Goal: Use online tool/utility: Use online tool/utility

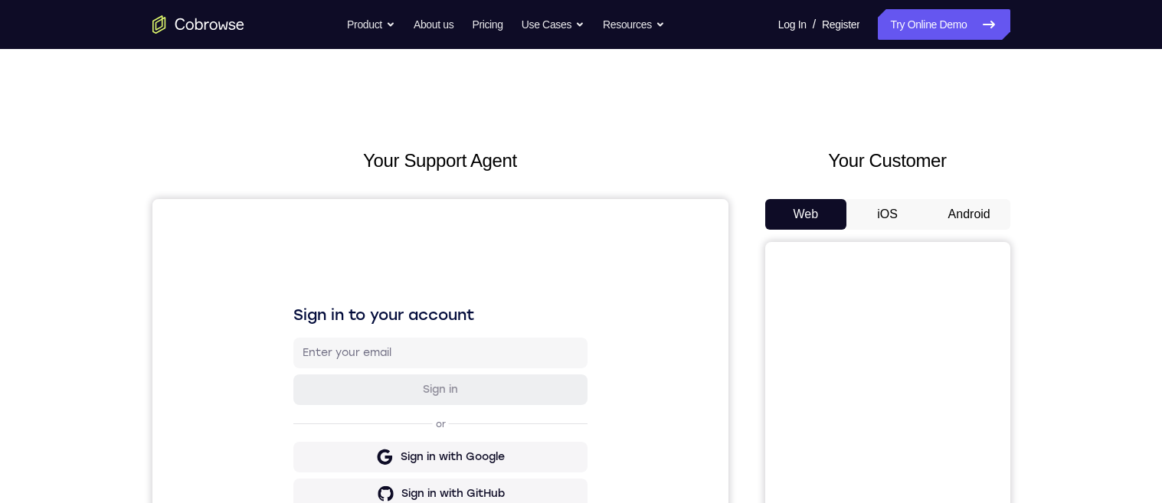
click at [973, 208] on button "Android" at bounding box center [969, 214] width 82 height 31
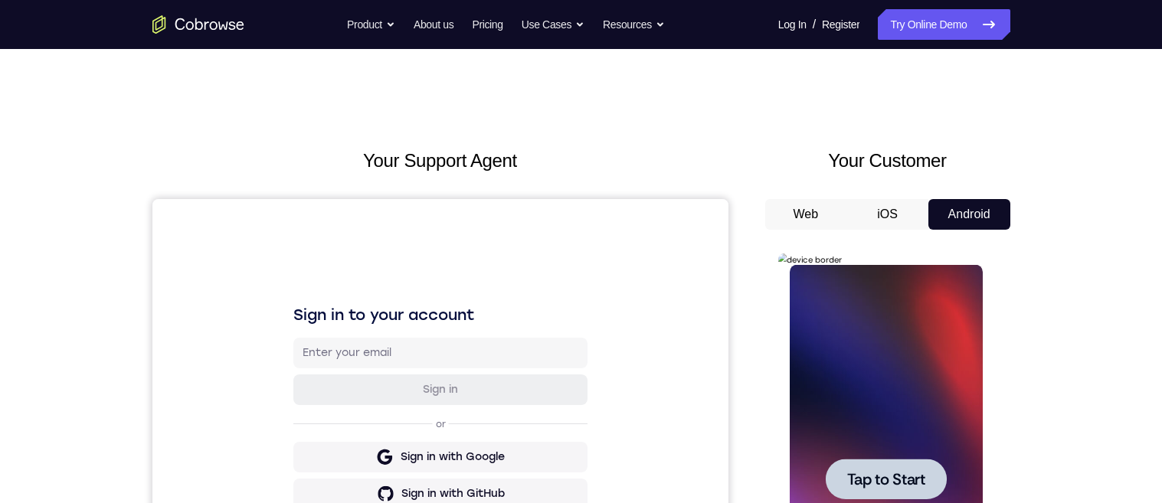
click at [897, 460] on div at bounding box center [886, 479] width 121 height 41
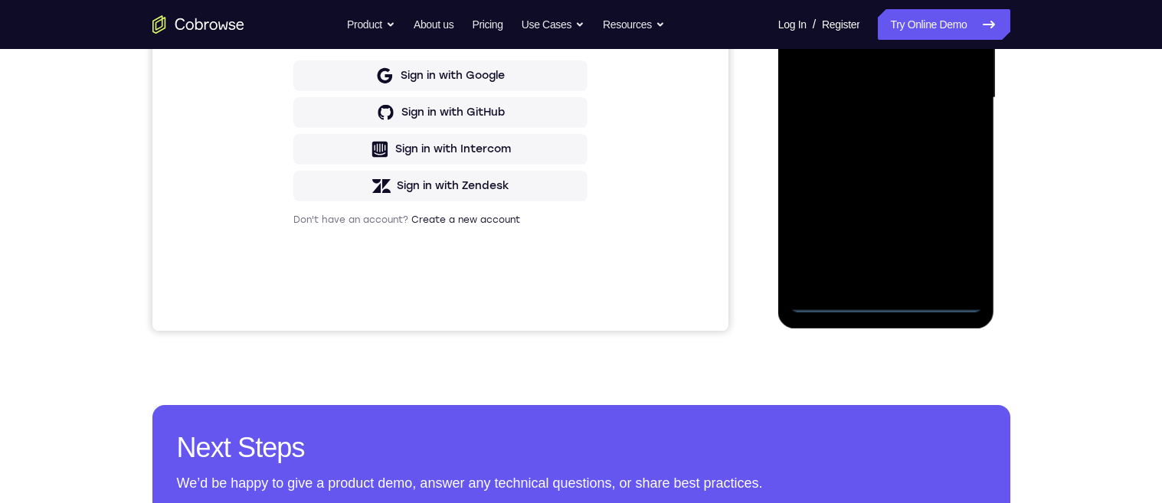
scroll to position [386, 0]
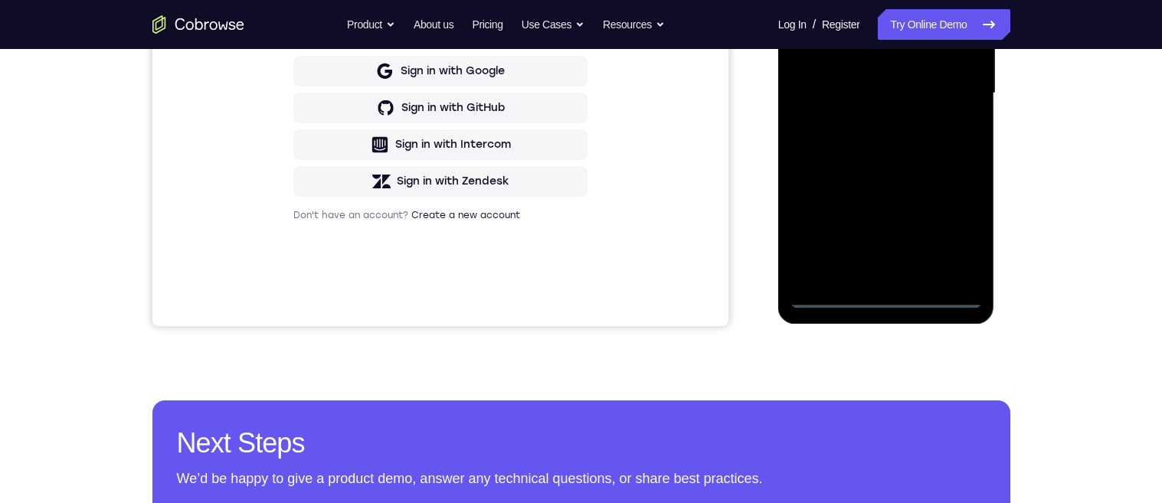
click at [879, 298] on div at bounding box center [886, 93] width 193 height 429
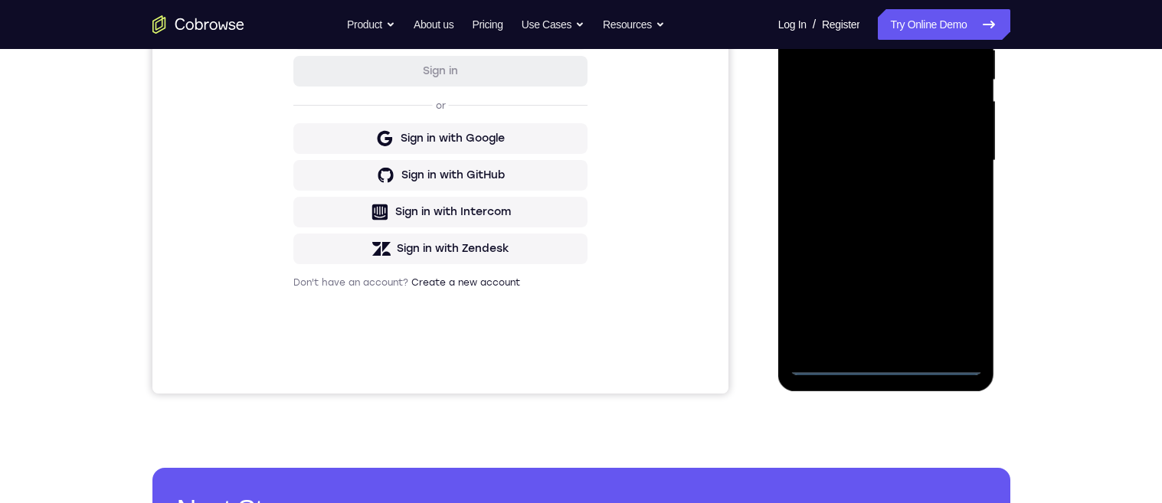
click at [956, 293] on div at bounding box center [886, 160] width 193 height 429
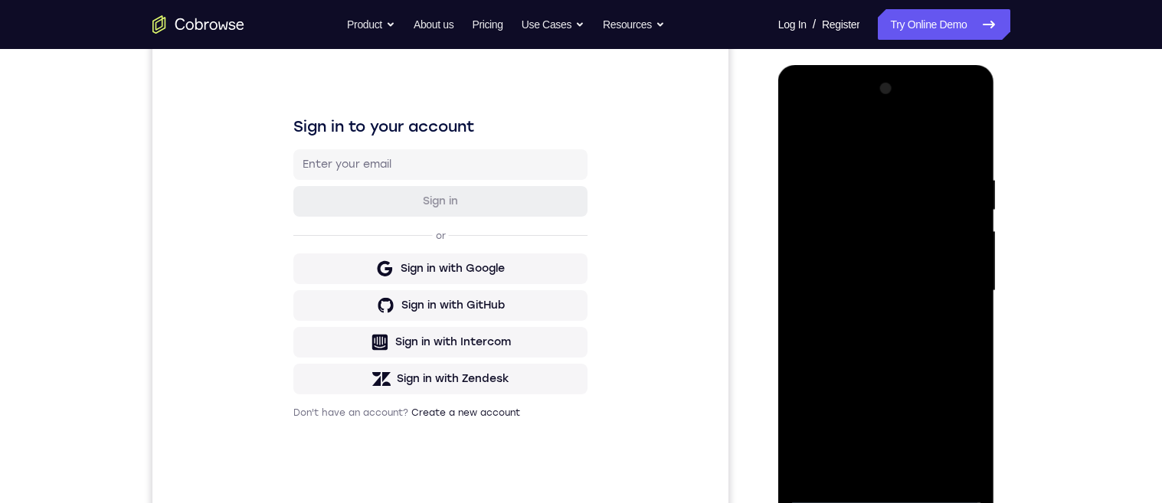
click at [859, 142] on div at bounding box center [886, 291] width 193 height 429
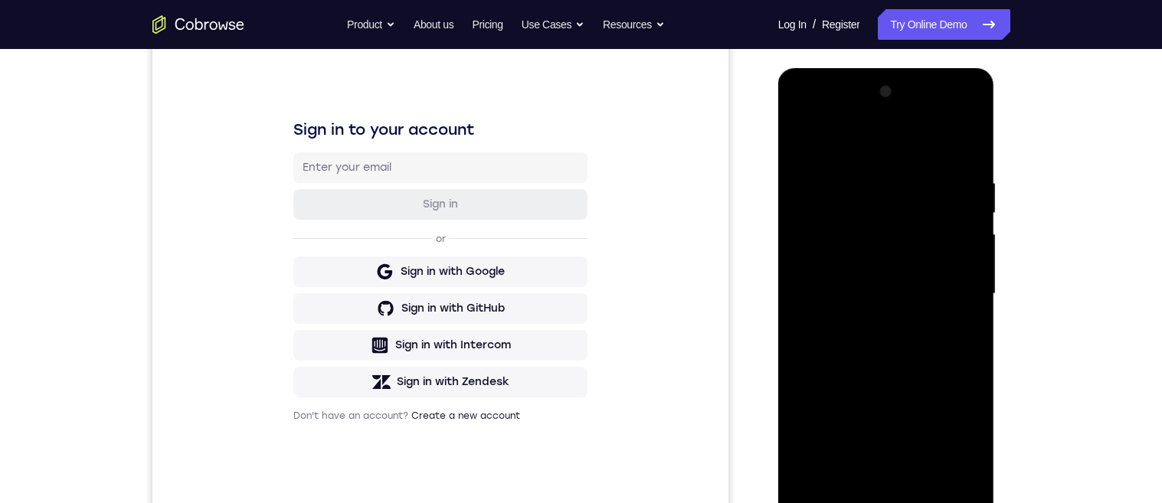
click at [951, 290] on div at bounding box center [886, 294] width 193 height 429
click at [863, 322] on div at bounding box center [886, 294] width 193 height 429
click at [917, 286] on div at bounding box center [886, 294] width 193 height 429
click at [891, 263] on div at bounding box center [886, 294] width 193 height 429
click at [908, 286] on div at bounding box center [886, 294] width 193 height 429
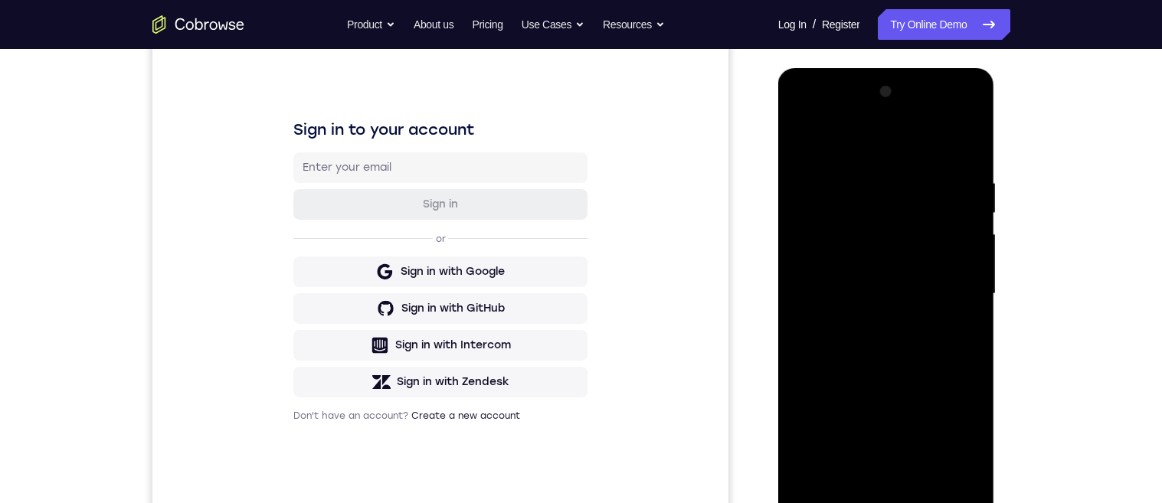
click at [921, 345] on div at bounding box center [886, 294] width 193 height 429
click at [910, 352] on div at bounding box center [886, 294] width 193 height 429
click at [919, 468] on div at bounding box center [886, 294] width 193 height 429
click at [894, 378] on div at bounding box center [886, 294] width 193 height 429
click at [866, 277] on div at bounding box center [886, 294] width 193 height 429
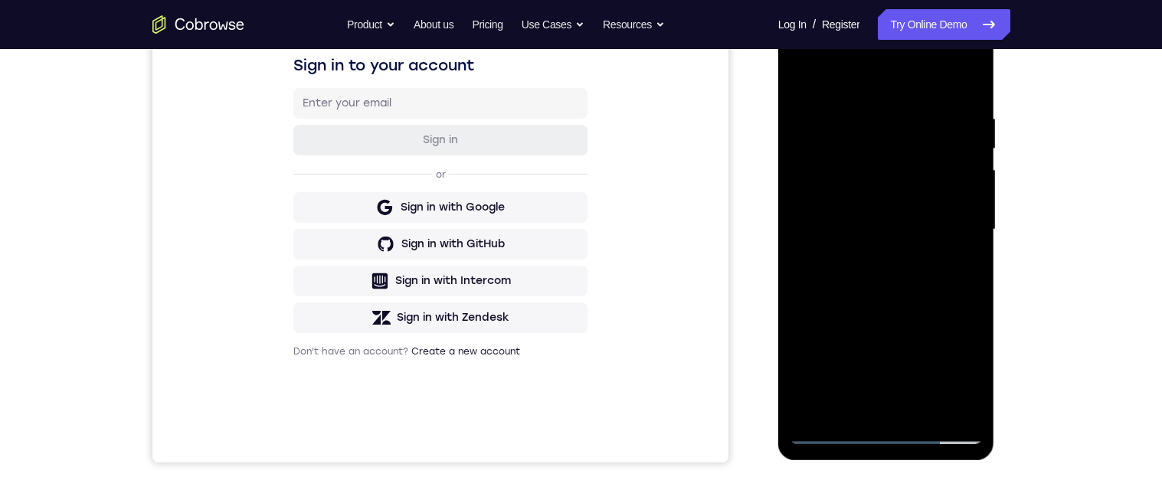
scroll to position [297, 0]
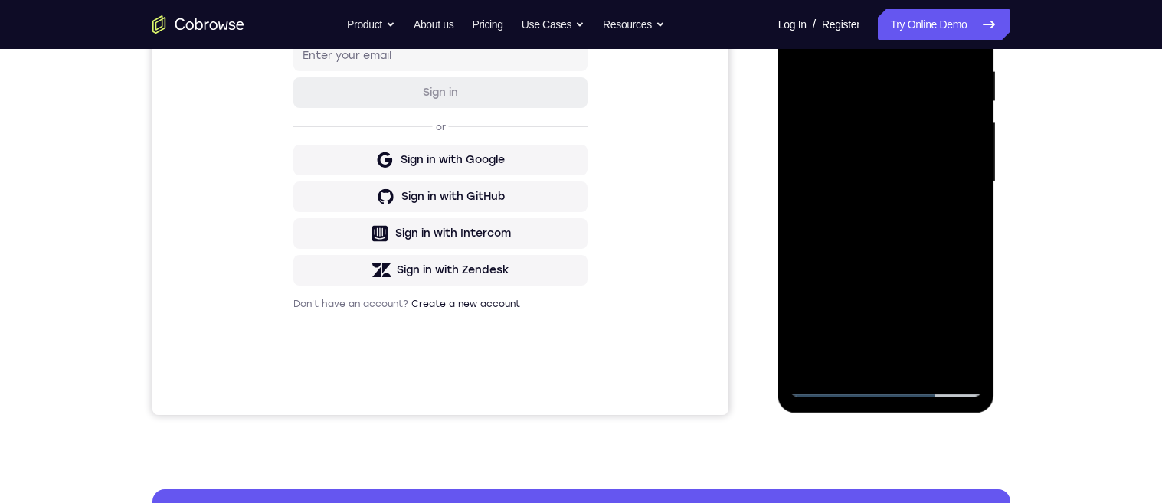
click at [964, 332] on div at bounding box center [886, 182] width 193 height 429
click at [958, 222] on div at bounding box center [886, 182] width 193 height 429
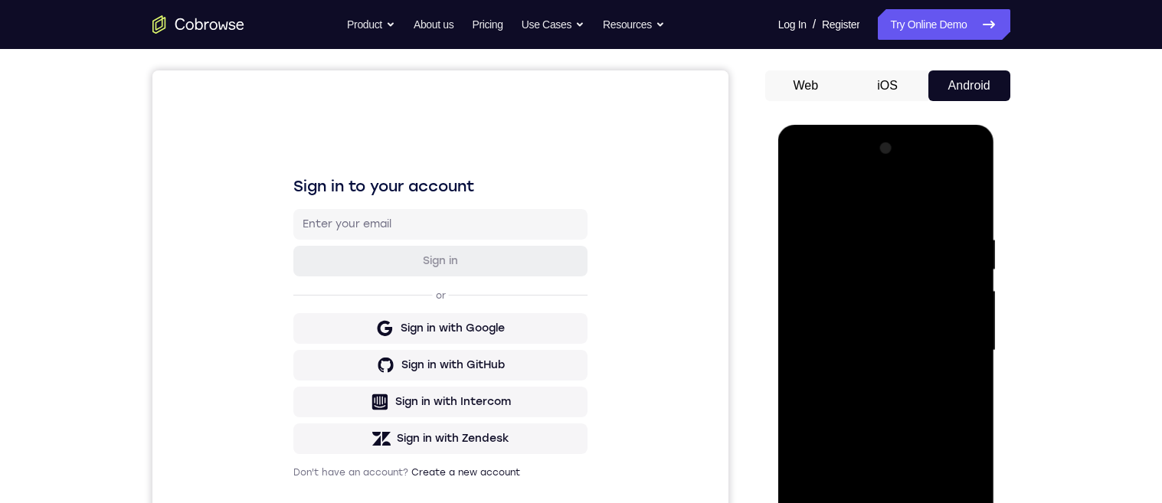
scroll to position [88, 0]
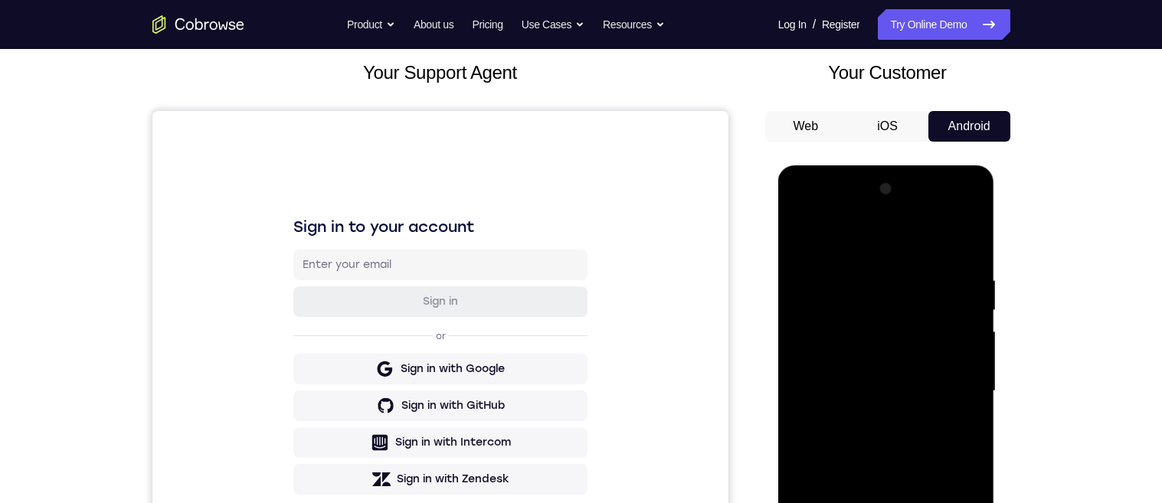
click at [801, 244] on div at bounding box center [886, 391] width 193 height 429
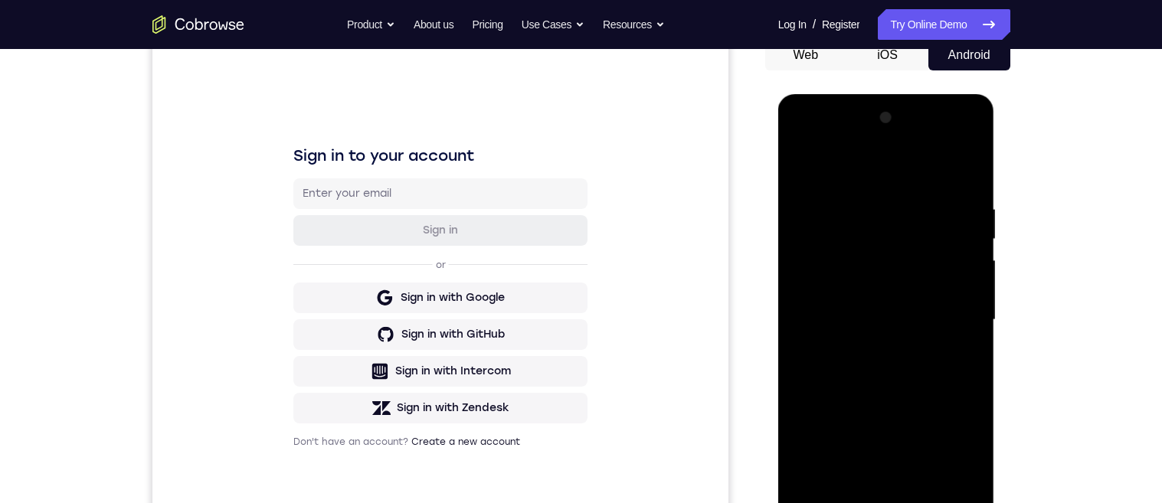
click at [884, 329] on div at bounding box center [886, 320] width 193 height 429
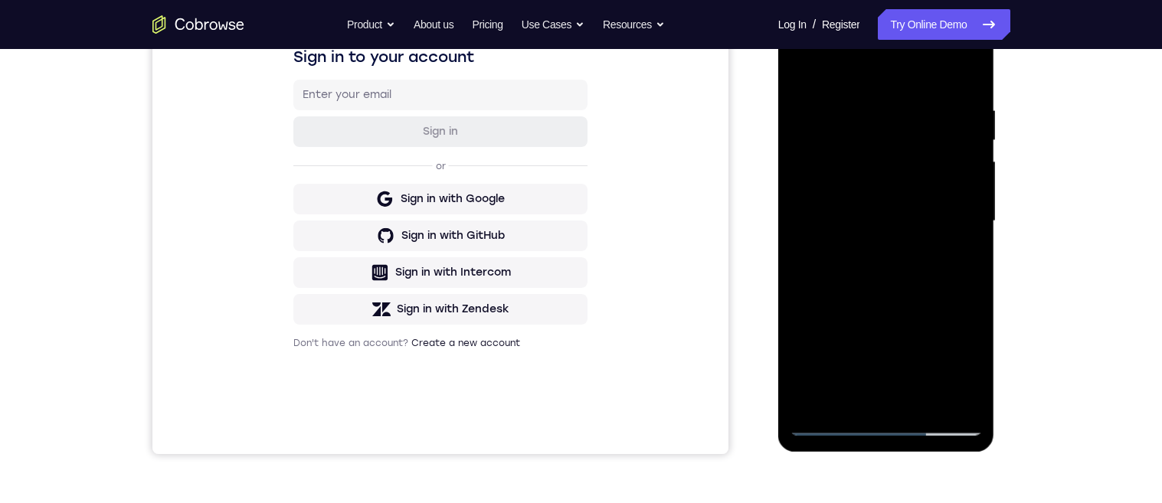
scroll to position [265, 0]
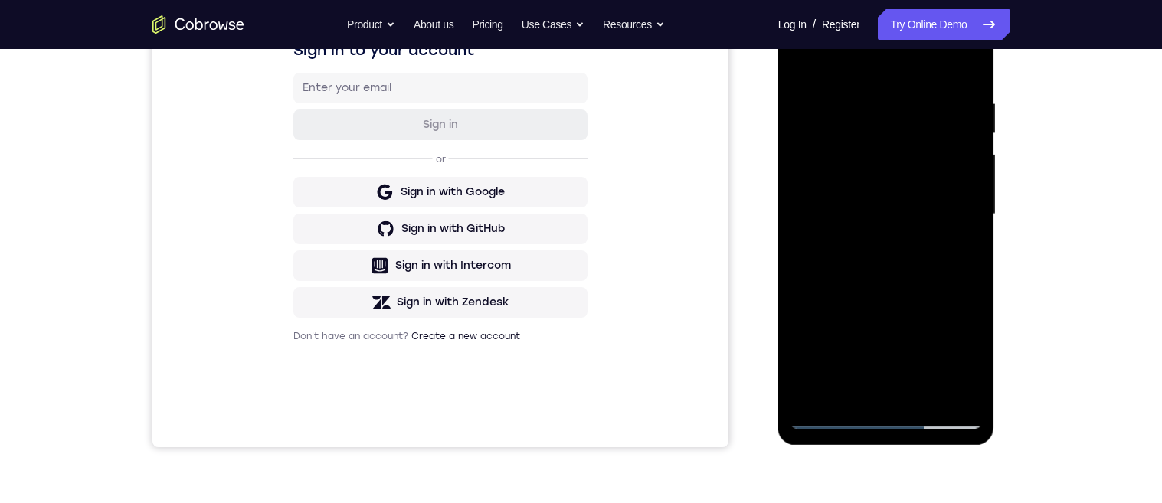
click at [960, 251] on div at bounding box center [886, 214] width 193 height 429
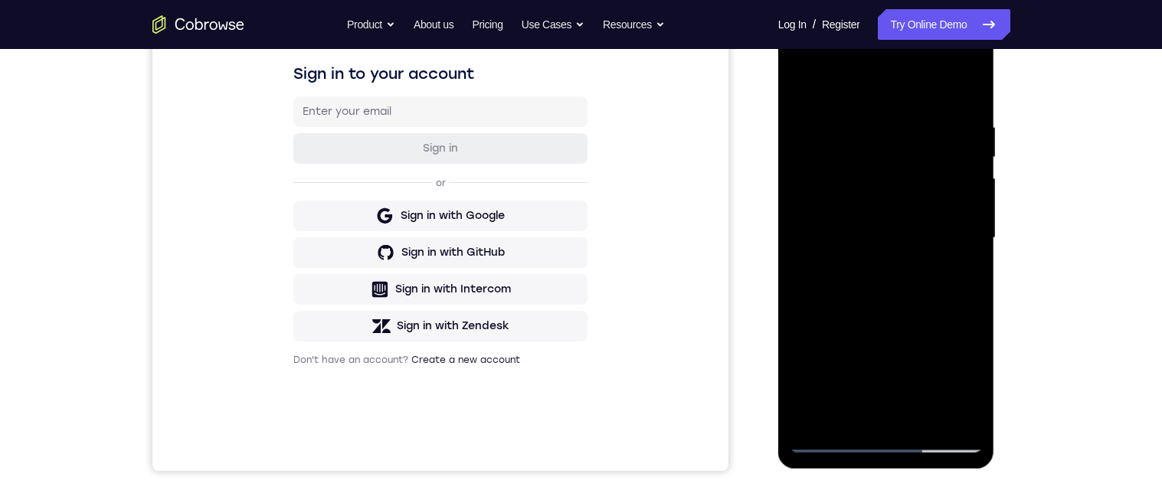
click at [796, 87] on div at bounding box center [886, 238] width 193 height 429
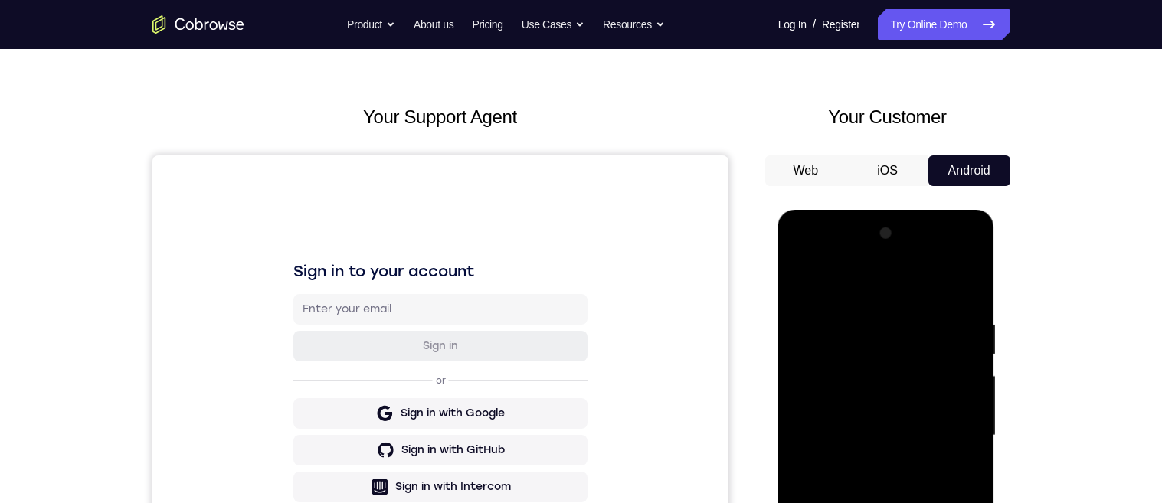
click at [803, 279] on div at bounding box center [886, 435] width 193 height 429
click at [857, 321] on div at bounding box center [886, 435] width 193 height 429
click at [962, 383] on div at bounding box center [886, 435] width 193 height 429
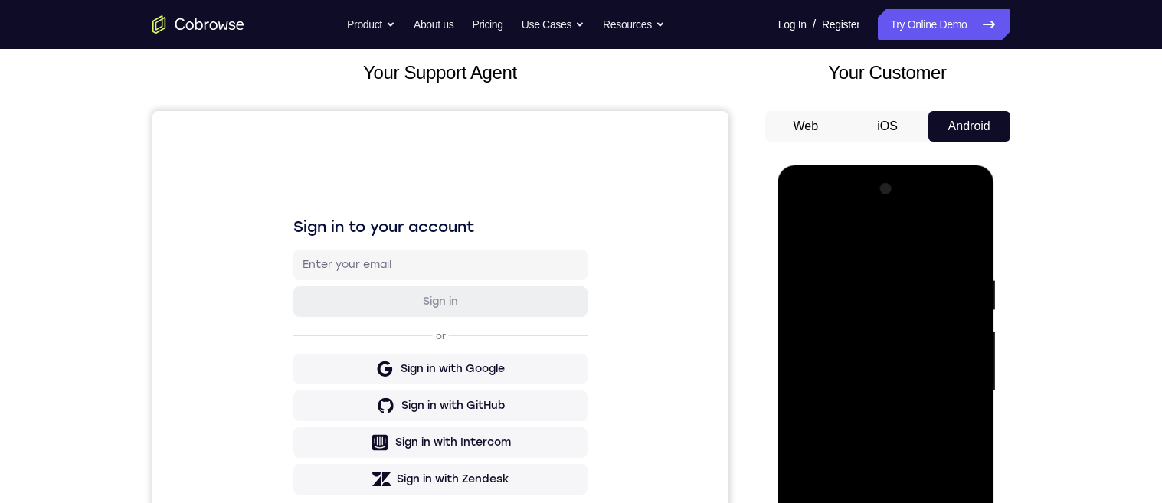
click at [949, 397] on div at bounding box center [886, 391] width 193 height 429
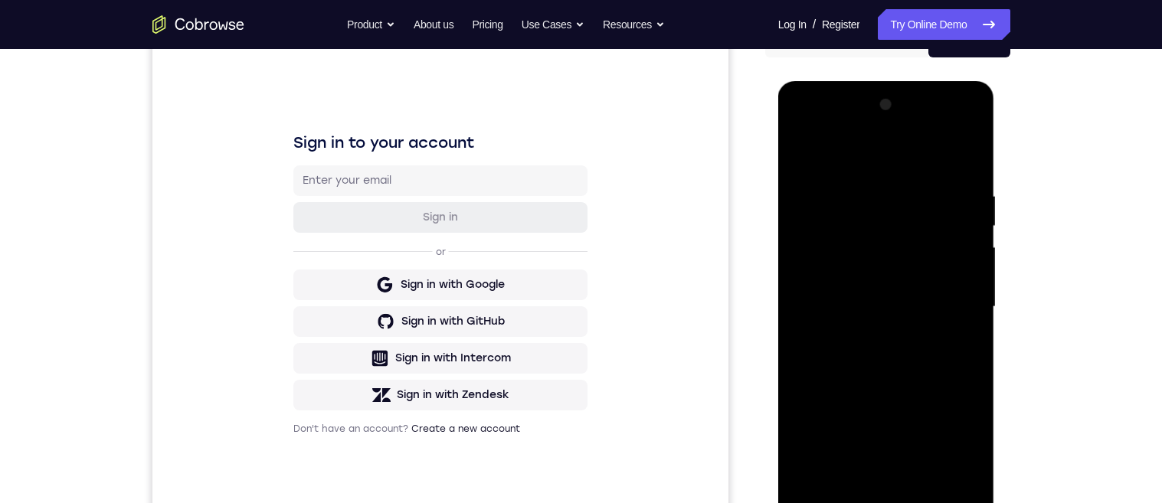
scroll to position [171, 0]
click at [962, 162] on div at bounding box center [886, 308] width 193 height 429
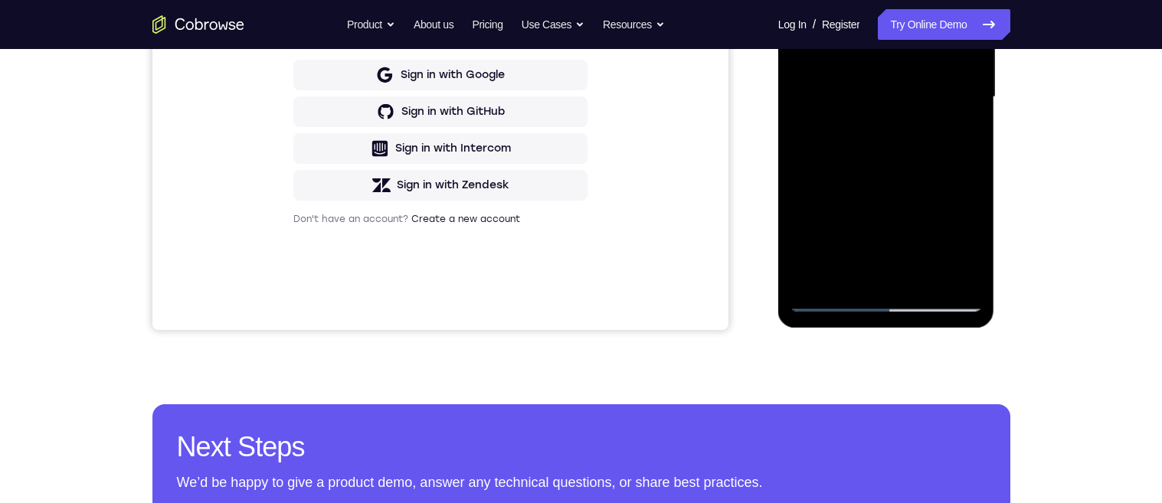
scroll to position [348, 0]
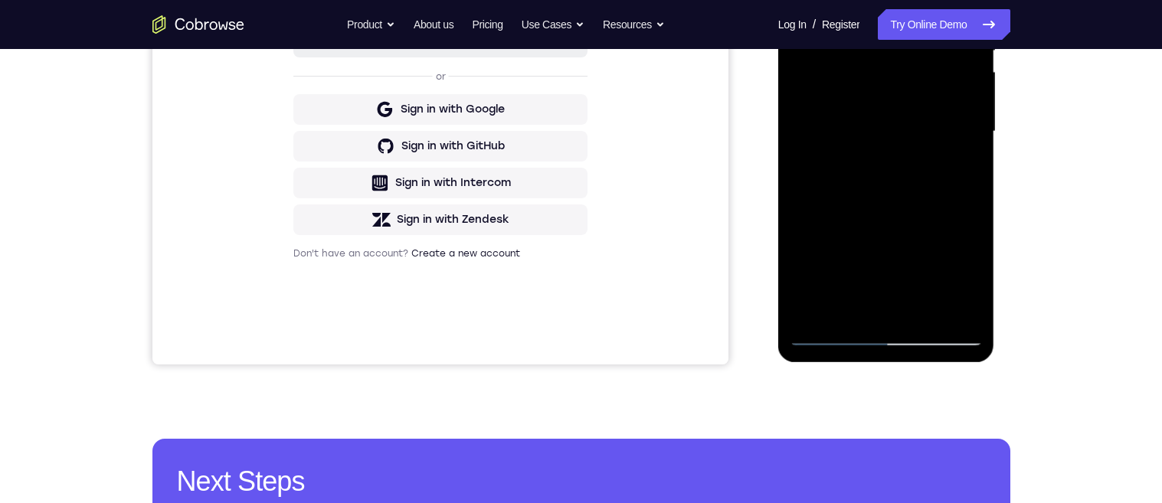
click at [925, 309] on div at bounding box center [886, 131] width 193 height 429
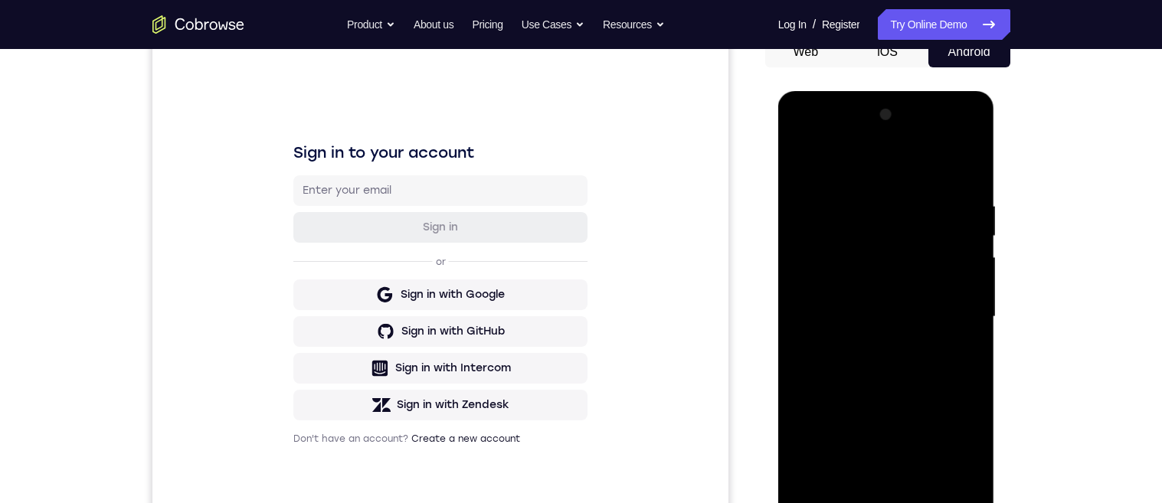
scroll to position [108, 0]
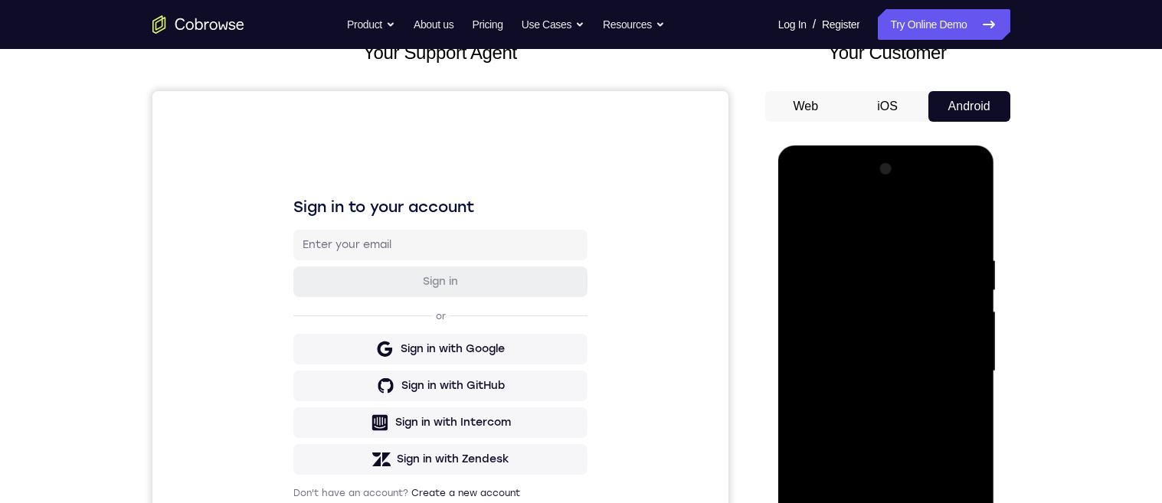
click at [1025, 306] on div "Your Support Agent Your Customer Web iOS Android Next Steps We’d be happy to gi…" at bounding box center [581, 446] width 980 height 1010
click at [973, 292] on div at bounding box center [886, 371] width 193 height 429
click at [805, 220] on div at bounding box center [886, 371] width 193 height 429
click at [967, 218] on div at bounding box center [886, 371] width 193 height 429
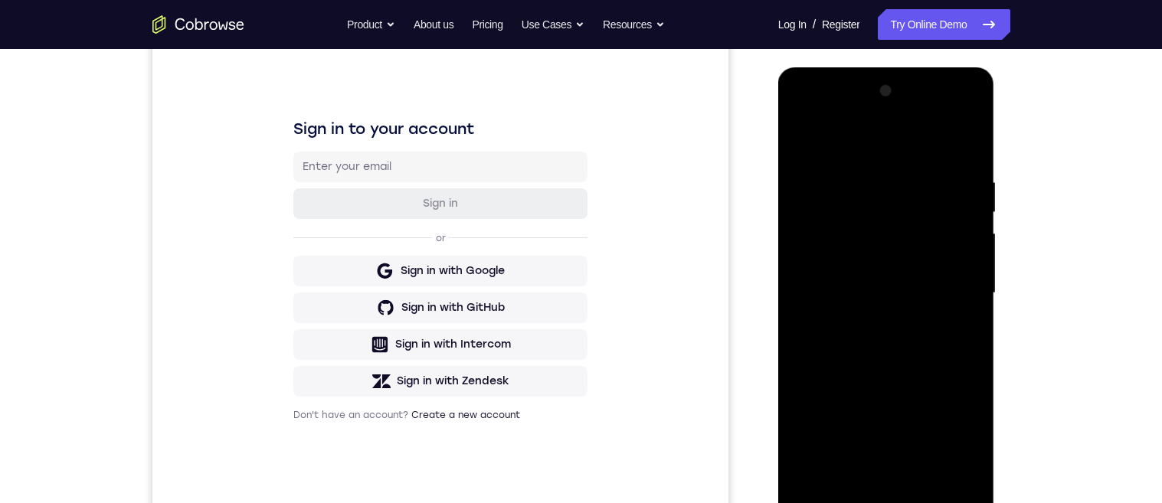
scroll to position [226, 0]
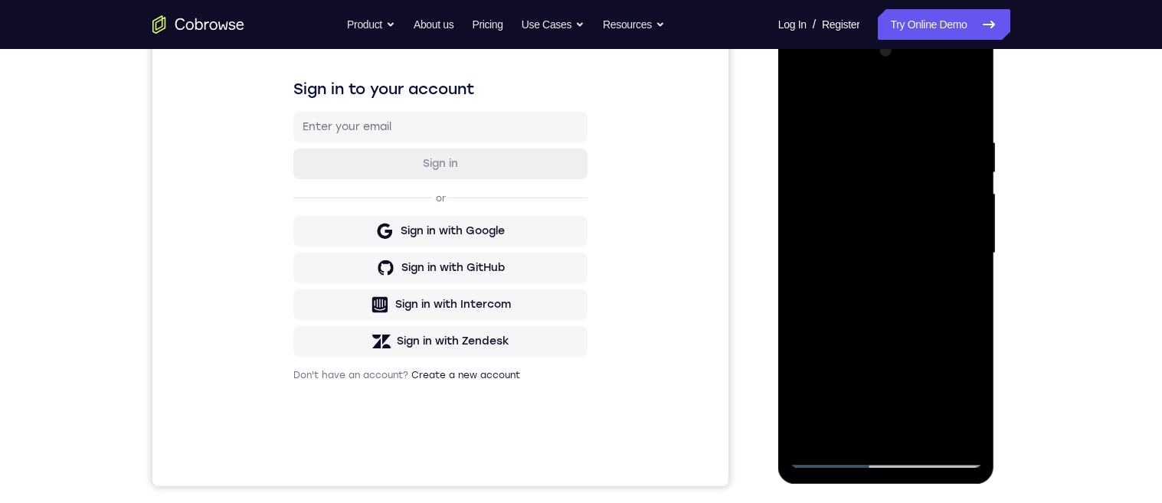
click at [811, 434] on div at bounding box center [886, 253] width 193 height 429
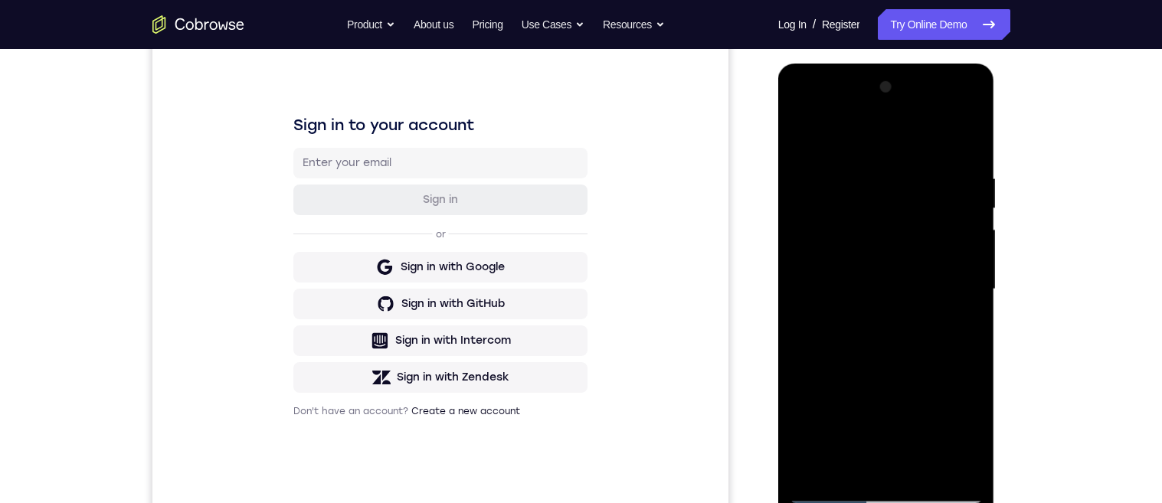
scroll to position [176, 0]
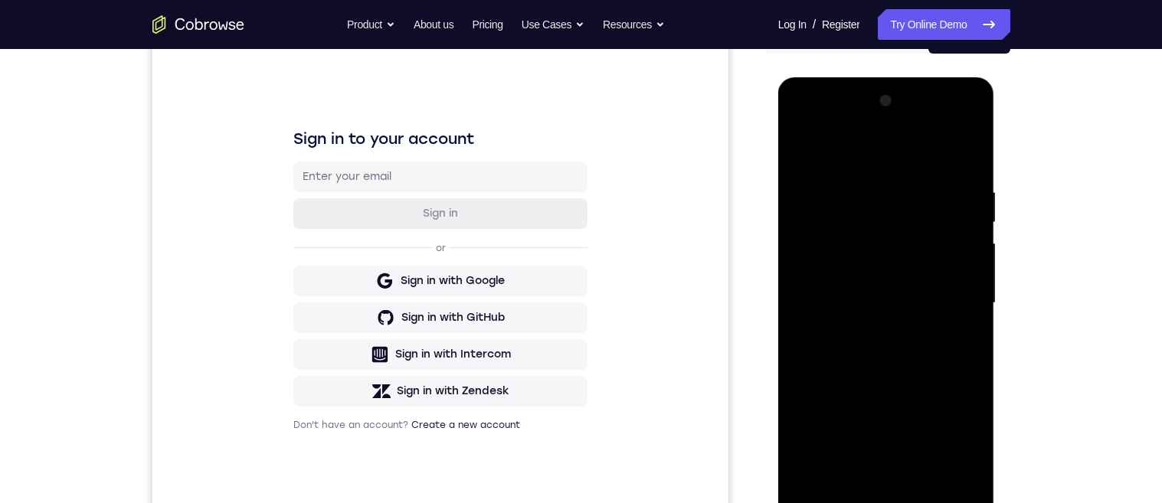
click at [1024, 298] on div "Your Support Agent Your Customer Web iOS Android Next Steps We’d be happy to gi…" at bounding box center [581, 378] width 980 height 1010
click at [960, 179] on div at bounding box center [886, 303] width 193 height 429
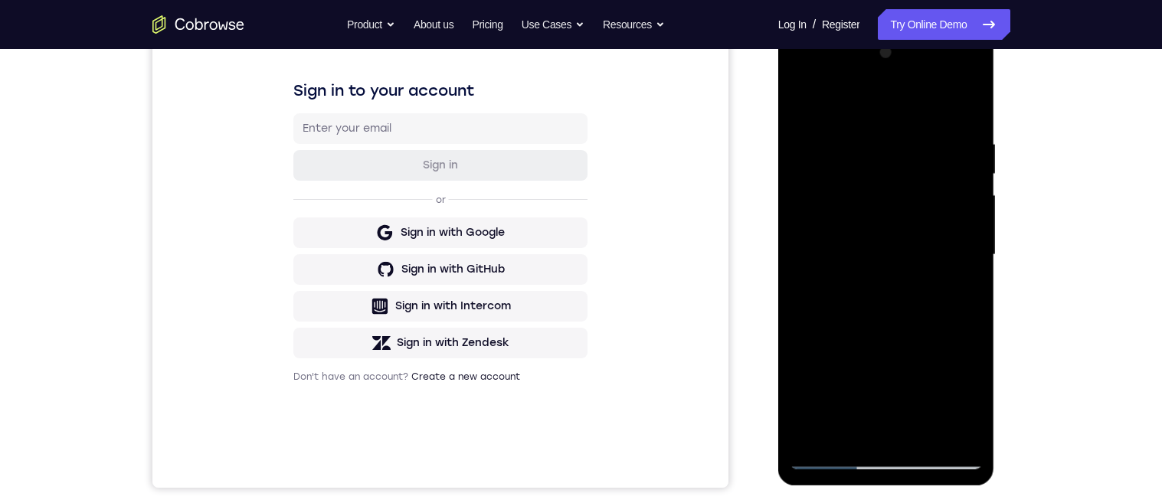
scroll to position [260, 0]
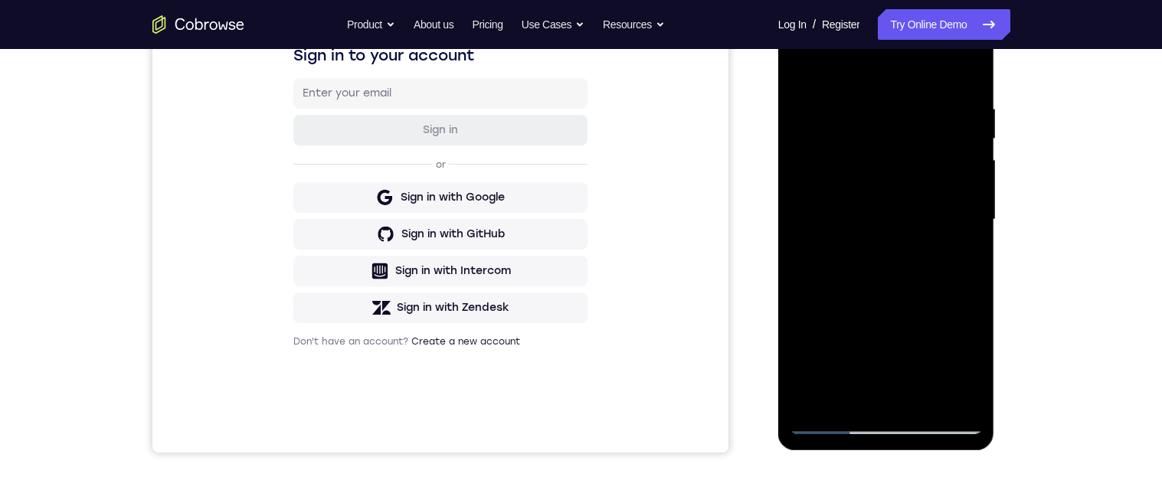
click at [939, 392] on div at bounding box center [886, 219] width 193 height 429
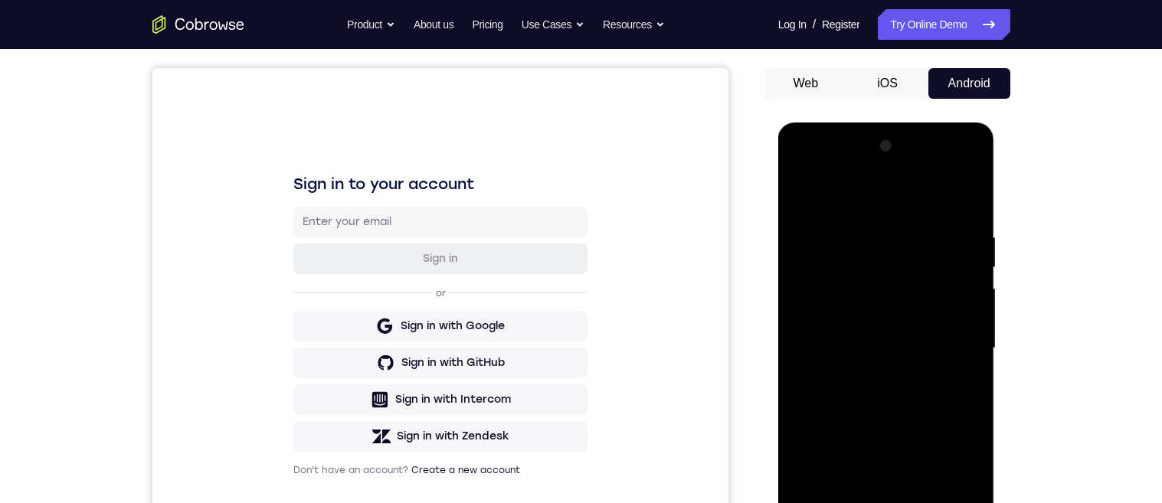
scroll to position [118, 0]
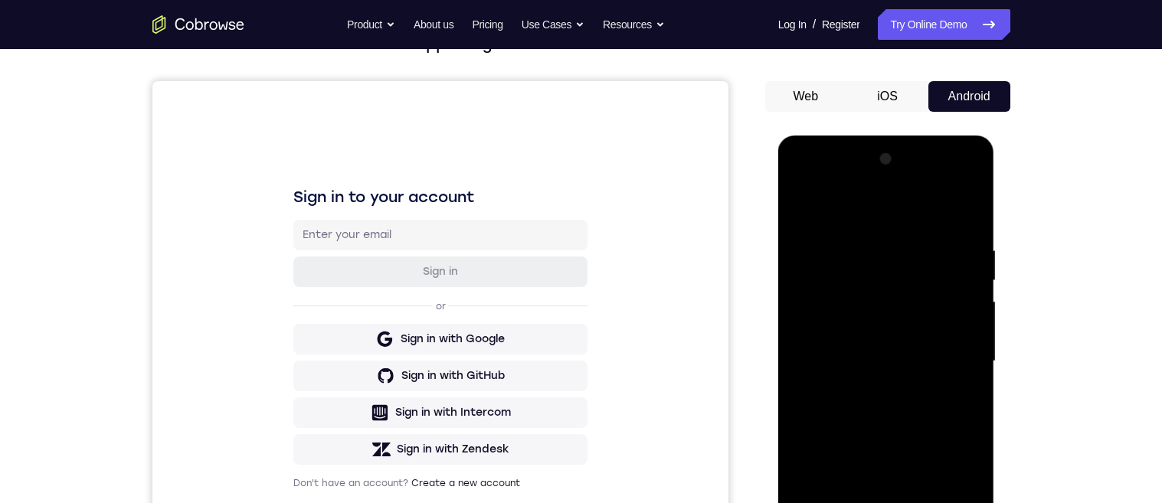
click at [950, 381] on div at bounding box center [886, 361] width 193 height 429
click at [951, 378] on div at bounding box center [886, 361] width 193 height 429
click at [955, 387] on div at bounding box center [886, 361] width 193 height 429
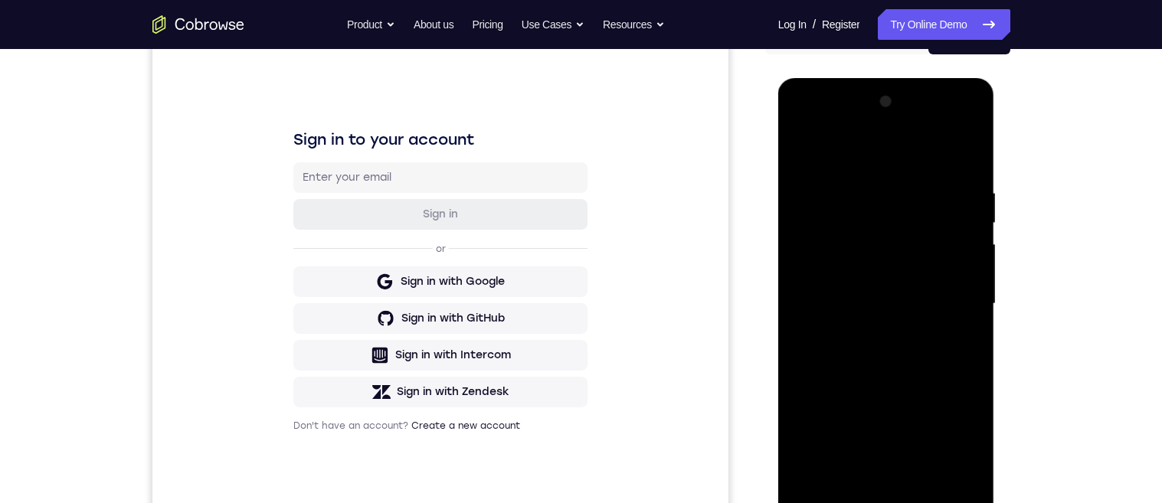
scroll to position [135, 0]
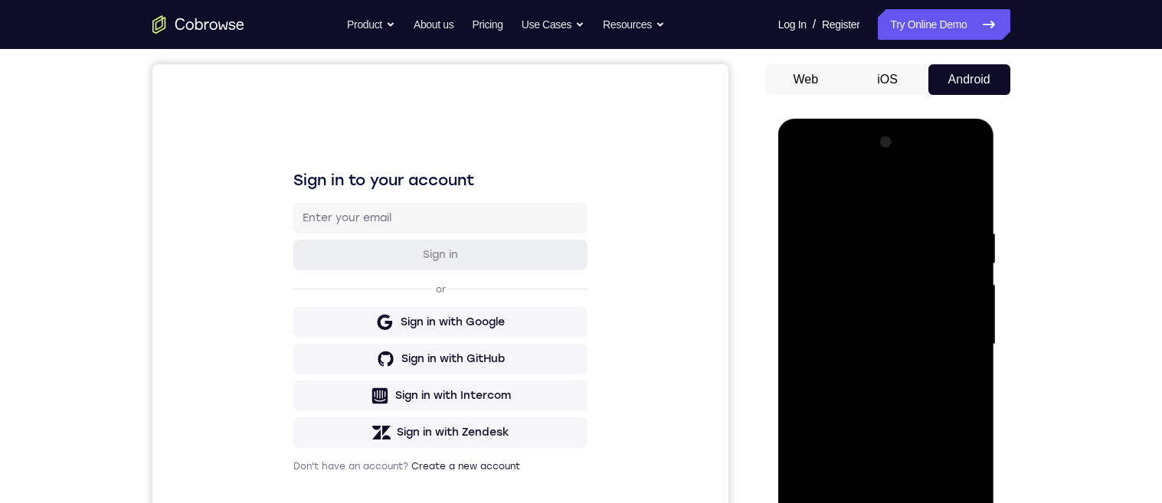
click at [957, 376] on div at bounding box center [886, 344] width 193 height 429
click at [960, 372] on div at bounding box center [886, 344] width 193 height 429
click at [964, 201] on div at bounding box center [886, 344] width 193 height 429
click at [831, 221] on div at bounding box center [886, 344] width 193 height 429
click at [957, 355] on div at bounding box center [886, 344] width 193 height 429
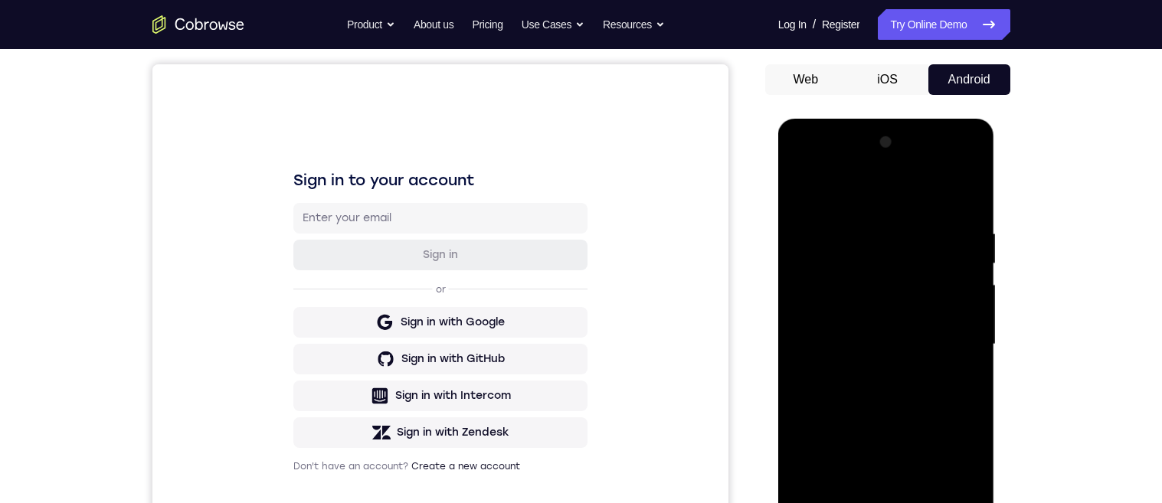
click at [952, 362] on div at bounding box center [886, 344] width 193 height 429
click at [954, 365] on div at bounding box center [886, 344] width 193 height 429
click at [953, 360] on div at bounding box center [886, 344] width 193 height 429
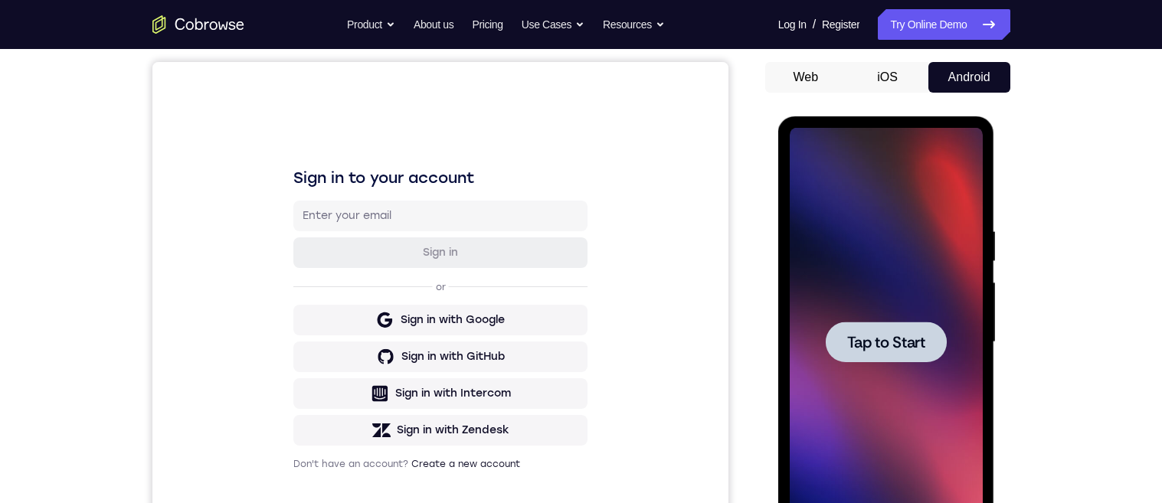
click at [936, 344] on div at bounding box center [886, 342] width 121 height 41
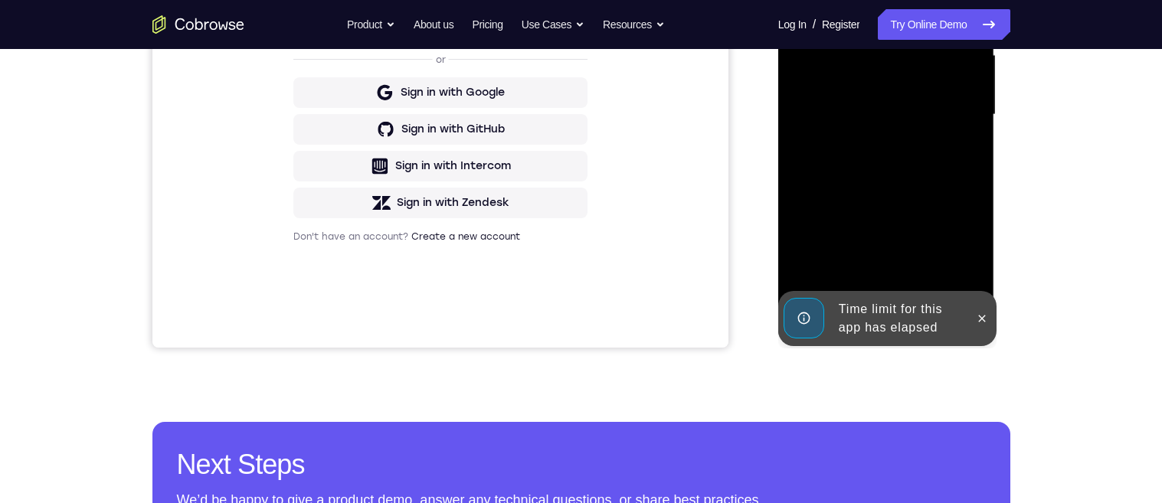
scroll to position [355, 0]
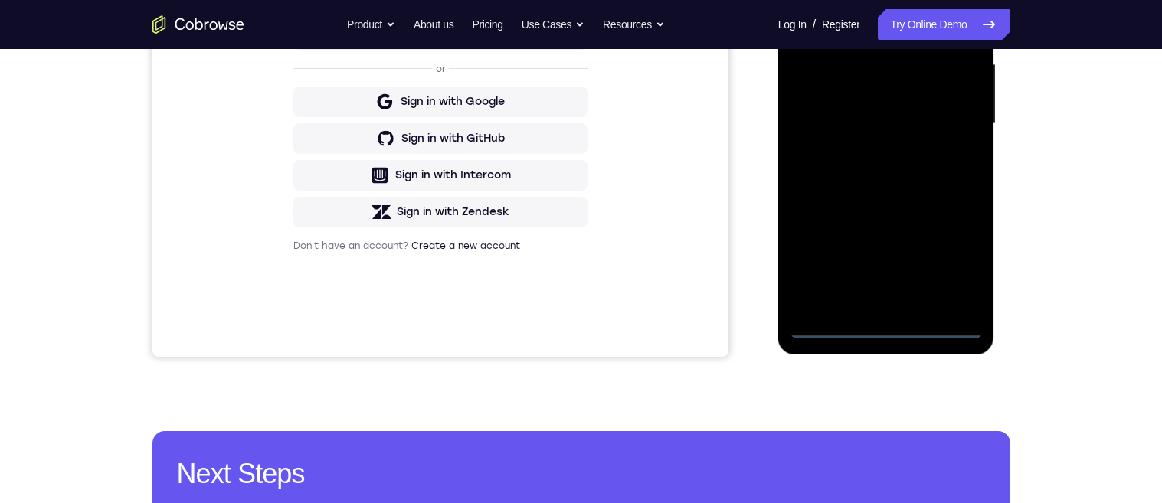
click at [888, 332] on div at bounding box center [886, 124] width 193 height 429
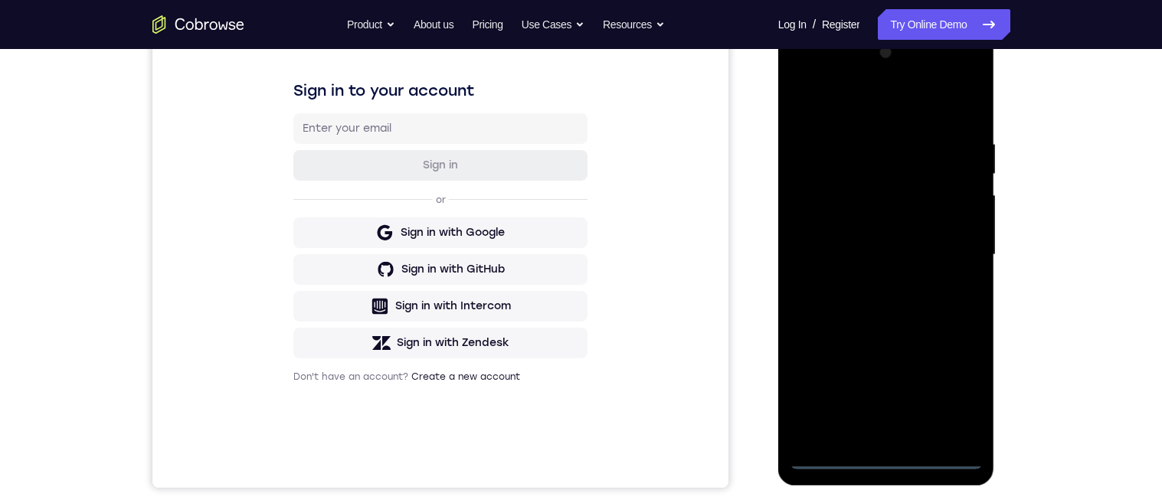
scroll to position [147, 0]
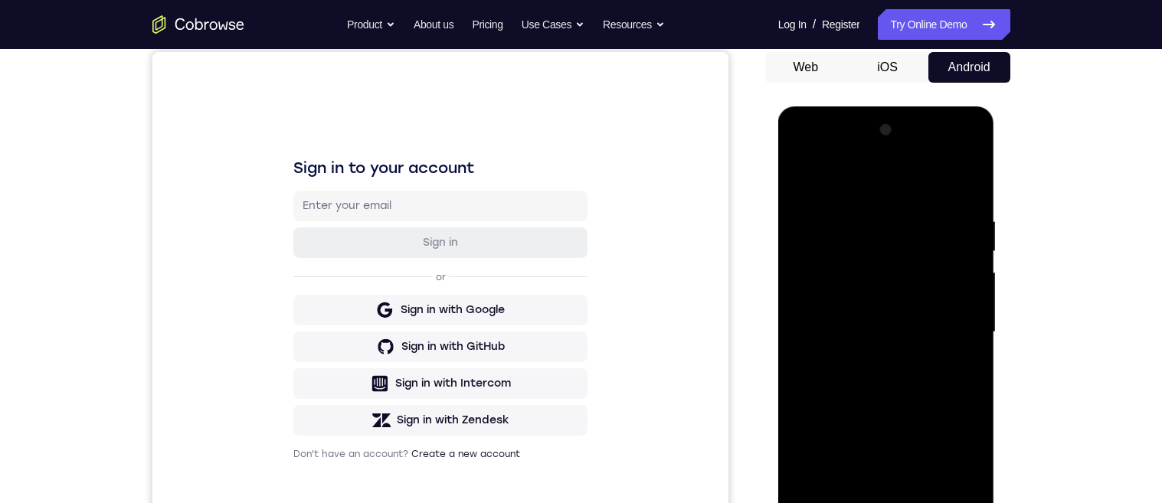
click at [852, 184] on div at bounding box center [886, 332] width 193 height 429
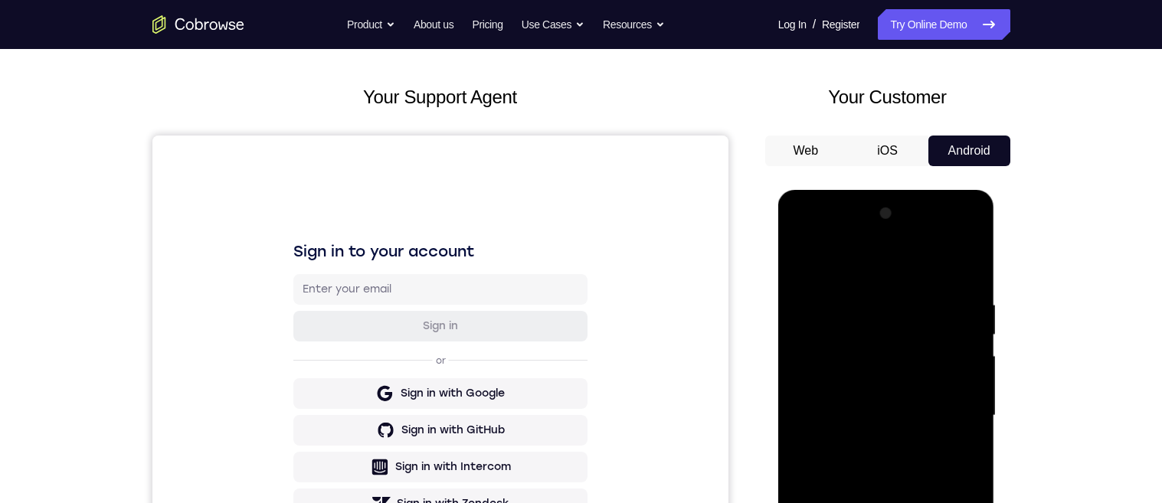
scroll to position [142, 0]
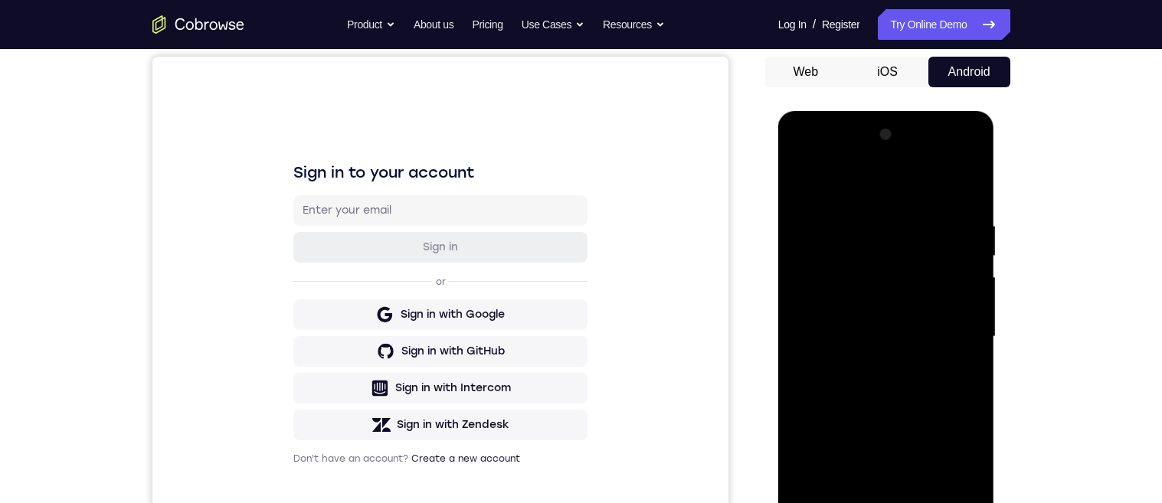
click at [951, 335] on div at bounding box center [886, 337] width 193 height 429
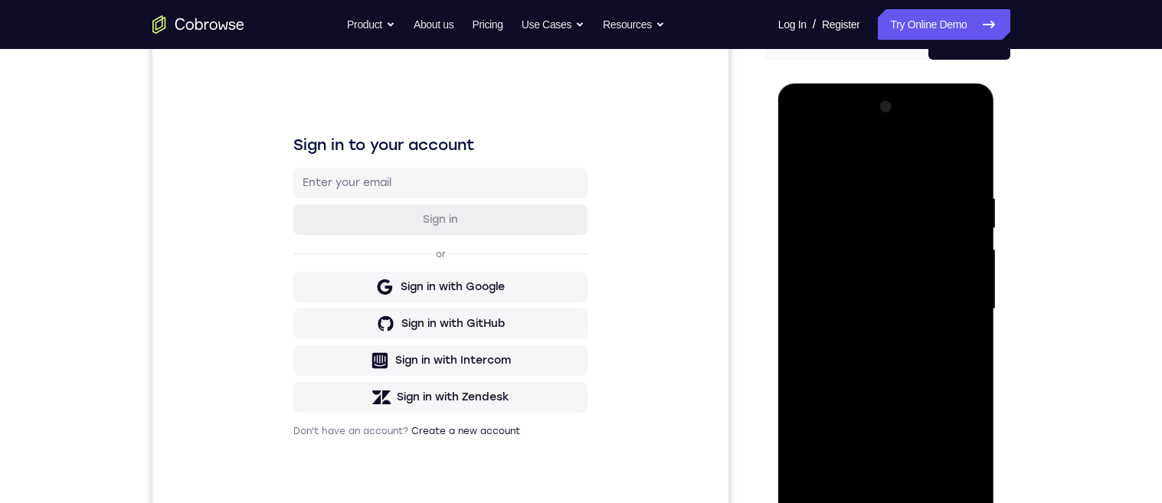
click at [866, 330] on div at bounding box center [886, 309] width 193 height 429
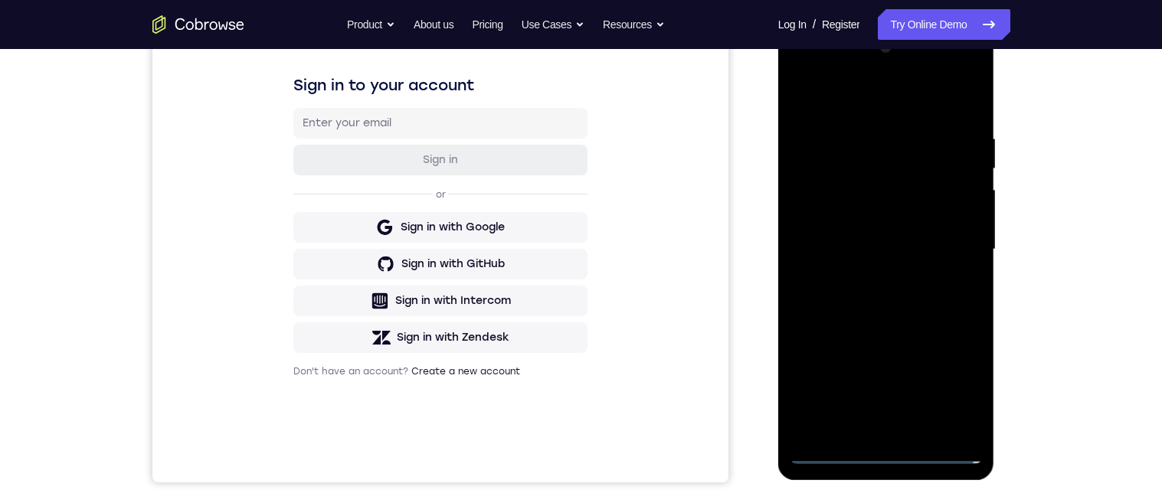
click at [928, 241] on div at bounding box center [886, 249] width 193 height 429
click at [872, 220] on div at bounding box center [886, 249] width 193 height 429
click at [906, 247] on div at bounding box center [886, 249] width 193 height 429
click at [943, 301] on div at bounding box center [886, 249] width 193 height 429
click at [898, 313] on div at bounding box center [886, 249] width 193 height 429
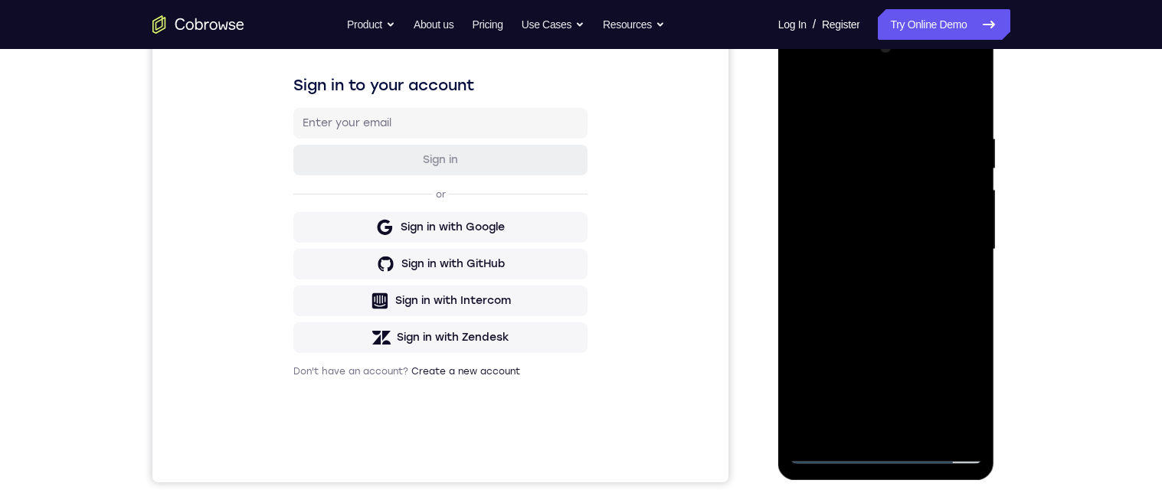
click at [866, 136] on div at bounding box center [886, 249] width 193 height 429
click at [958, 334] on div at bounding box center [886, 249] width 193 height 429
click at [957, 336] on div at bounding box center [886, 249] width 193 height 429
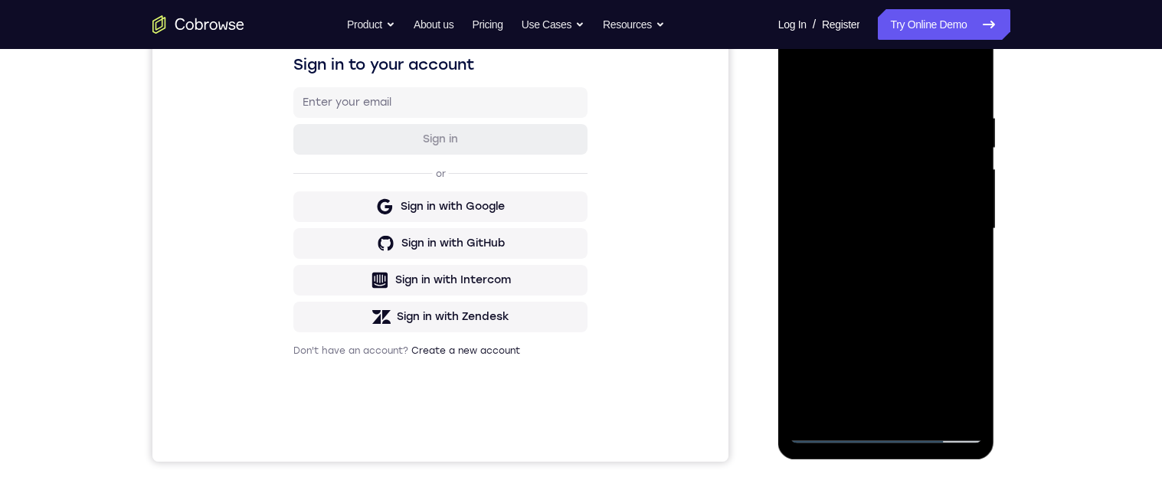
click at [950, 250] on div at bounding box center [886, 229] width 193 height 429
click at [1038, 173] on div "Your Support Agent Your Customer Web iOS Android Next Steps We’d be happy to gi…" at bounding box center [581, 304] width 980 height 1010
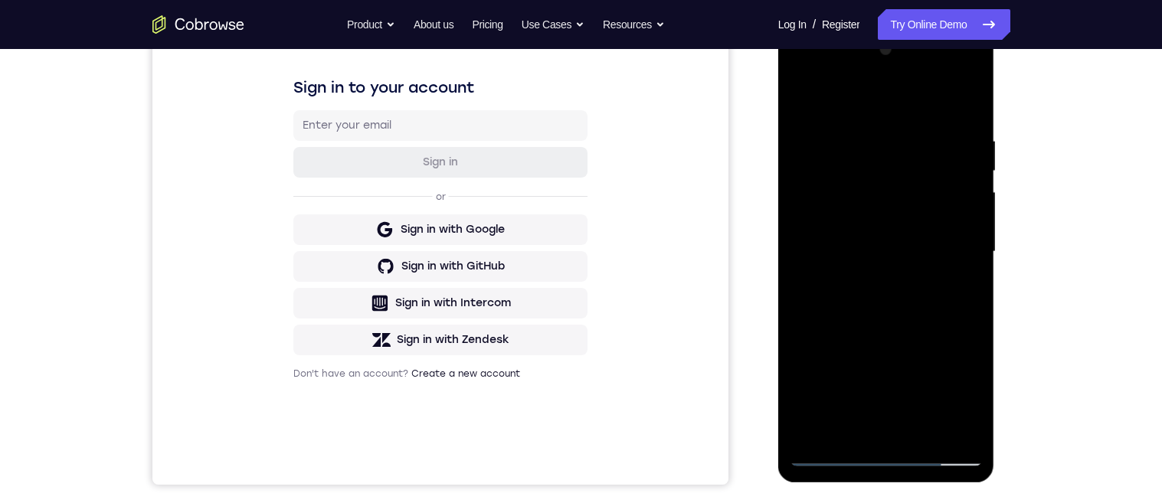
click at [1084, 217] on div "Your Support Agent Your Customer Web iOS Android Next Steps We’d be happy to gi…" at bounding box center [581, 327] width 1162 height 1010
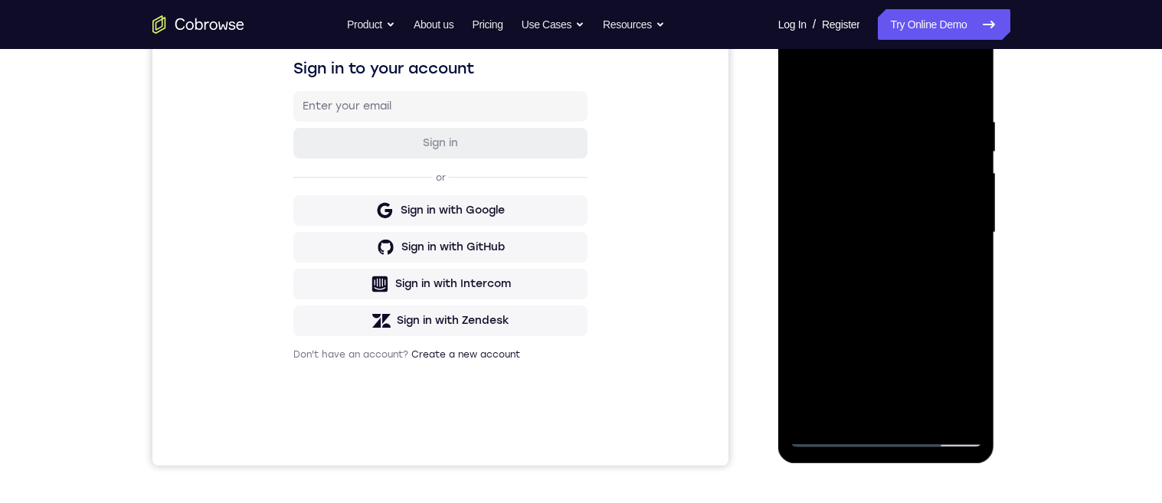
click at [1082, 101] on div "Your Support Agent Your Customer Web iOS Android Next Steps We’d be happy to gi…" at bounding box center [581, 307] width 1162 height 1010
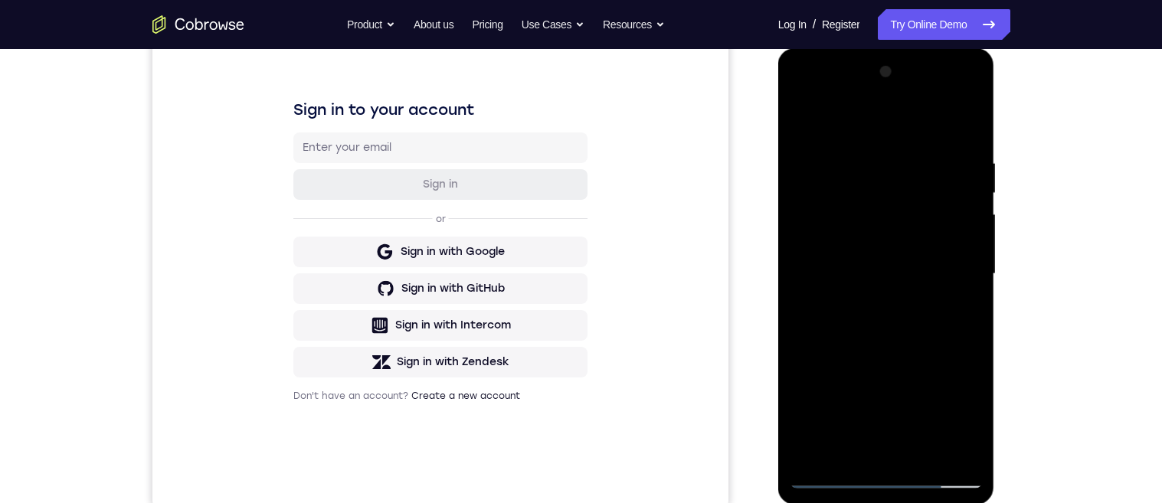
scroll to position [204, 0]
click at [951, 282] on div at bounding box center [886, 275] width 193 height 429
click at [957, 250] on div at bounding box center [886, 275] width 193 height 429
click at [957, 251] on div at bounding box center [886, 275] width 193 height 429
click at [955, 256] on div at bounding box center [886, 275] width 193 height 429
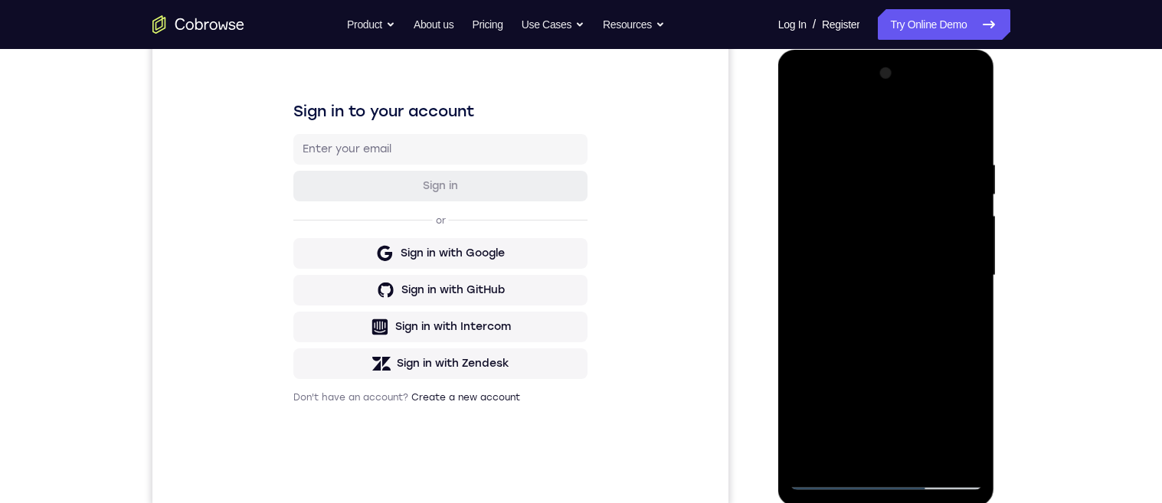
click at [958, 250] on div at bounding box center [886, 275] width 193 height 429
click at [955, 254] on div at bounding box center [886, 275] width 193 height 429
click at [956, 246] on div at bounding box center [886, 275] width 193 height 429
click at [933, 244] on div at bounding box center [886, 275] width 193 height 429
click at [887, 273] on div at bounding box center [886, 275] width 193 height 429
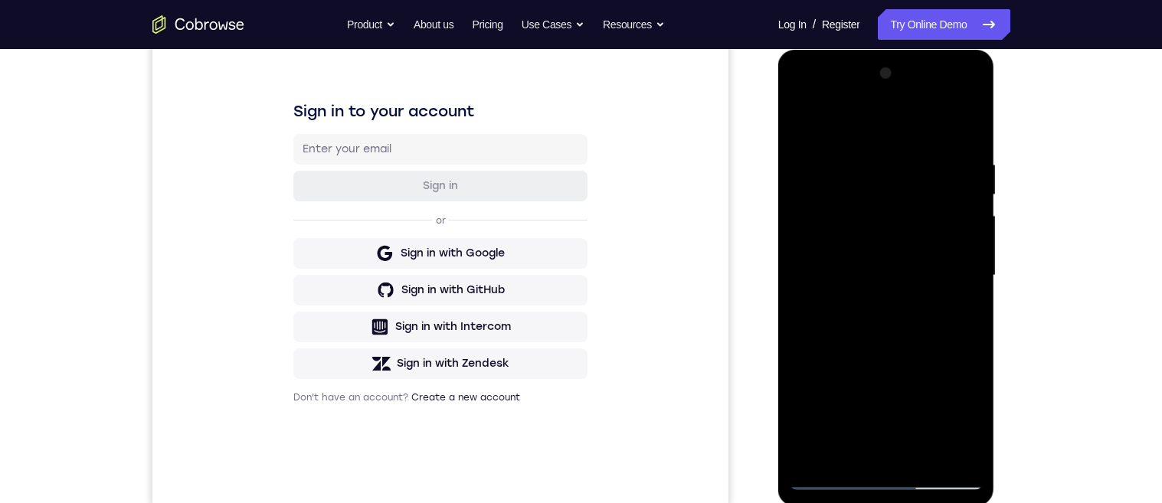
click at [882, 259] on div at bounding box center [886, 275] width 193 height 429
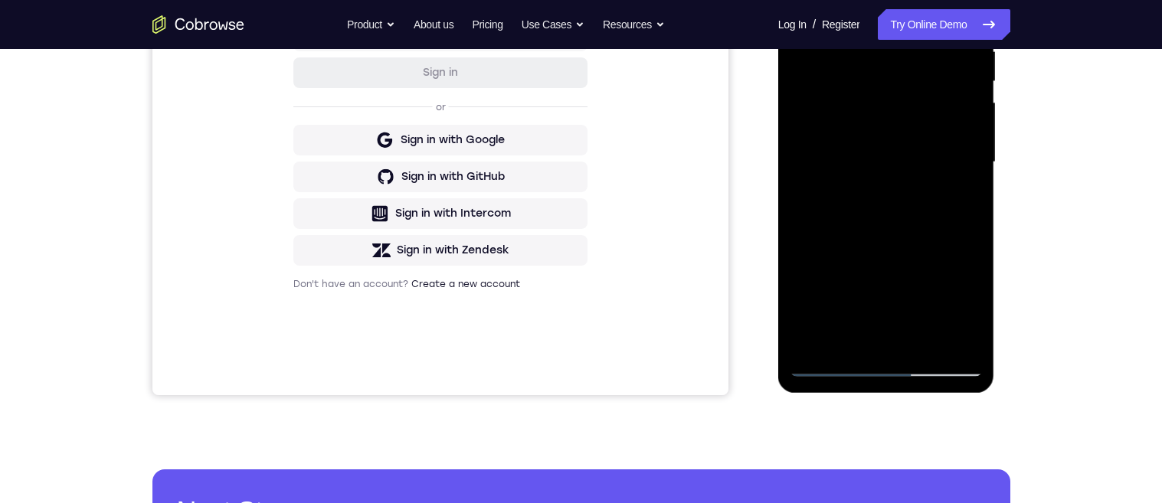
click at [895, 293] on div at bounding box center [886, 162] width 193 height 429
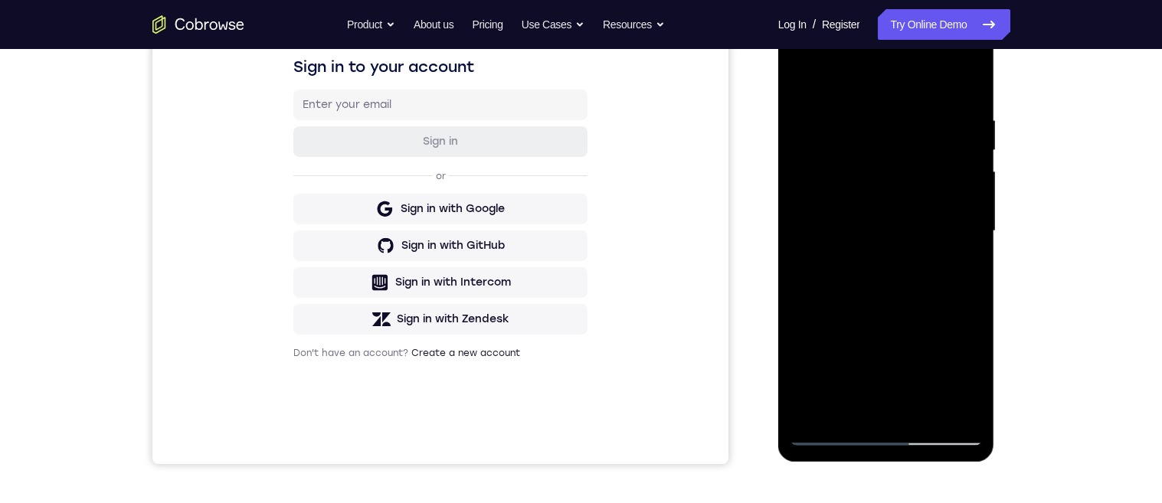
scroll to position [225, 0]
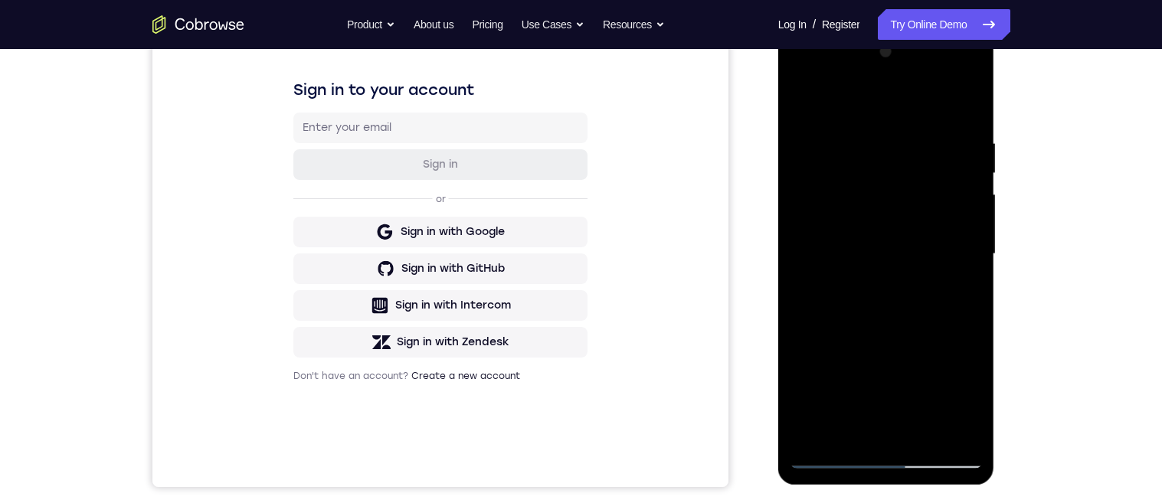
click at [971, 218] on div at bounding box center [886, 254] width 193 height 429
click at [973, 218] on div at bounding box center [886, 254] width 193 height 429
click at [974, 217] on div at bounding box center [886, 254] width 193 height 429
click at [973, 214] on div at bounding box center [886, 254] width 193 height 429
click at [972, 214] on div at bounding box center [886, 254] width 193 height 429
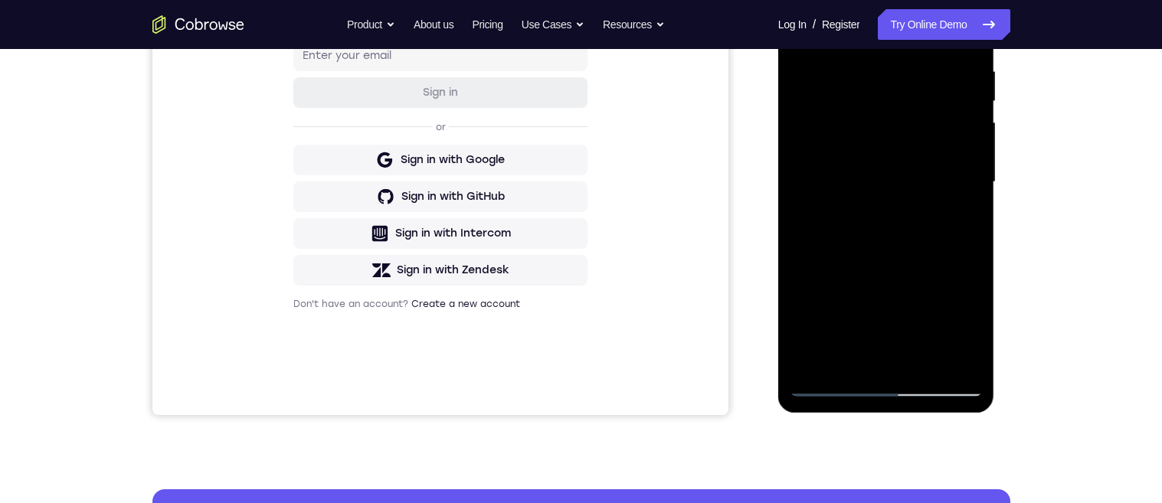
scroll to position [317, 0]
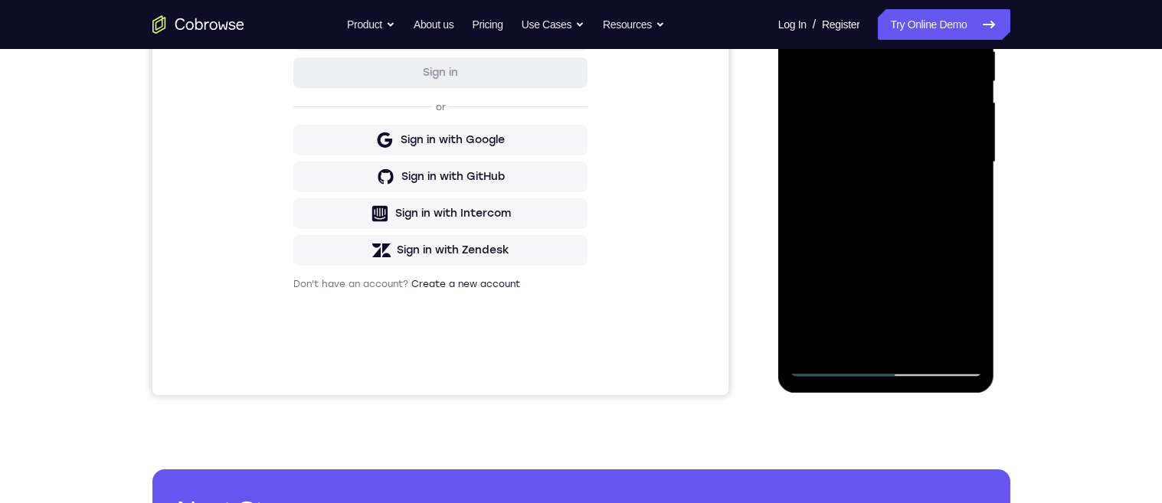
click at [925, 339] on div at bounding box center [886, 162] width 193 height 429
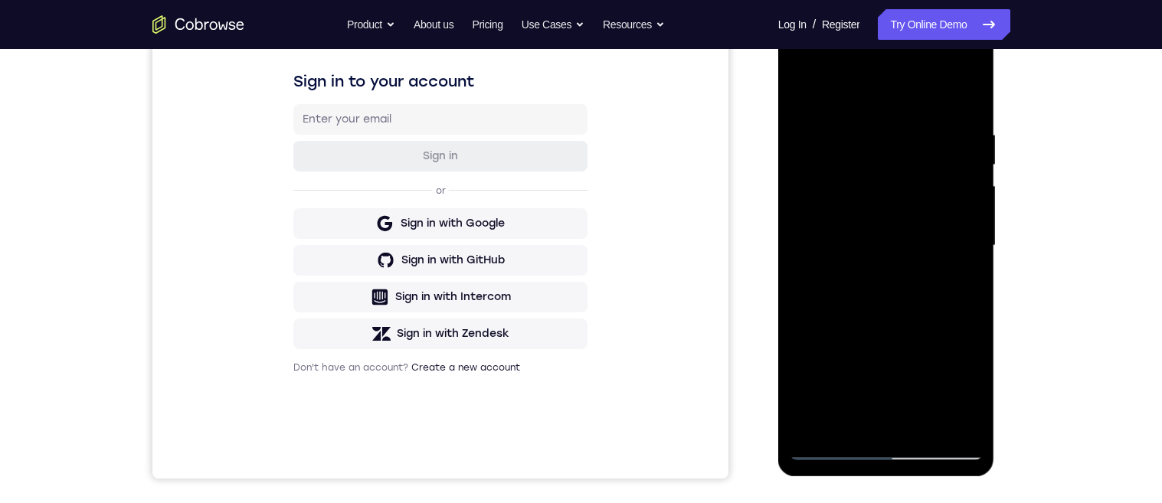
click at [931, 324] on div at bounding box center [886, 245] width 193 height 429
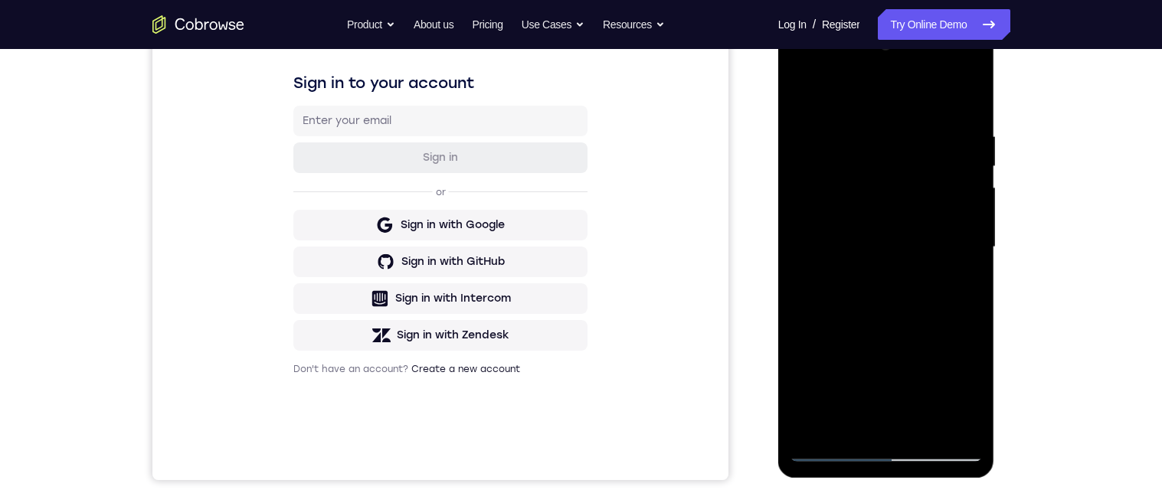
scroll to position [172, 0]
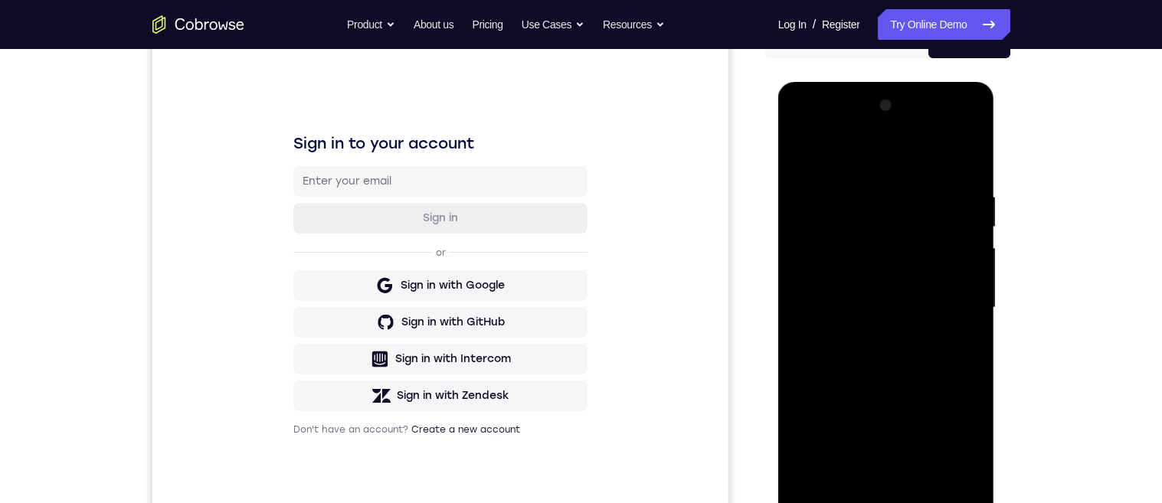
click at [803, 155] on div at bounding box center [886, 307] width 193 height 429
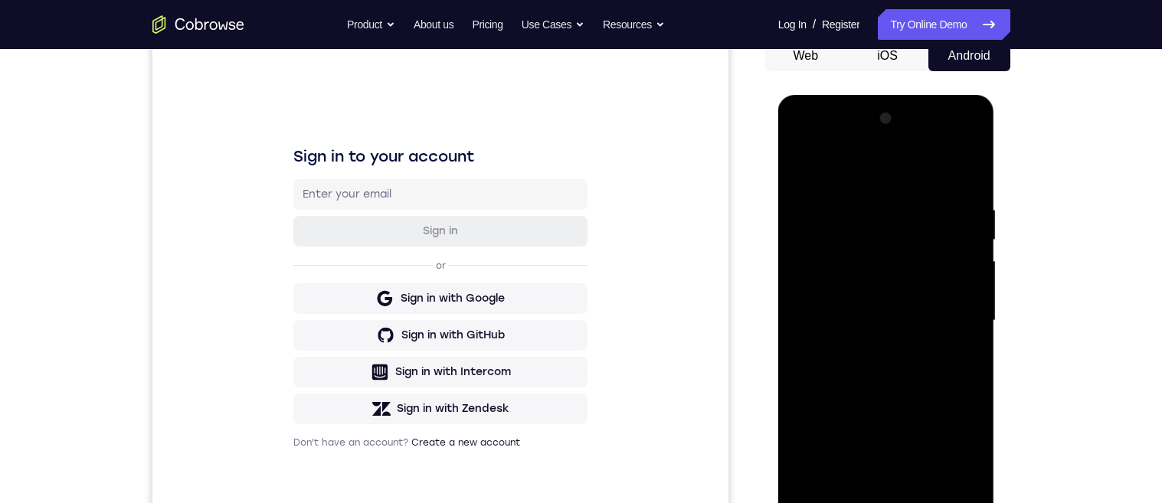
click at [978, 201] on div at bounding box center [886, 320] width 193 height 429
click at [964, 284] on div at bounding box center [886, 320] width 193 height 429
click at [929, 295] on div at bounding box center [886, 320] width 193 height 429
click at [880, 301] on div at bounding box center [886, 320] width 193 height 429
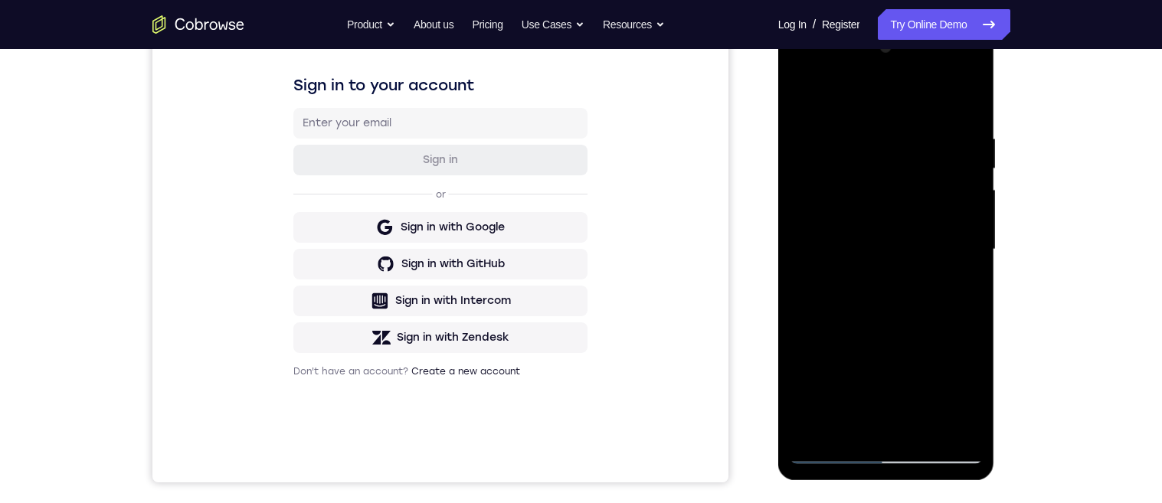
scroll to position [270, 0]
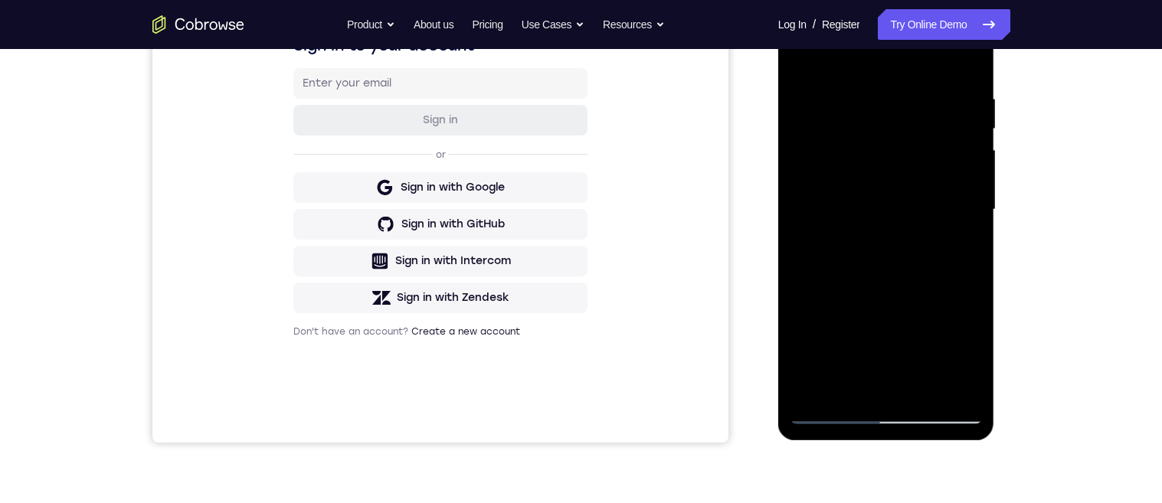
click at [957, 321] on div at bounding box center [886, 209] width 193 height 429
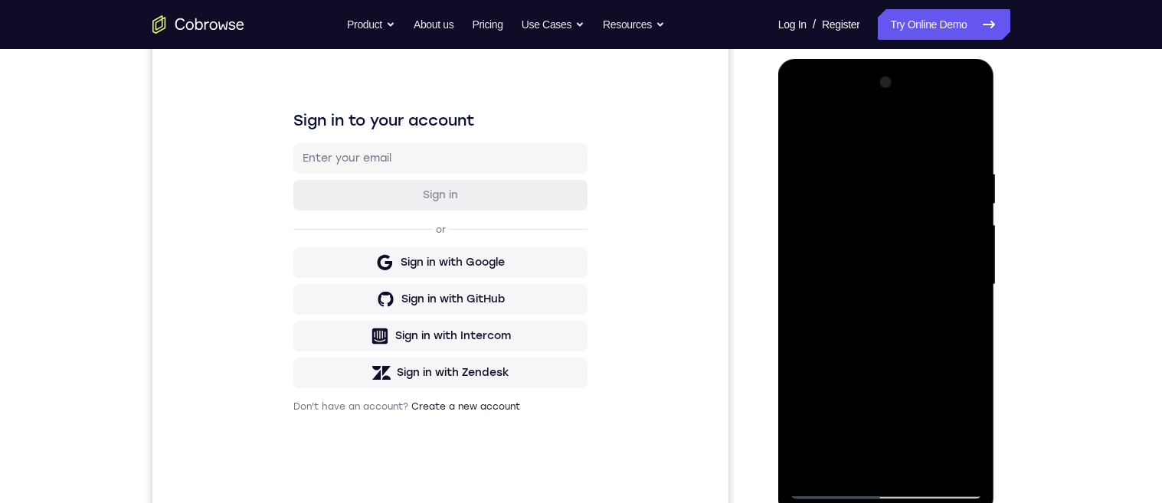
scroll to position [207, 0]
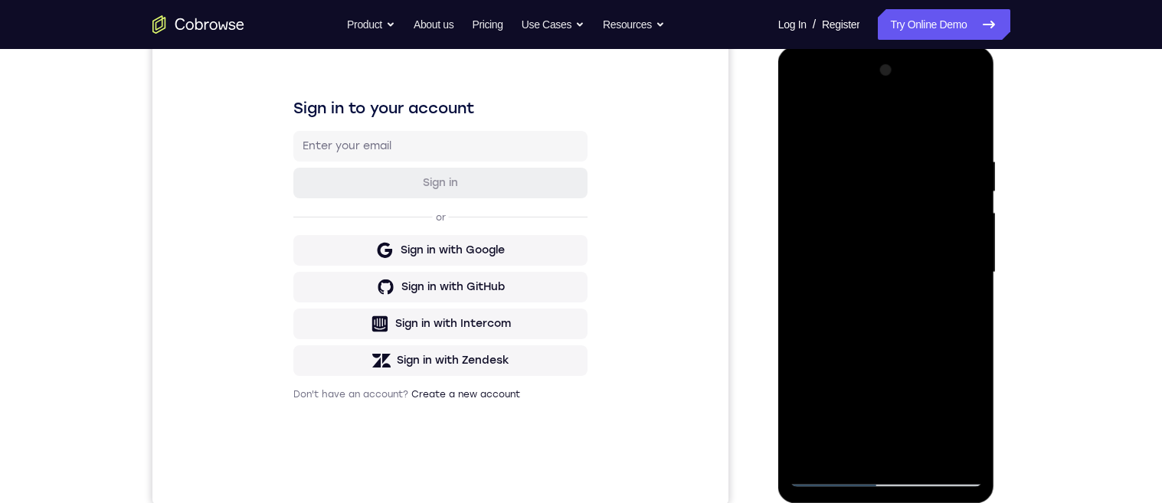
click at [973, 234] on div at bounding box center [886, 272] width 193 height 429
click at [971, 234] on div at bounding box center [886, 272] width 193 height 429
click at [972, 234] on div at bounding box center [886, 272] width 193 height 429
click at [974, 237] on div at bounding box center [886, 272] width 193 height 429
click at [976, 239] on div at bounding box center [886, 272] width 193 height 429
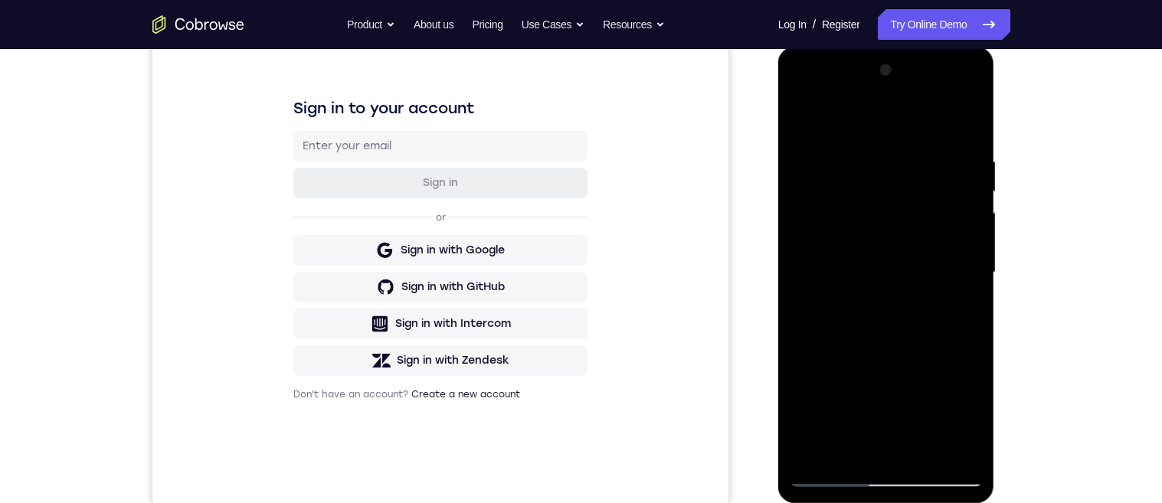
click at [973, 233] on div at bounding box center [886, 272] width 193 height 429
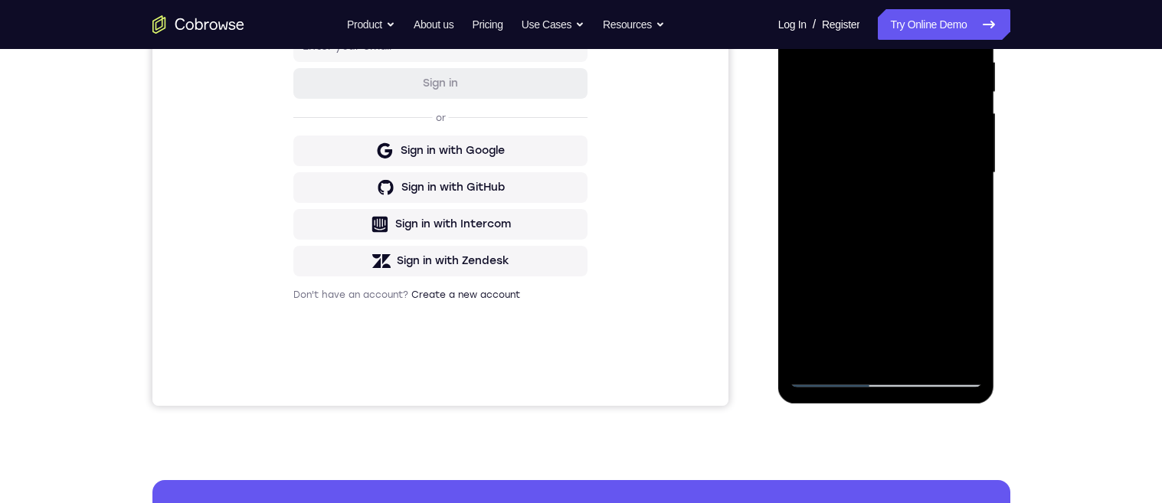
scroll to position [281, 0]
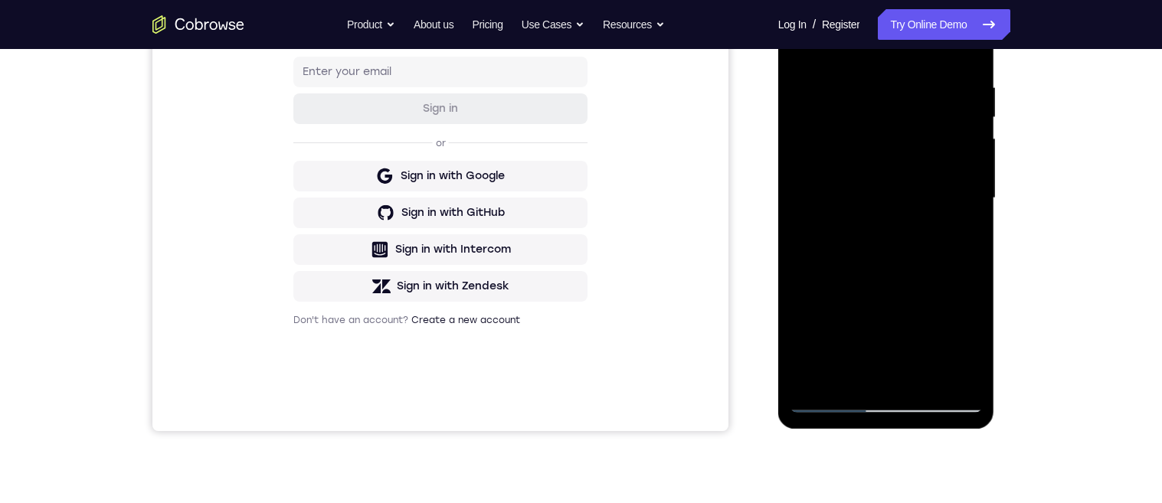
click at [801, 45] on div at bounding box center [886, 198] width 193 height 429
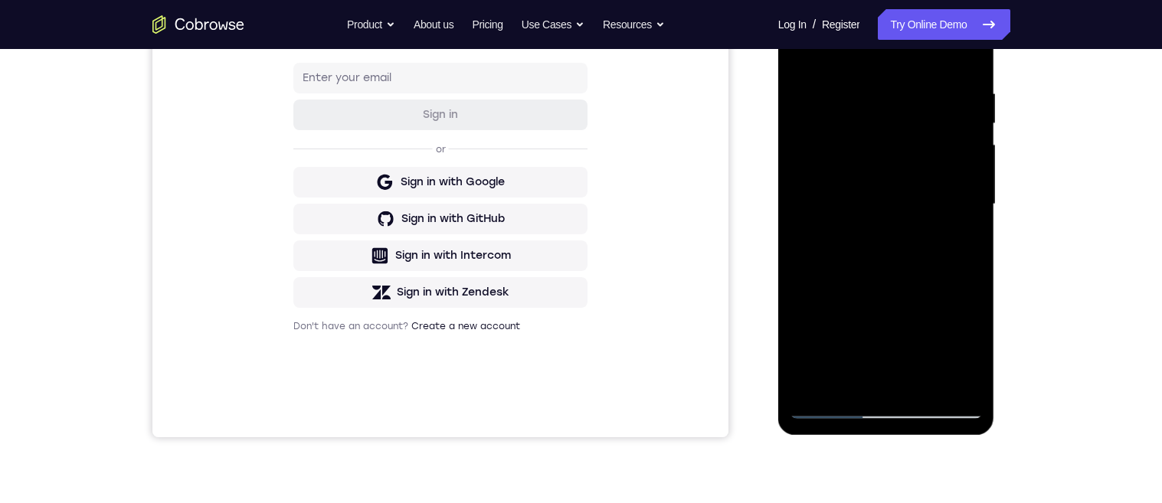
scroll to position [286, 0]
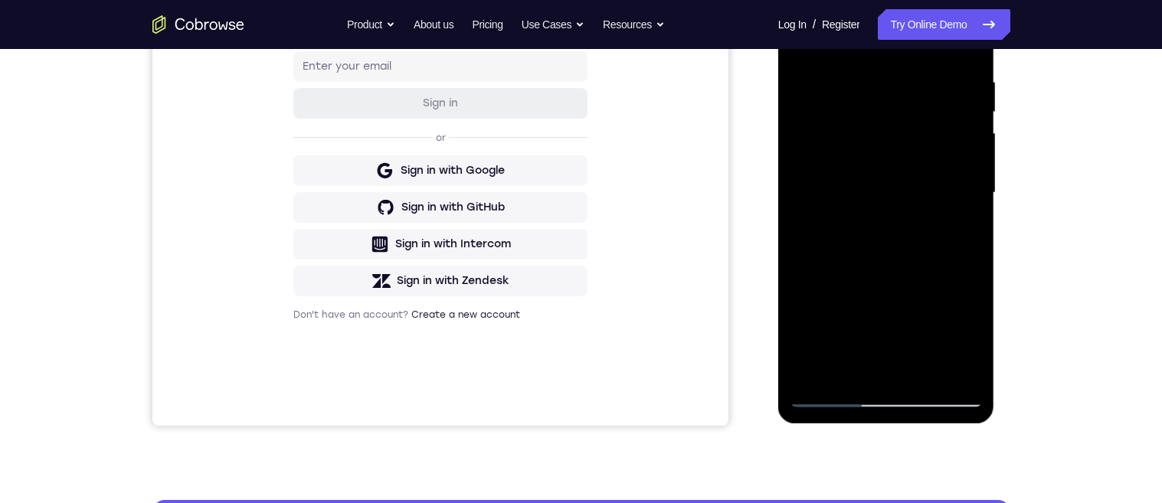
click at [833, 317] on div at bounding box center [886, 193] width 193 height 429
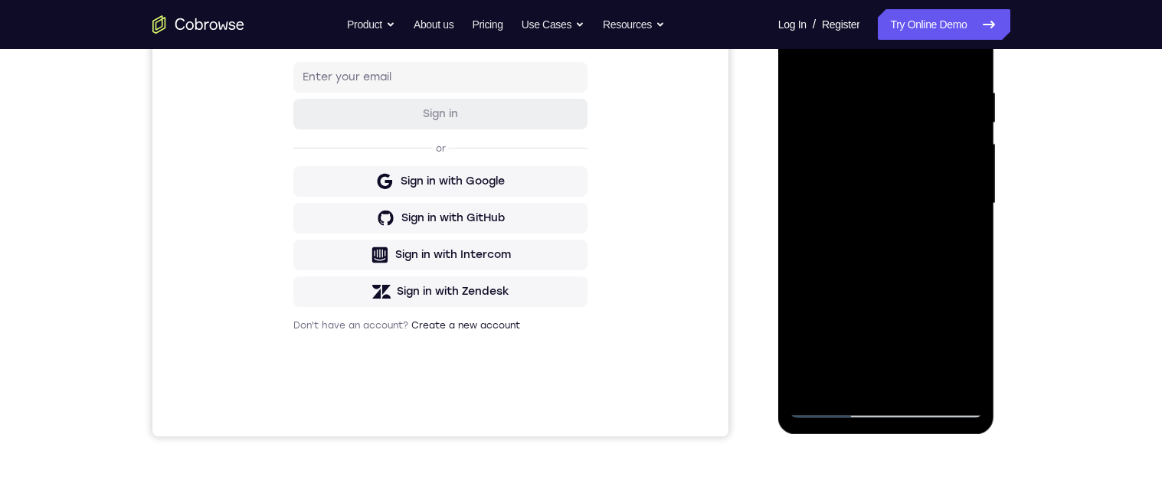
scroll to position [327, 0]
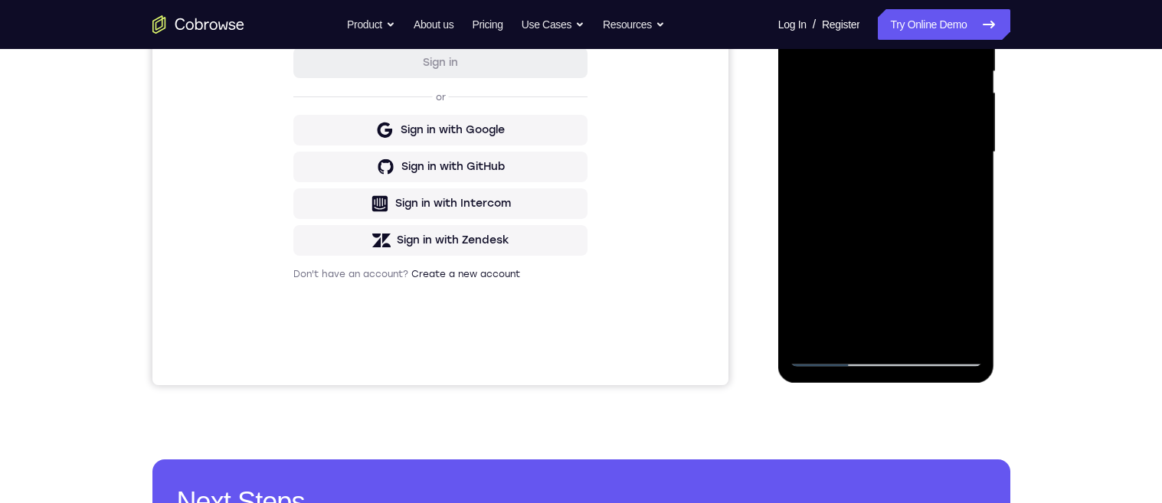
click at [931, 329] on div at bounding box center [886, 152] width 193 height 429
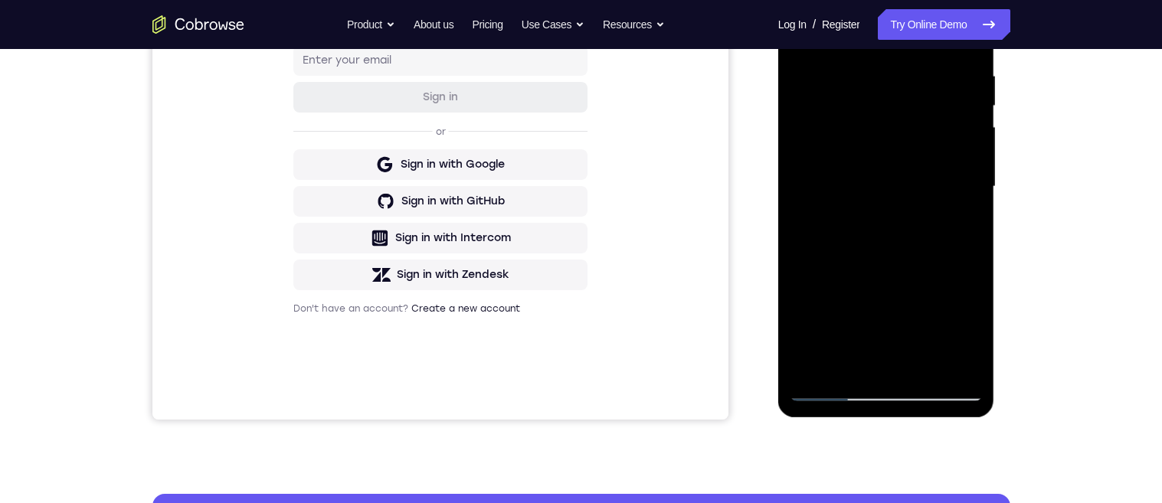
scroll to position [262, 0]
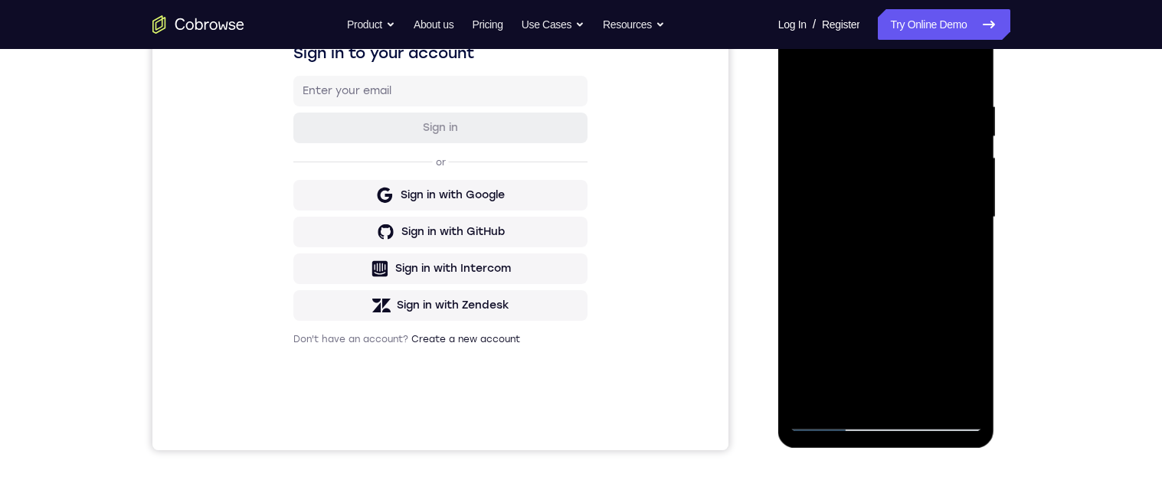
click at [802, 63] on div at bounding box center [886, 217] width 193 height 429
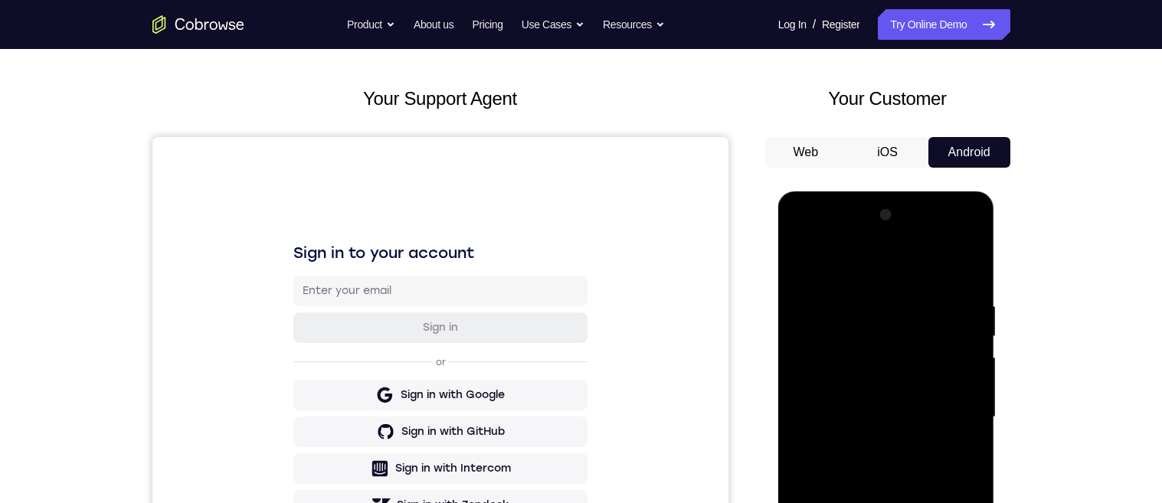
click at [1029, 285] on div "Your Support Agent Your Customer Web iOS Android Next Steps We’d be happy to gi…" at bounding box center [581, 492] width 980 height 1010
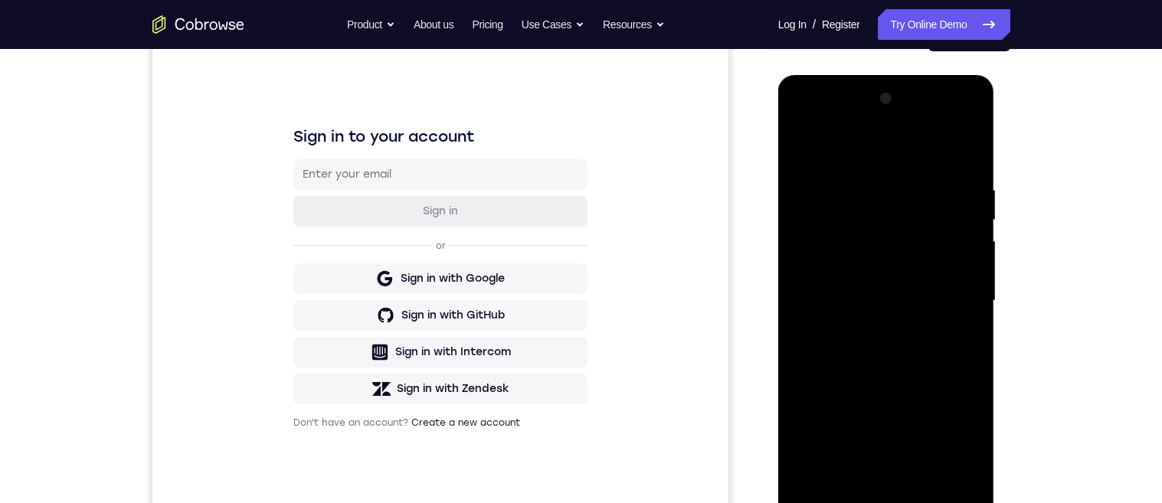
scroll to position [113, 0]
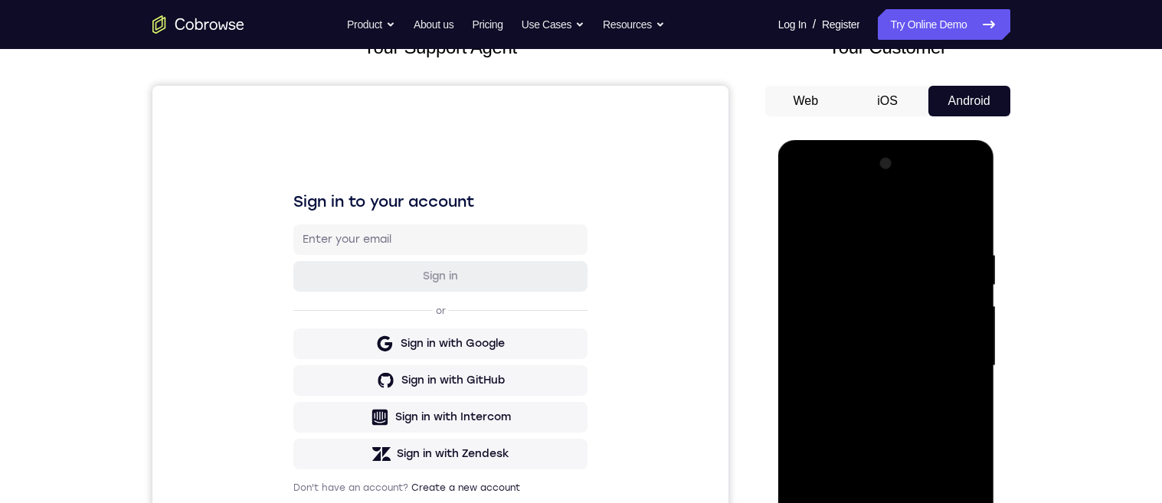
click at [826, 214] on div at bounding box center [886, 366] width 193 height 429
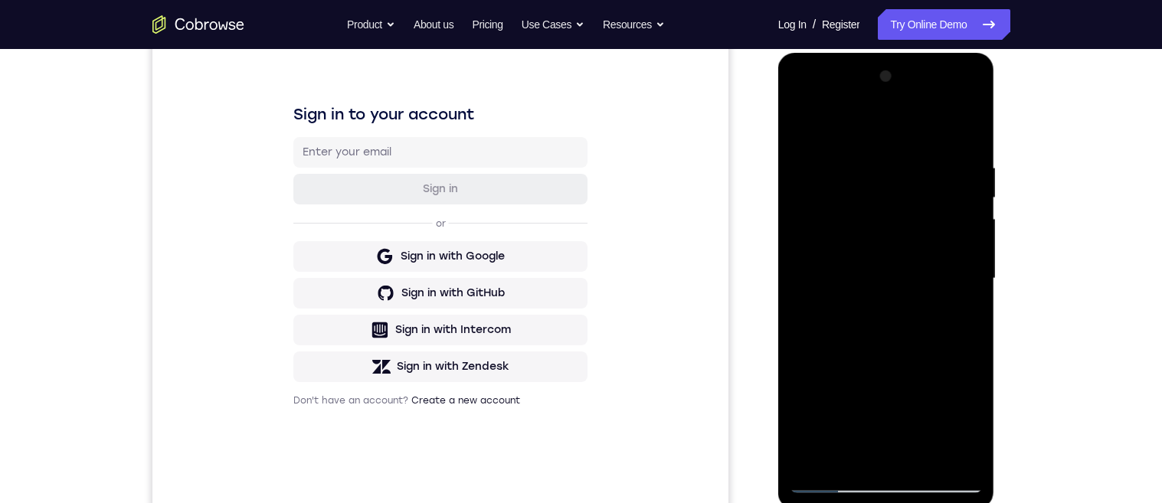
click at [842, 309] on div at bounding box center [886, 278] width 193 height 429
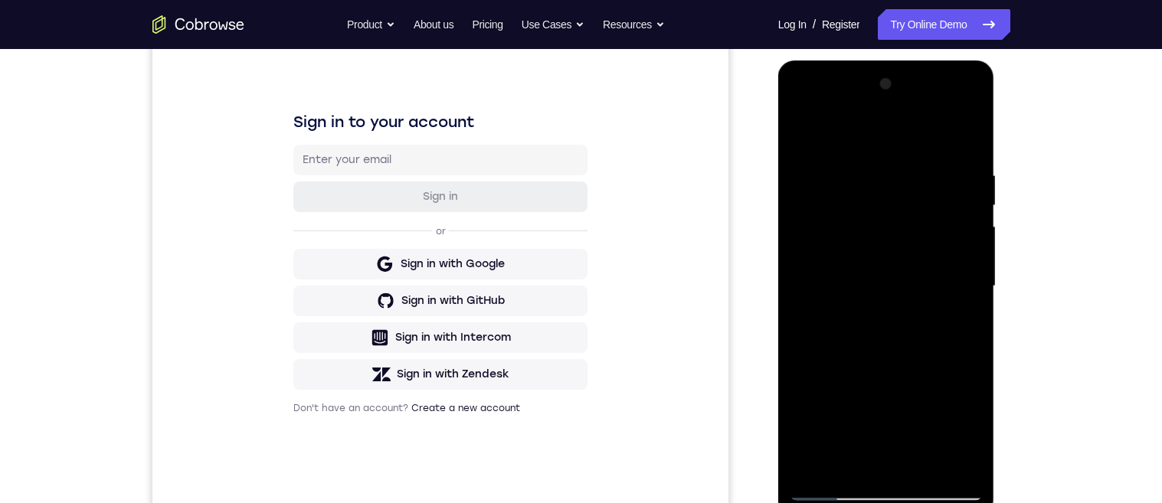
scroll to position [185, 0]
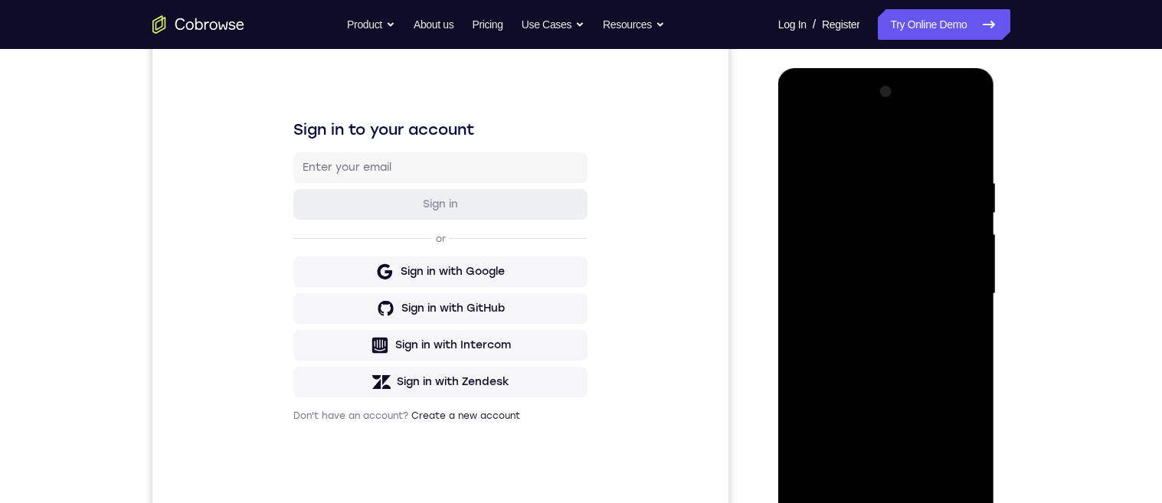
click at [1036, 274] on div "Your Support Agent Your Customer Web iOS Android Next Steps We’d be happy to gi…" at bounding box center [581, 369] width 980 height 1010
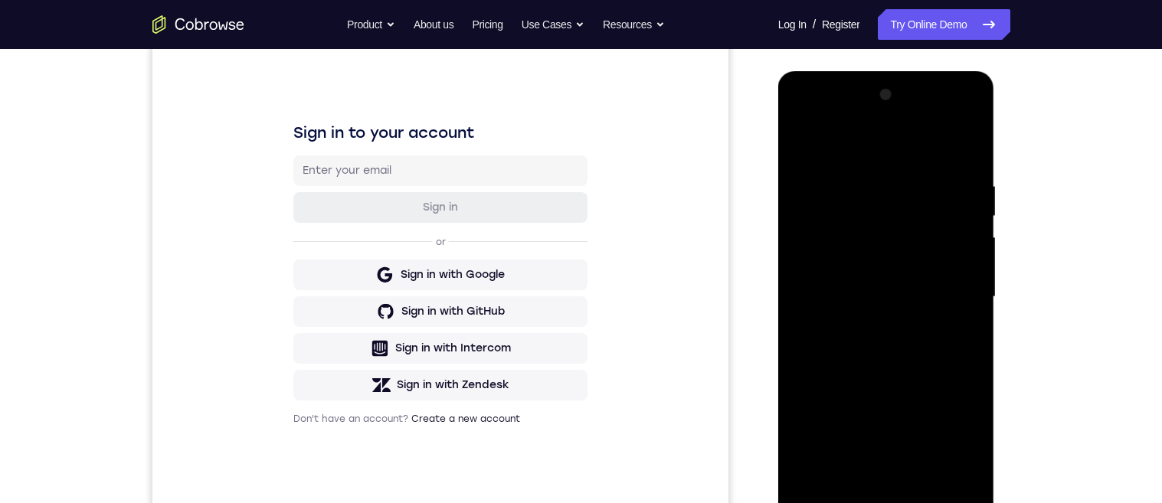
scroll to position [126, 0]
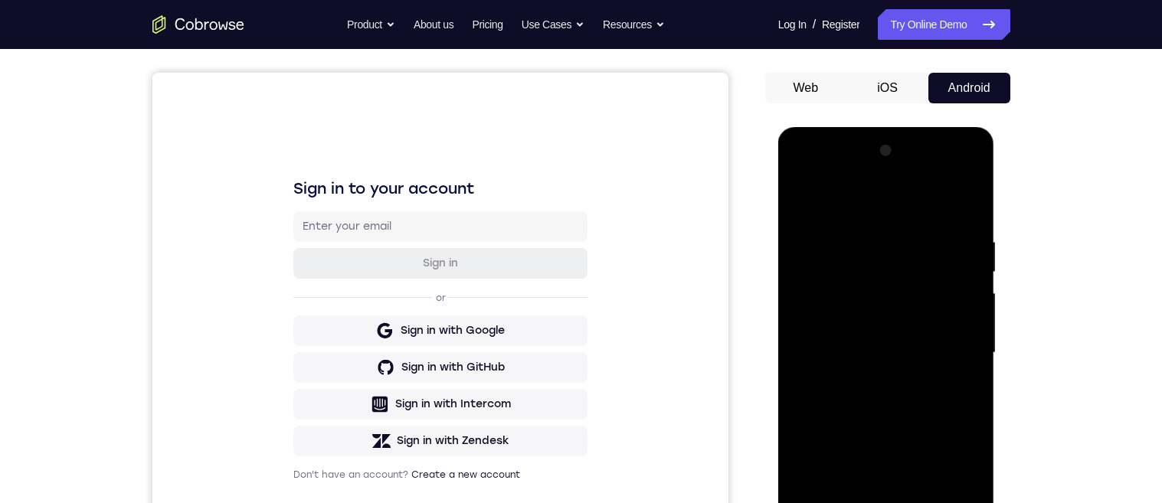
click at [964, 267] on div at bounding box center [886, 353] width 193 height 429
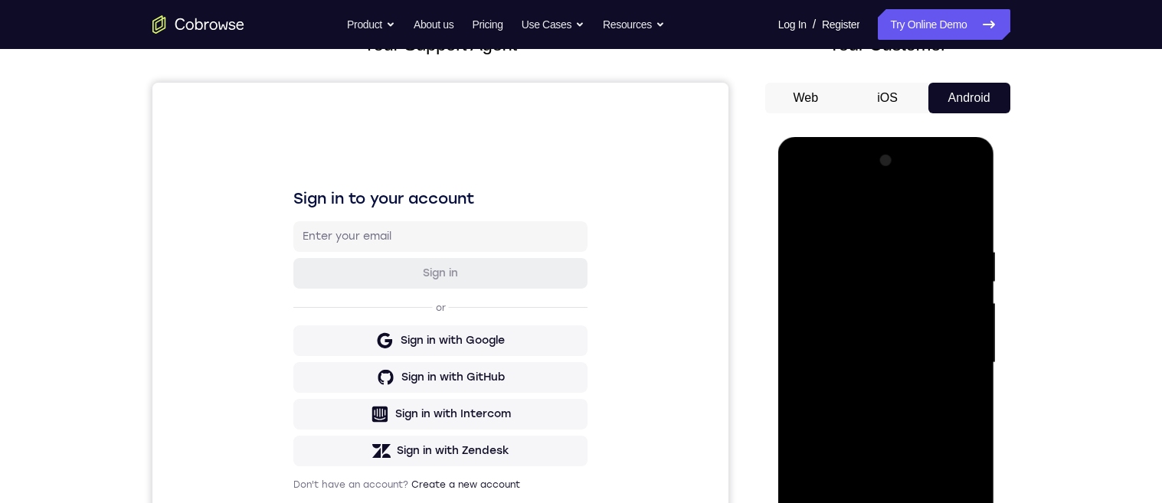
click at [972, 168] on div at bounding box center [886, 363] width 193 height 429
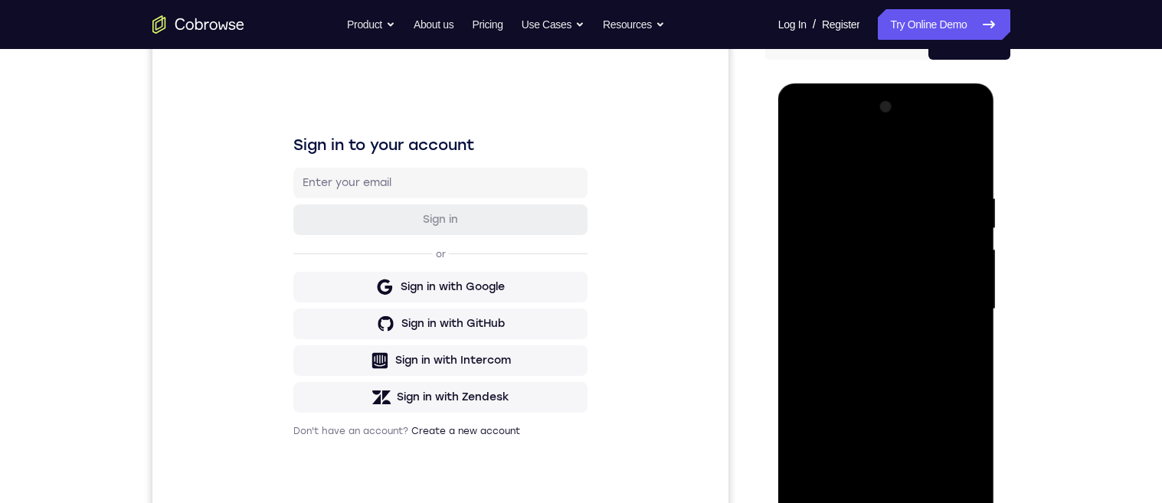
scroll to position [163, 0]
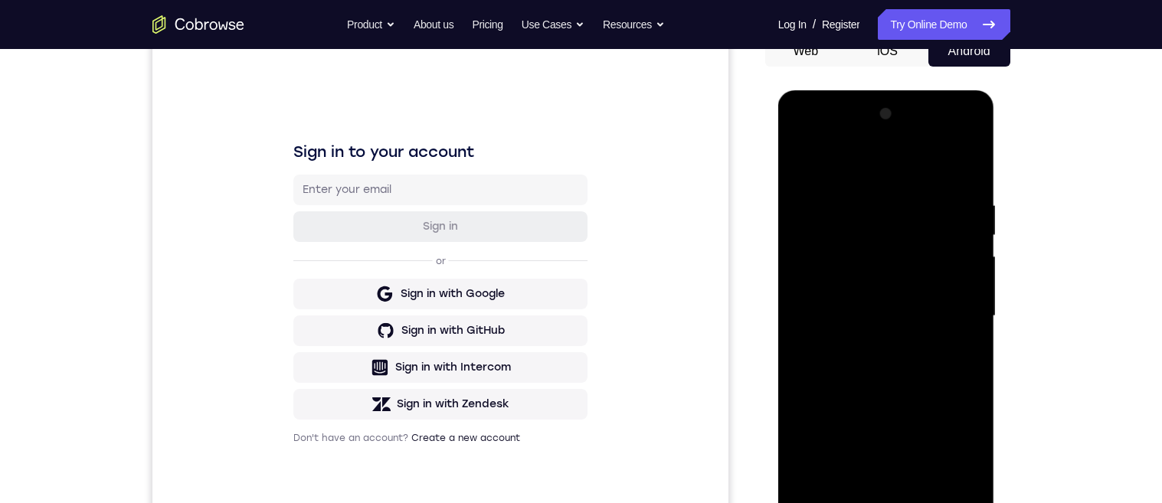
click at [797, 159] on div at bounding box center [886, 316] width 193 height 429
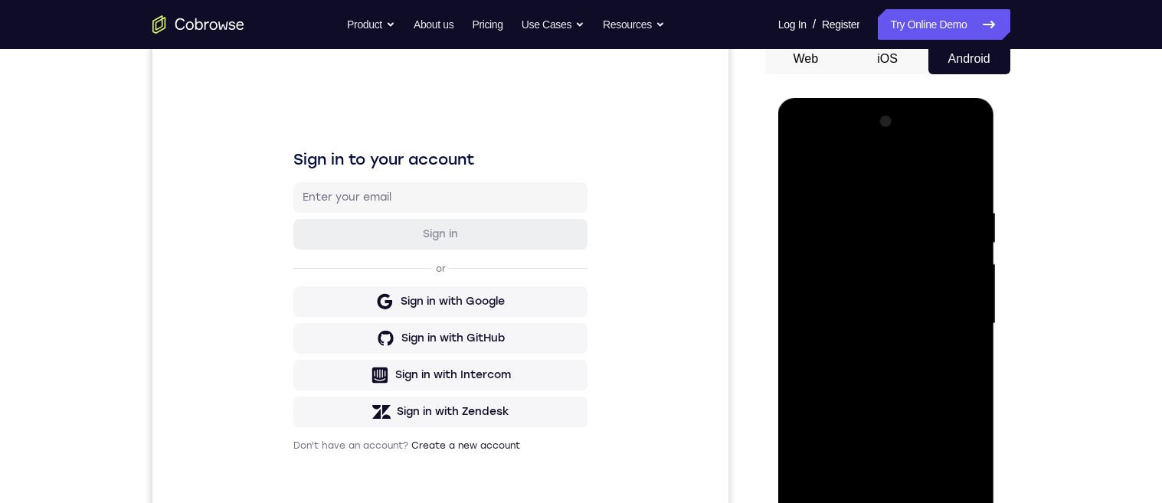
scroll to position [171, 0]
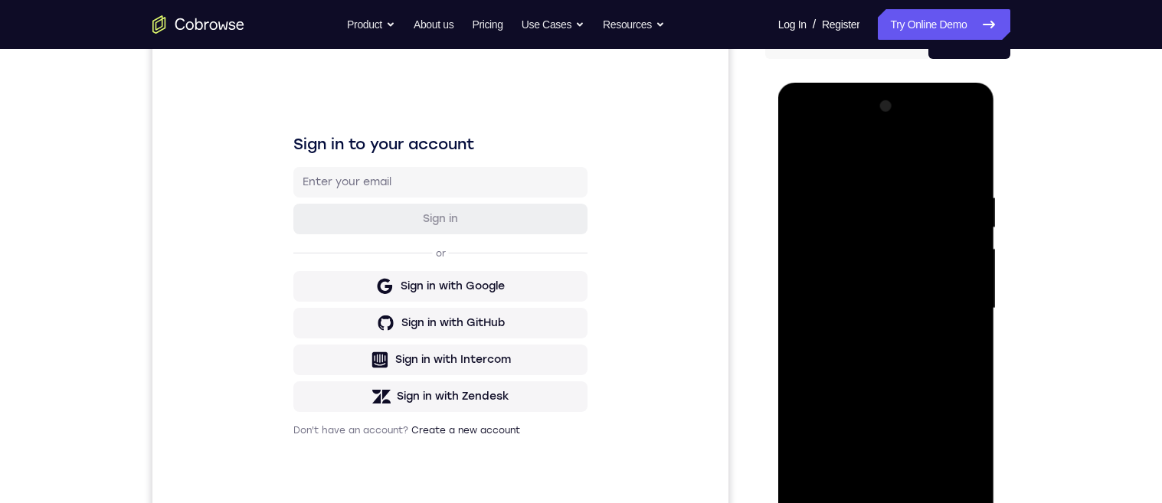
click at [964, 162] on div at bounding box center [886, 308] width 193 height 429
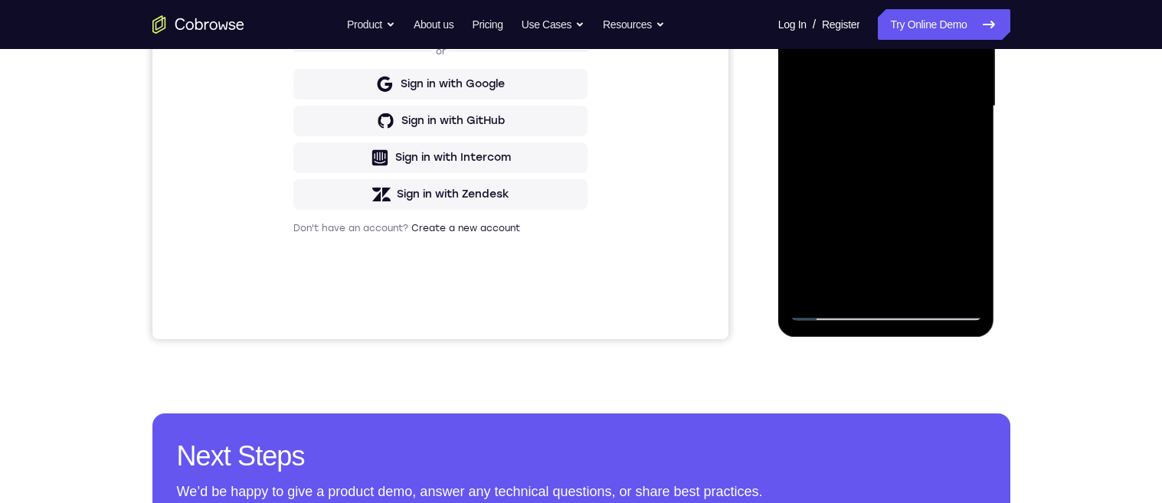
scroll to position [306, 0]
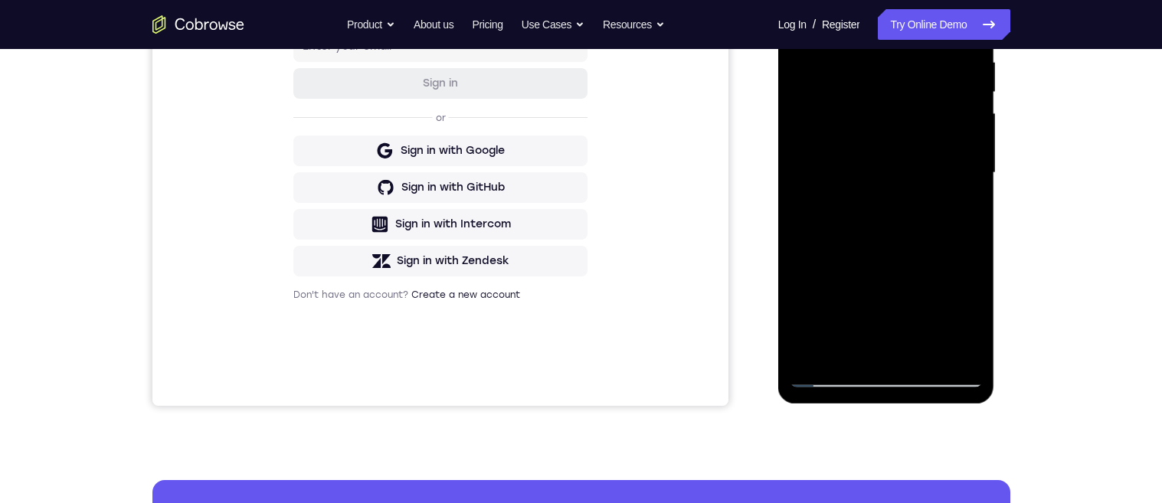
click at [974, 275] on div at bounding box center [886, 173] width 193 height 429
click at [974, 227] on div at bounding box center [886, 173] width 193 height 429
click at [973, 225] on div at bounding box center [886, 173] width 193 height 429
click at [973, 263] on div at bounding box center [886, 173] width 193 height 429
click at [972, 264] on div at bounding box center [886, 173] width 193 height 429
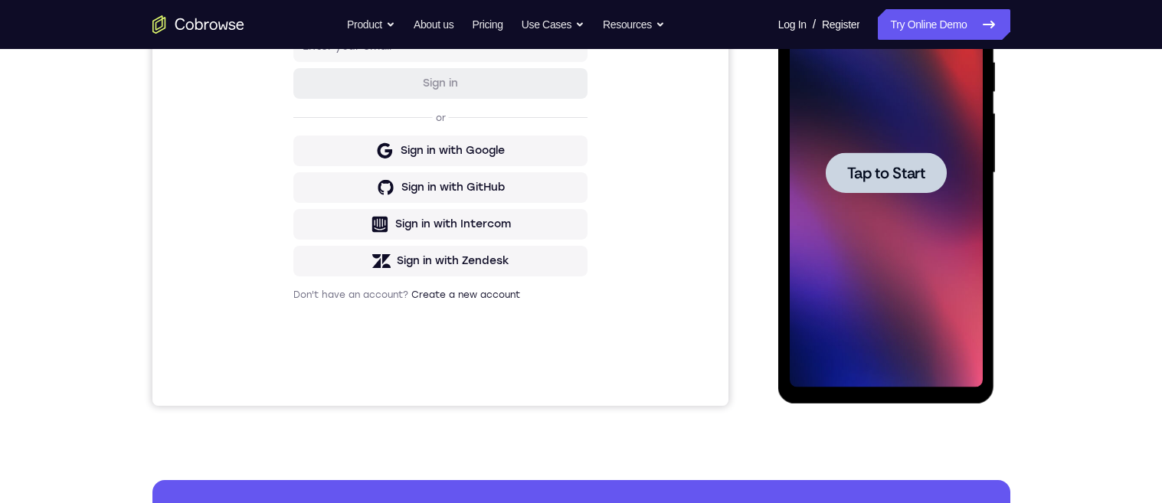
click at [922, 178] on span "Tap to Start" at bounding box center [886, 172] width 78 height 15
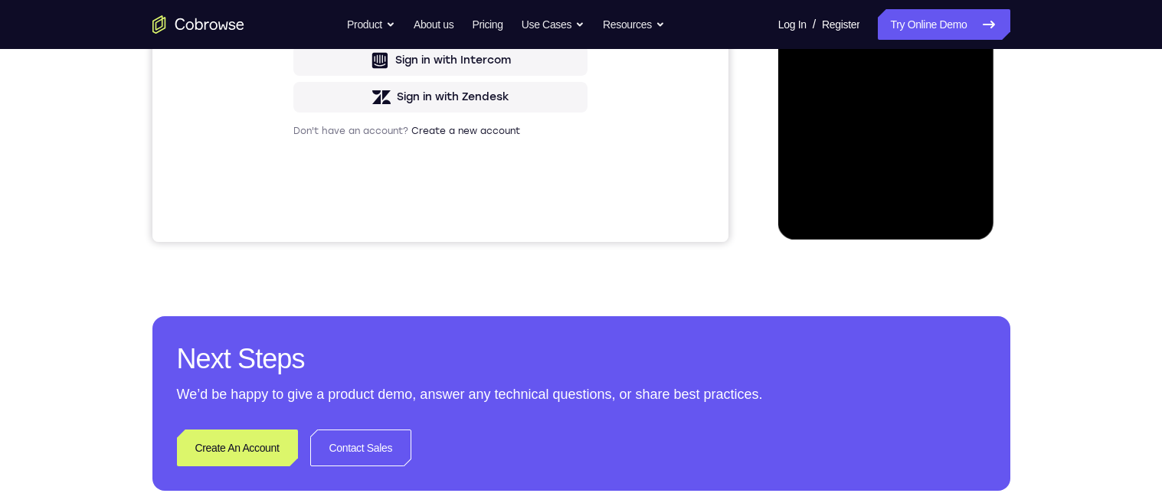
scroll to position [491, 0]
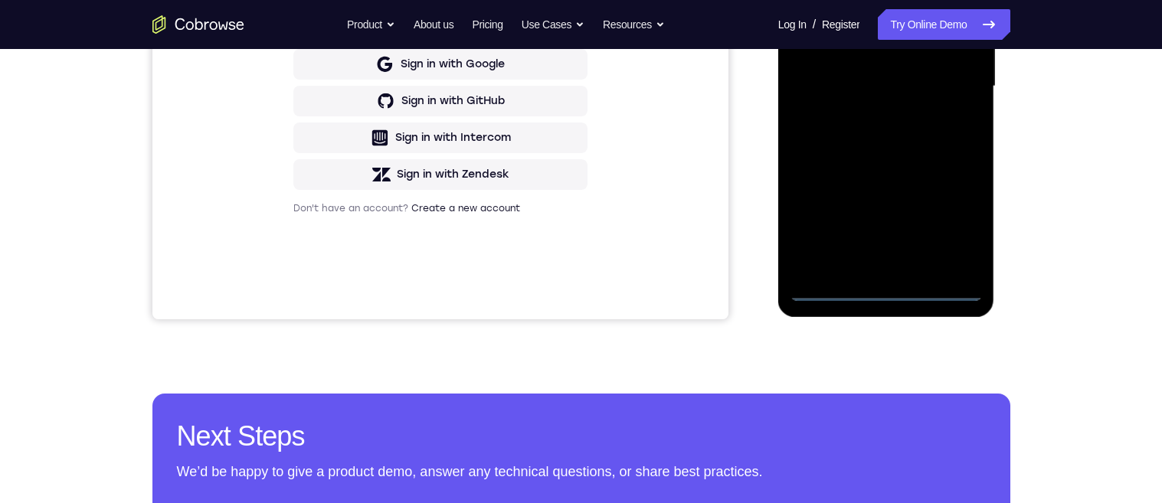
click at [949, 227] on div at bounding box center [886, 86] width 193 height 429
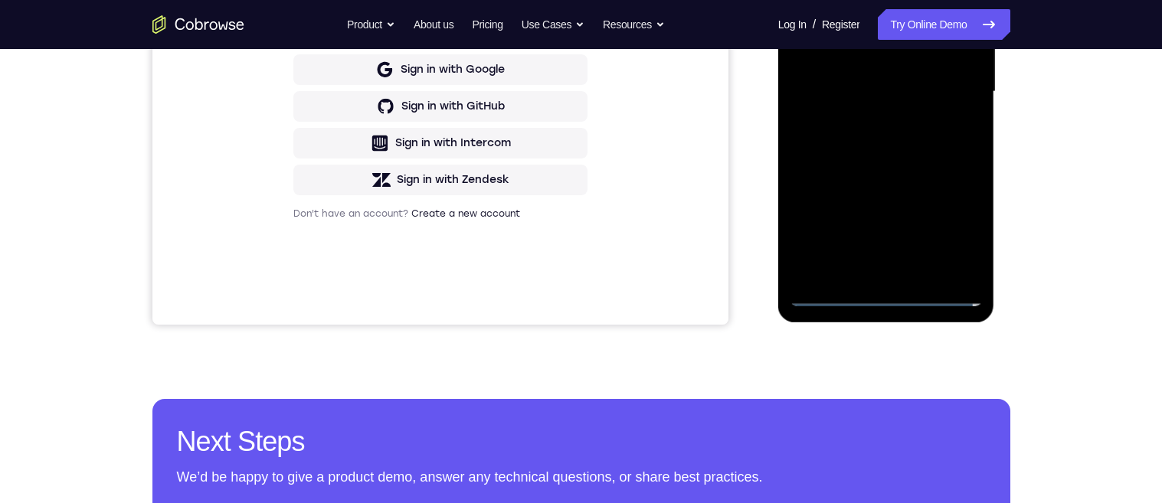
scroll to position [0, 0]
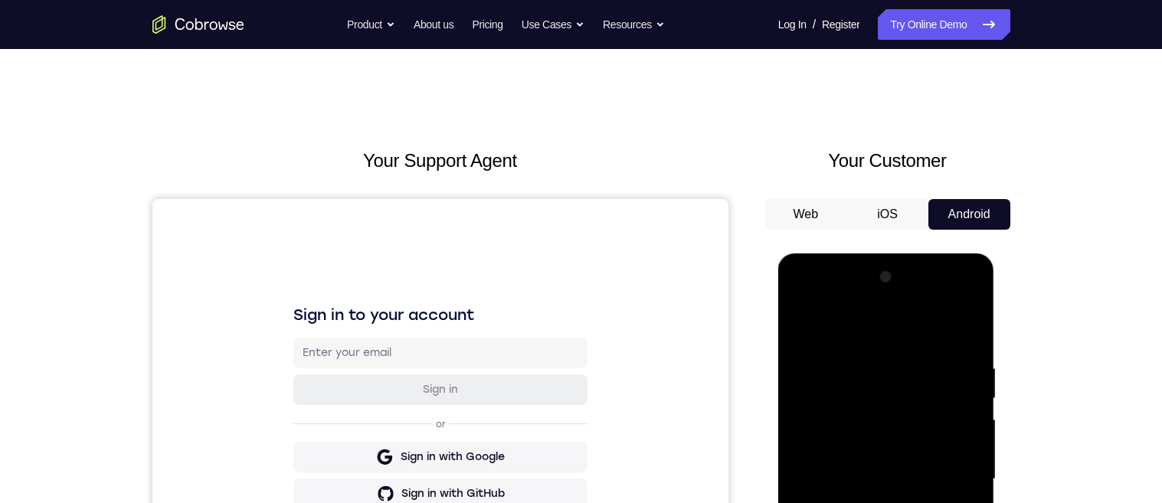
click at [846, 324] on div at bounding box center [886, 479] width 193 height 429
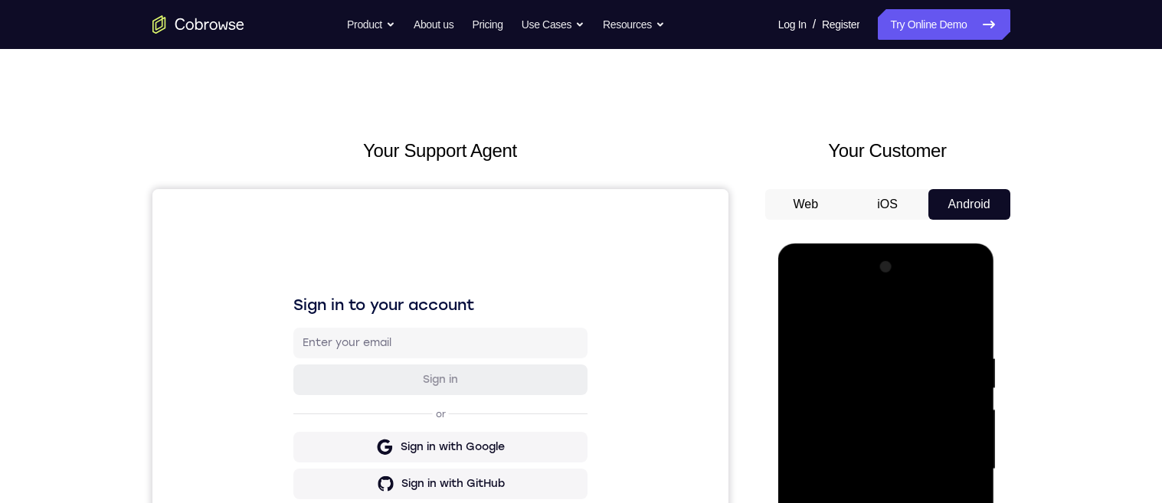
scroll to position [175, 0]
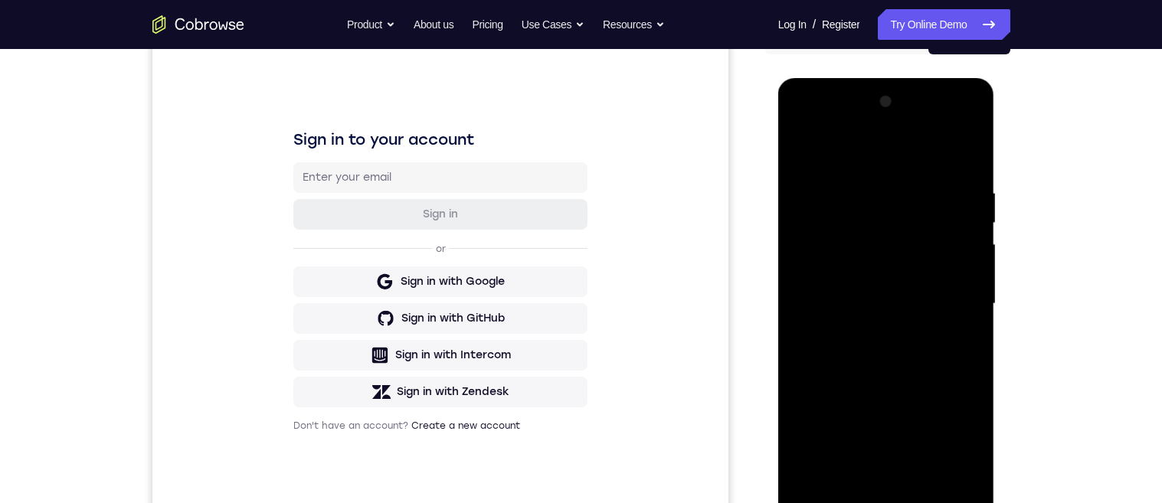
click at [944, 301] on div at bounding box center [886, 304] width 193 height 429
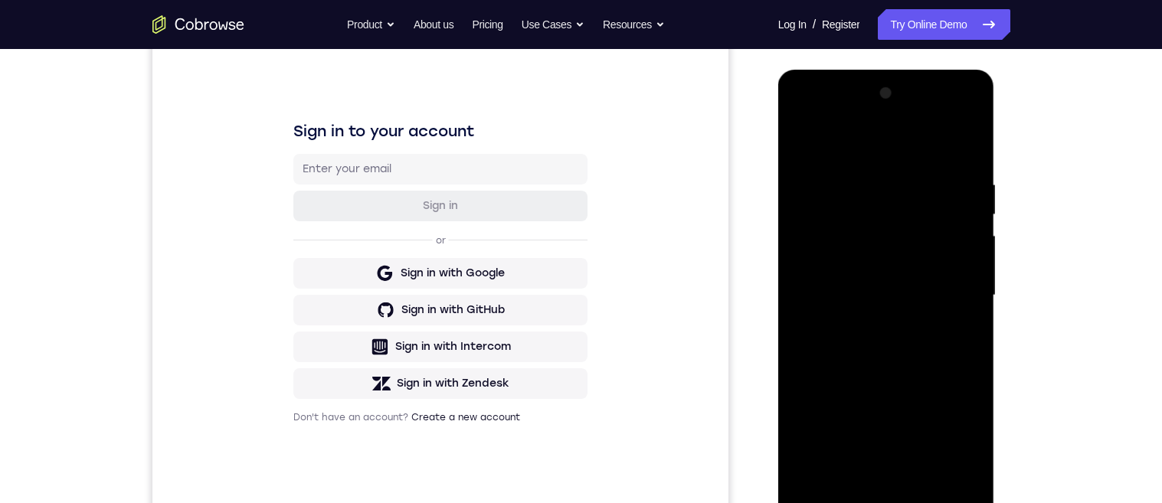
click at [866, 327] on div at bounding box center [886, 295] width 193 height 429
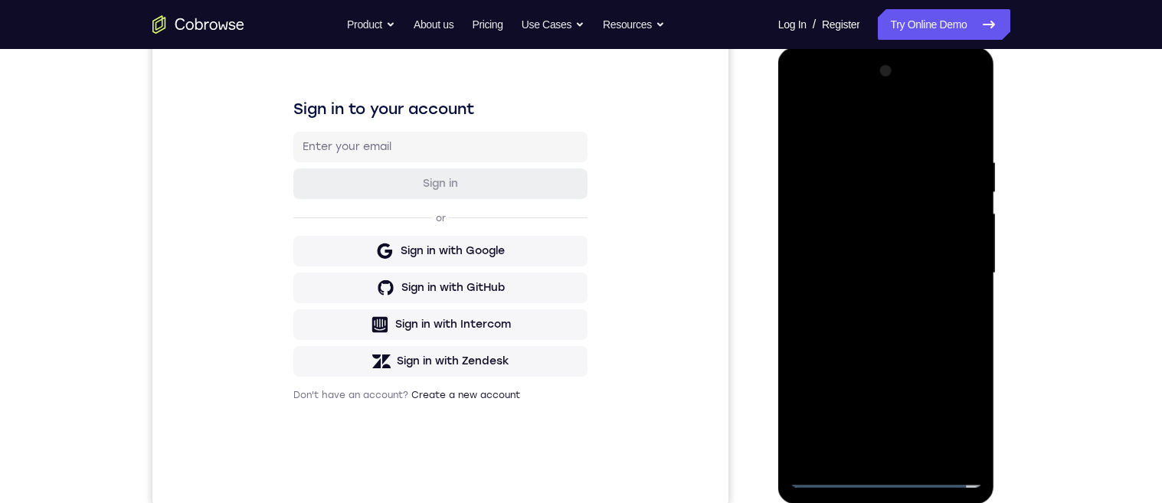
click at [927, 259] on div at bounding box center [886, 273] width 193 height 429
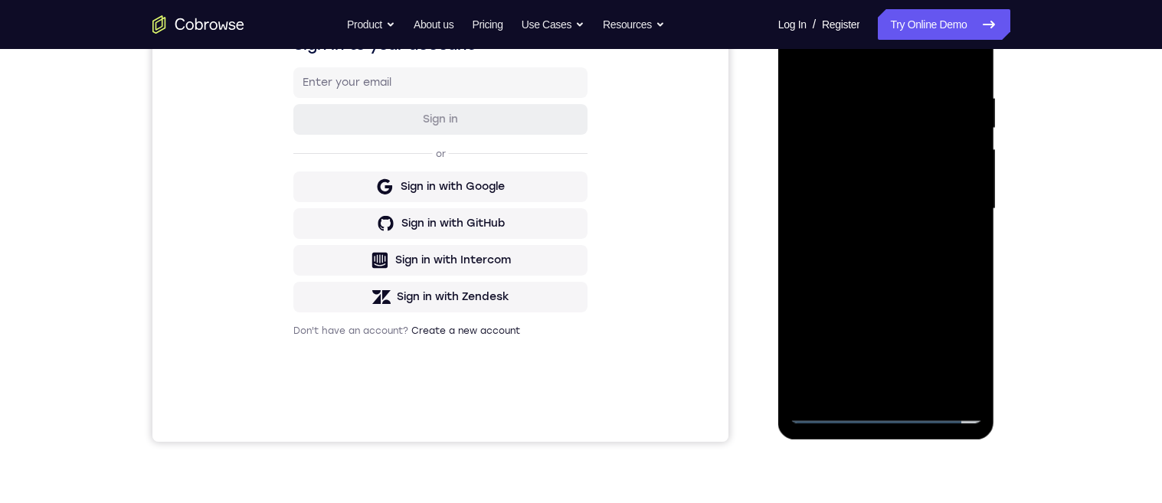
click at [967, 355] on div at bounding box center [886, 209] width 193 height 429
click at [894, 177] on div at bounding box center [886, 209] width 193 height 429
click at [941, 208] on div at bounding box center [886, 209] width 193 height 429
click at [948, 257] on div at bounding box center [886, 209] width 193 height 429
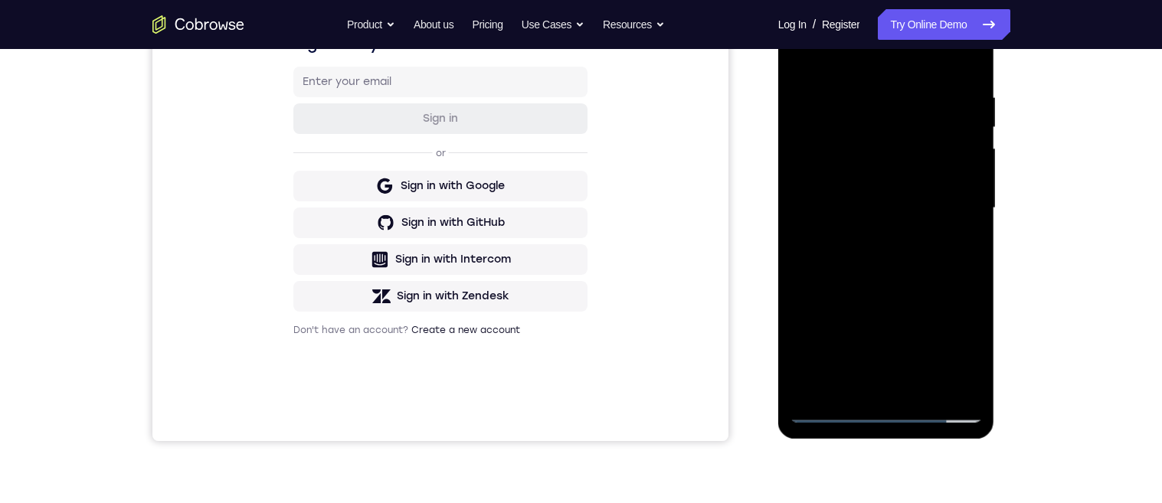
click at [884, 270] on div at bounding box center [886, 208] width 193 height 429
click at [871, 87] on div at bounding box center [886, 208] width 193 height 429
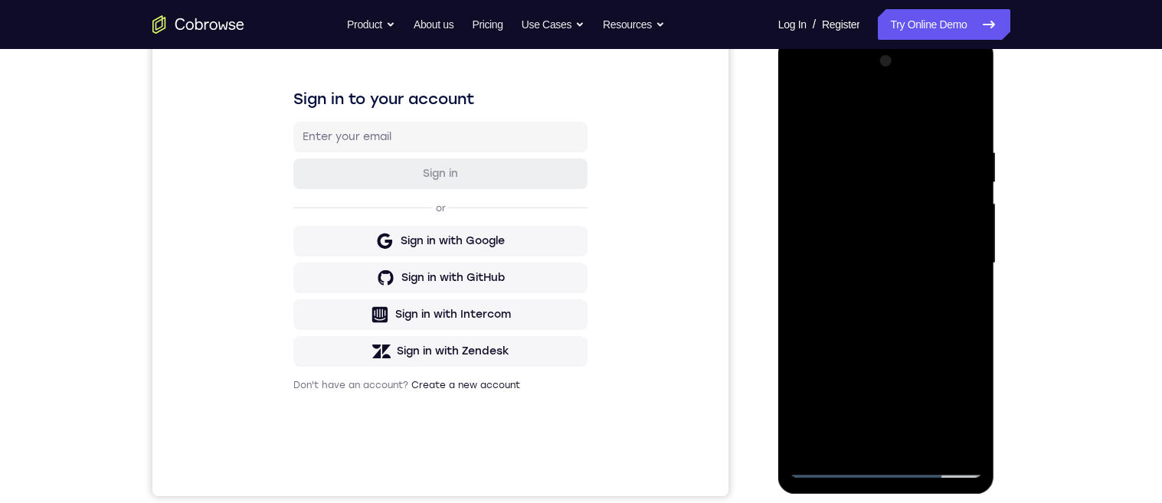
click at [956, 330] on div at bounding box center [886, 263] width 193 height 429
click at [955, 325] on div at bounding box center [886, 263] width 193 height 429
click at [954, 325] on div at bounding box center [886, 263] width 193 height 429
click at [954, 324] on div at bounding box center [886, 263] width 193 height 429
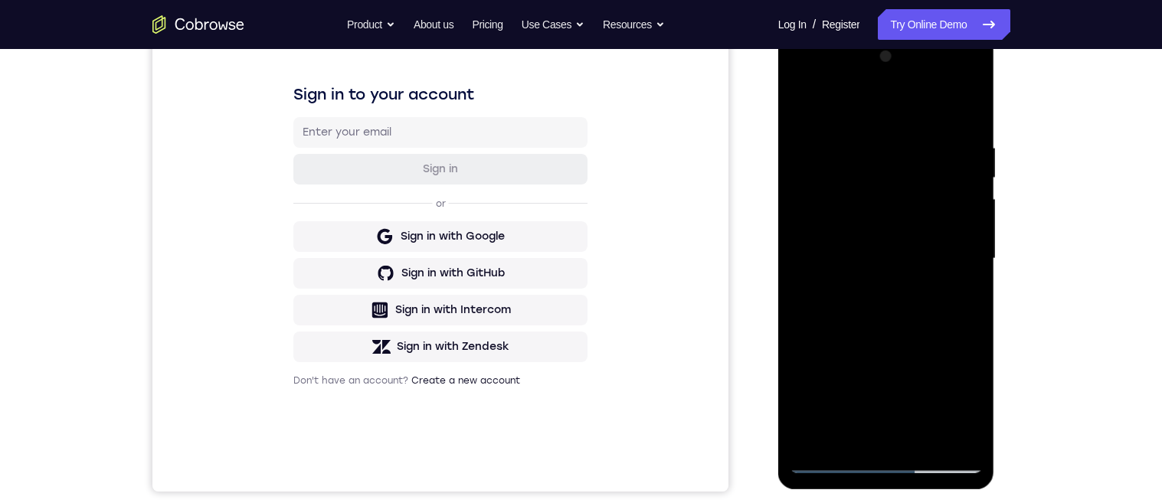
click at [957, 309] on div at bounding box center [886, 258] width 193 height 429
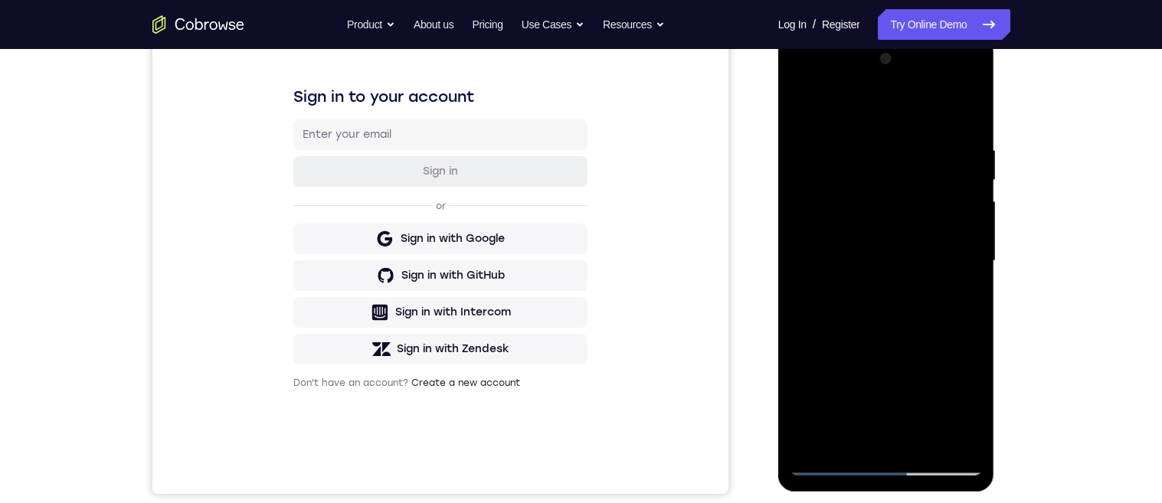
click at [966, 298] on div at bounding box center [886, 261] width 193 height 429
click at [968, 295] on div at bounding box center [886, 261] width 193 height 429
click at [965, 305] on div at bounding box center [886, 261] width 193 height 429
click at [950, 301] on div at bounding box center [886, 261] width 193 height 429
click at [957, 309] on div at bounding box center [886, 261] width 193 height 429
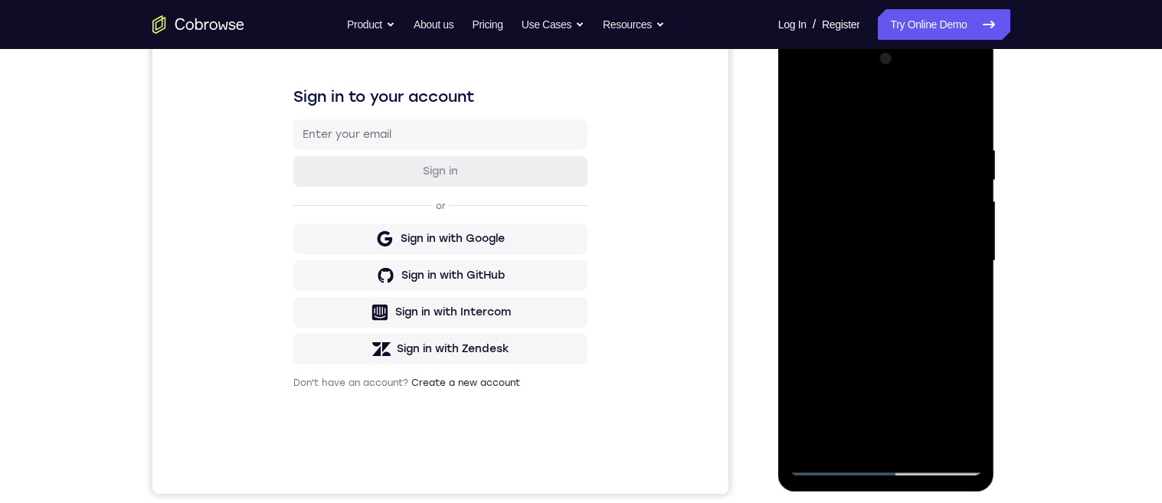
click at [962, 290] on div at bounding box center [886, 261] width 193 height 429
click at [951, 292] on div at bounding box center [886, 261] width 193 height 429
click at [951, 277] on div at bounding box center [886, 261] width 193 height 429
click at [954, 281] on div at bounding box center [886, 260] width 193 height 429
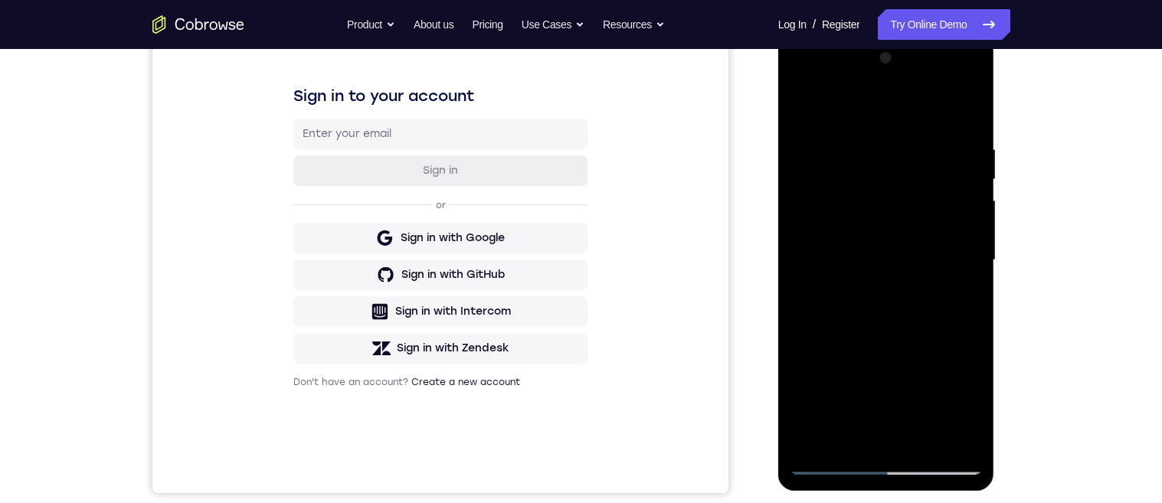
click at [963, 302] on div at bounding box center [886, 260] width 193 height 429
click at [964, 293] on div at bounding box center [886, 260] width 193 height 429
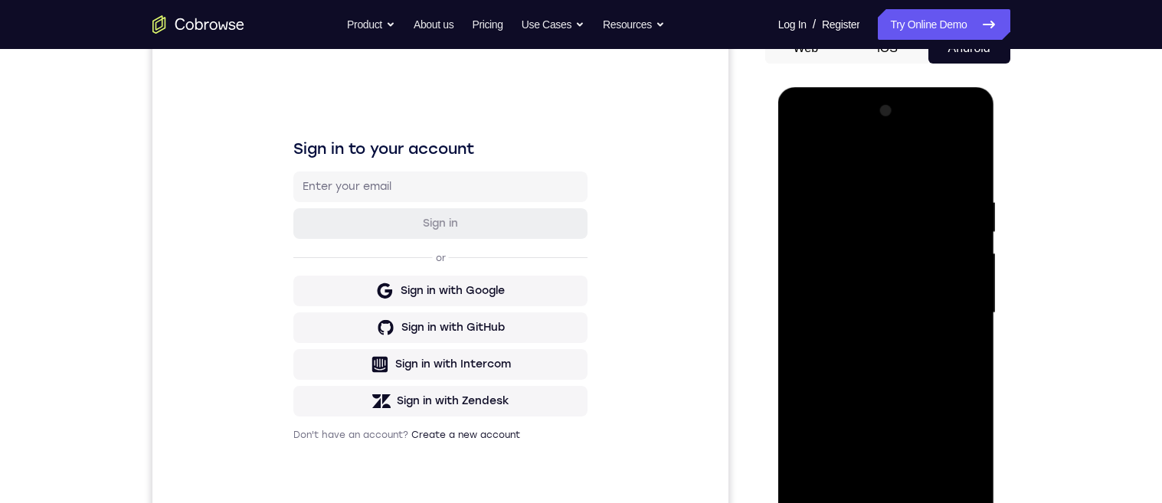
scroll to position [162, 0]
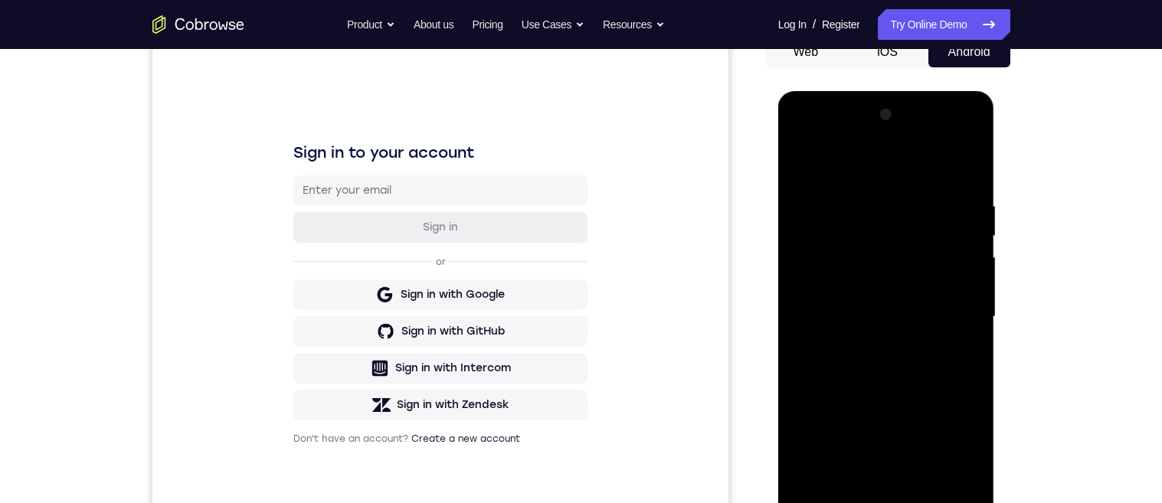
click at [955, 326] on div at bounding box center [886, 317] width 193 height 429
click at [954, 315] on div at bounding box center [886, 317] width 193 height 429
click at [964, 278] on div at bounding box center [886, 317] width 193 height 429
click at [960, 256] on div at bounding box center [886, 317] width 193 height 429
click at [962, 272] on div at bounding box center [886, 317] width 193 height 429
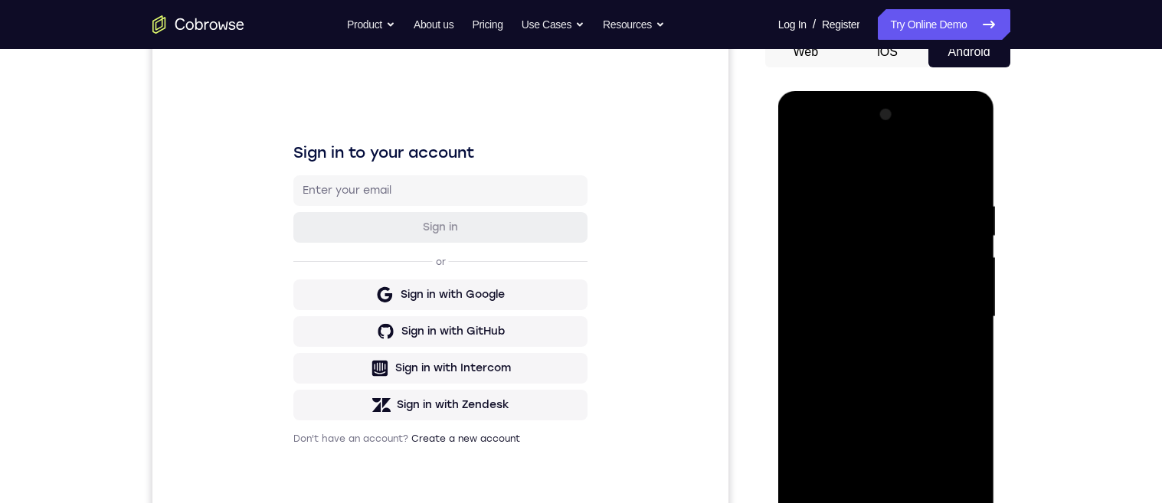
click at [968, 277] on div at bounding box center [886, 317] width 193 height 429
click at [967, 249] on div at bounding box center [886, 317] width 193 height 429
click at [962, 296] on div at bounding box center [886, 317] width 193 height 429
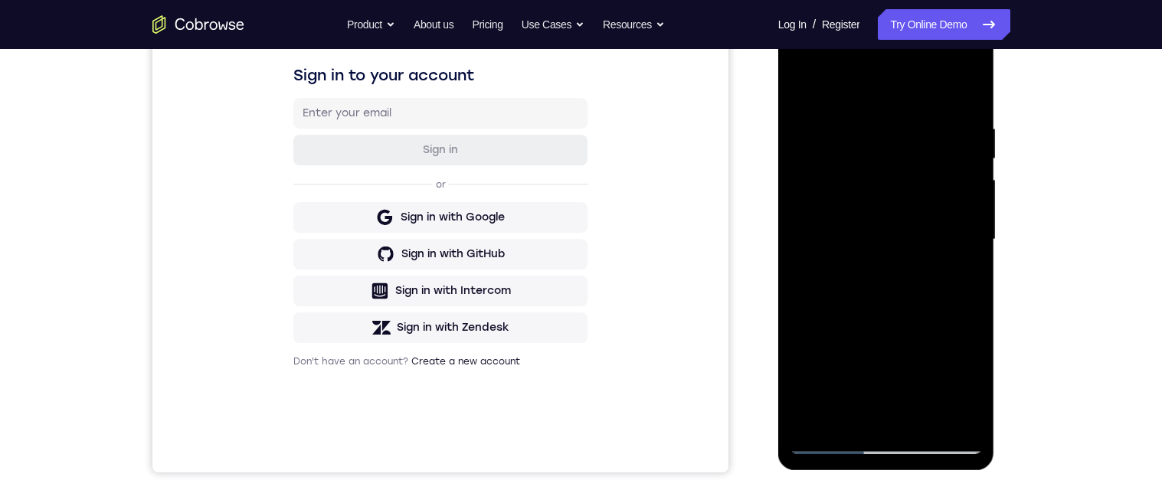
scroll to position [167, 0]
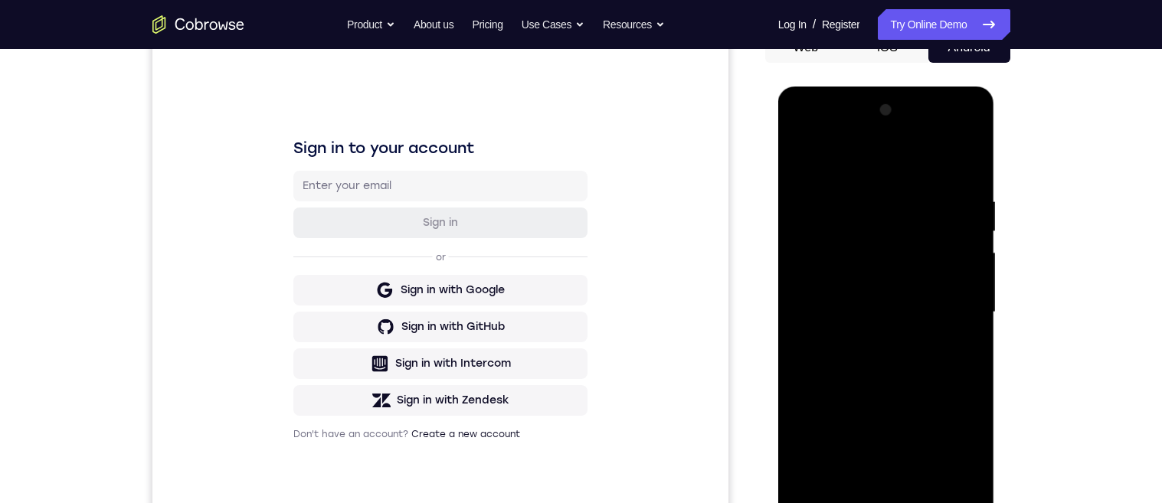
click at [962, 295] on div at bounding box center [886, 312] width 193 height 429
click at [964, 297] on div at bounding box center [886, 312] width 193 height 429
click at [963, 296] on div at bounding box center [886, 312] width 193 height 429
click at [963, 299] on div at bounding box center [886, 312] width 193 height 429
click at [958, 298] on div at bounding box center [886, 312] width 193 height 429
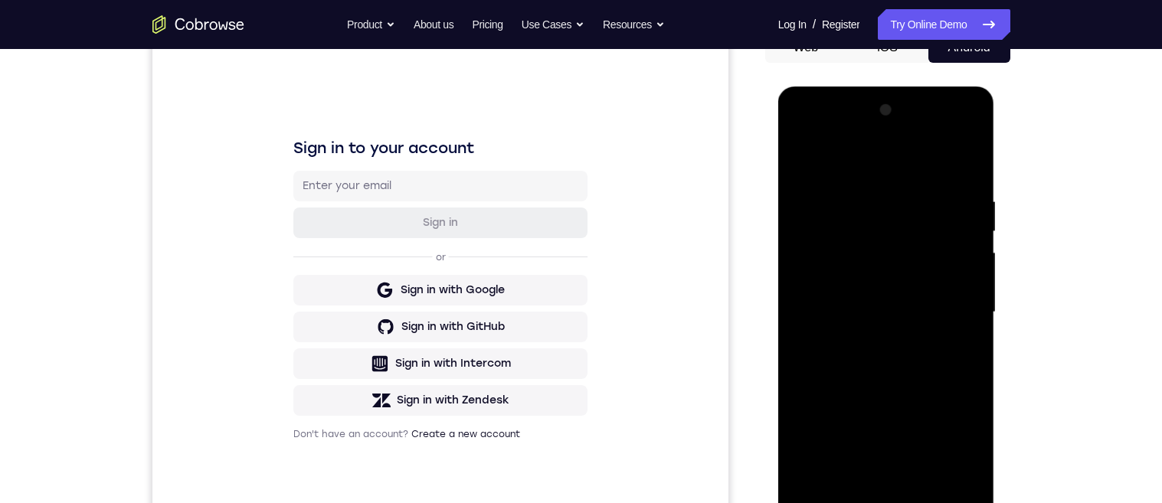
click at [957, 306] on div at bounding box center [886, 312] width 193 height 429
click at [956, 300] on div at bounding box center [886, 312] width 193 height 429
click at [957, 303] on div at bounding box center [886, 312] width 193 height 429
click at [803, 319] on div at bounding box center [886, 312] width 193 height 429
click at [967, 318] on div at bounding box center [886, 312] width 193 height 429
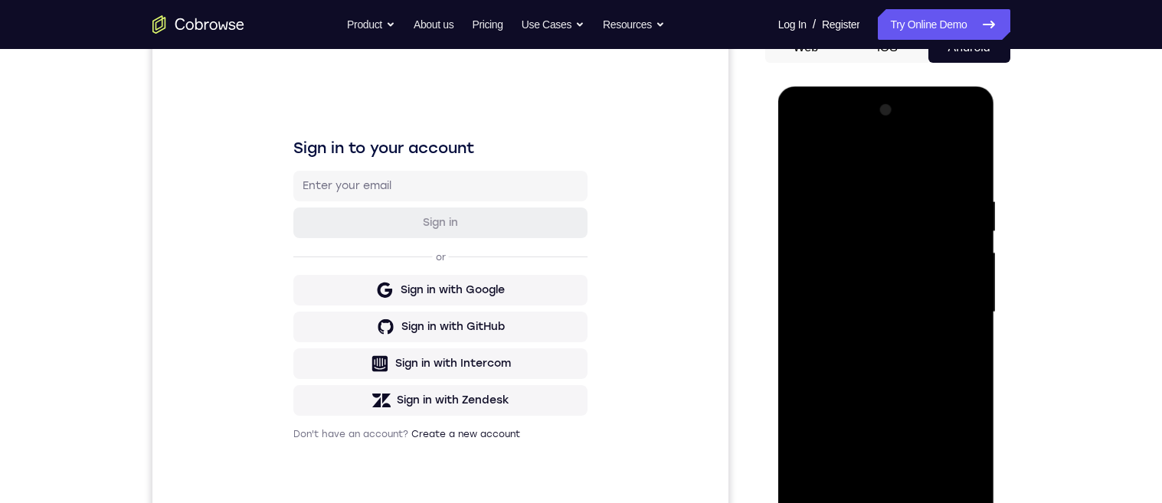
click at [964, 265] on div at bounding box center [886, 312] width 193 height 429
click at [963, 166] on div at bounding box center [886, 312] width 193 height 429
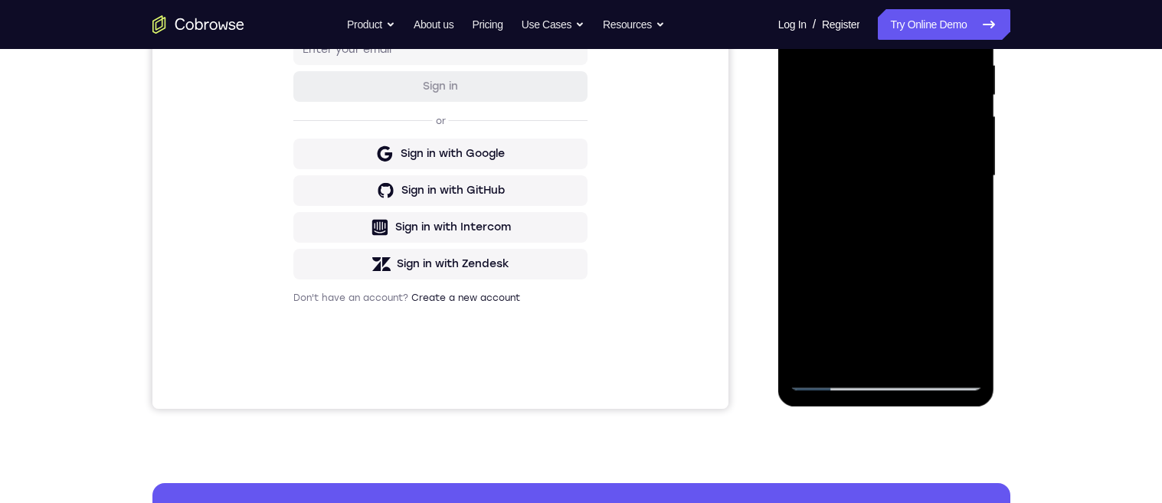
scroll to position [281, 0]
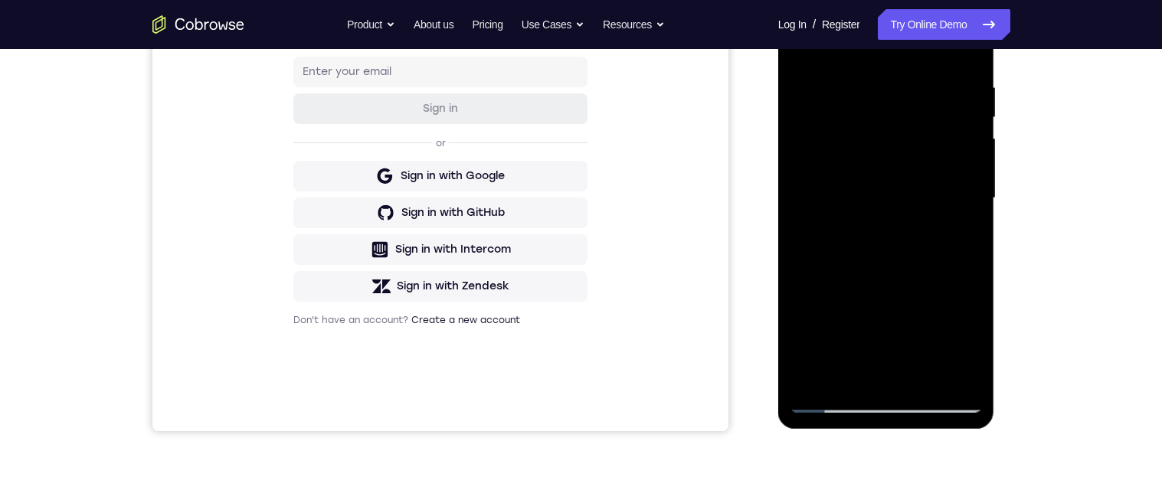
click at [926, 375] on div at bounding box center [886, 198] width 193 height 429
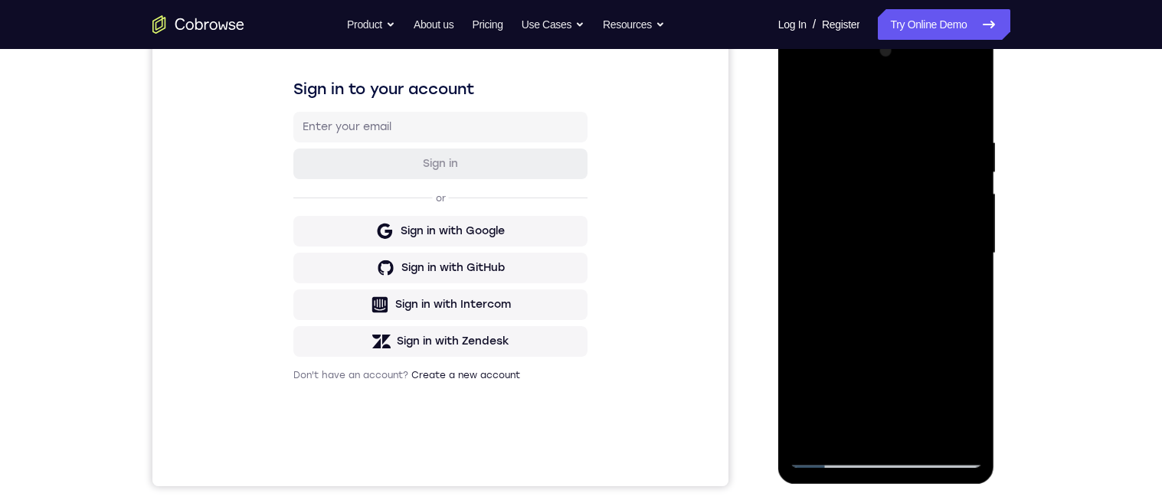
scroll to position [207, 0]
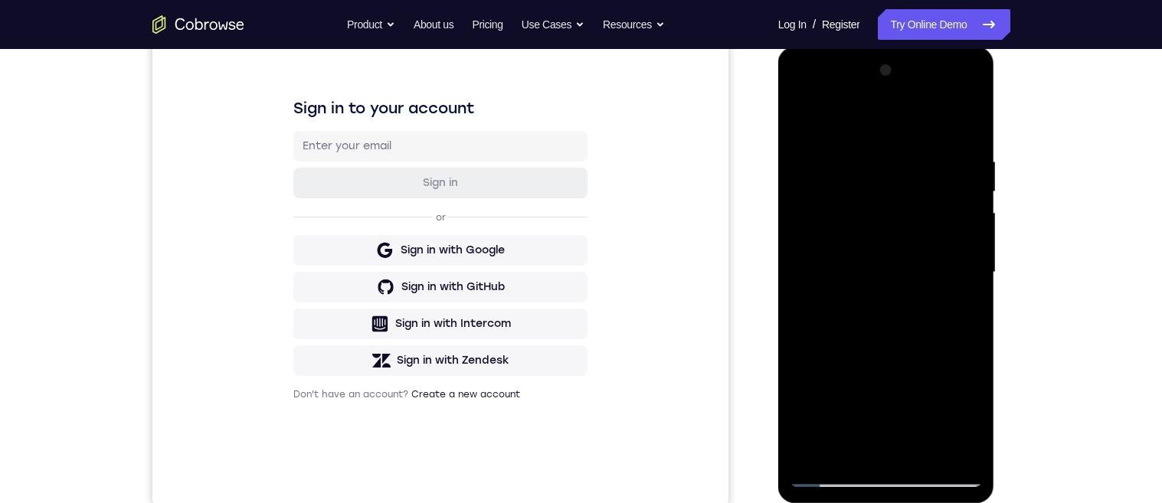
click at [942, 353] on div at bounding box center [886, 272] width 193 height 429
click at [920, 310] on div at bounding box center [886, 272] width 193 height 429
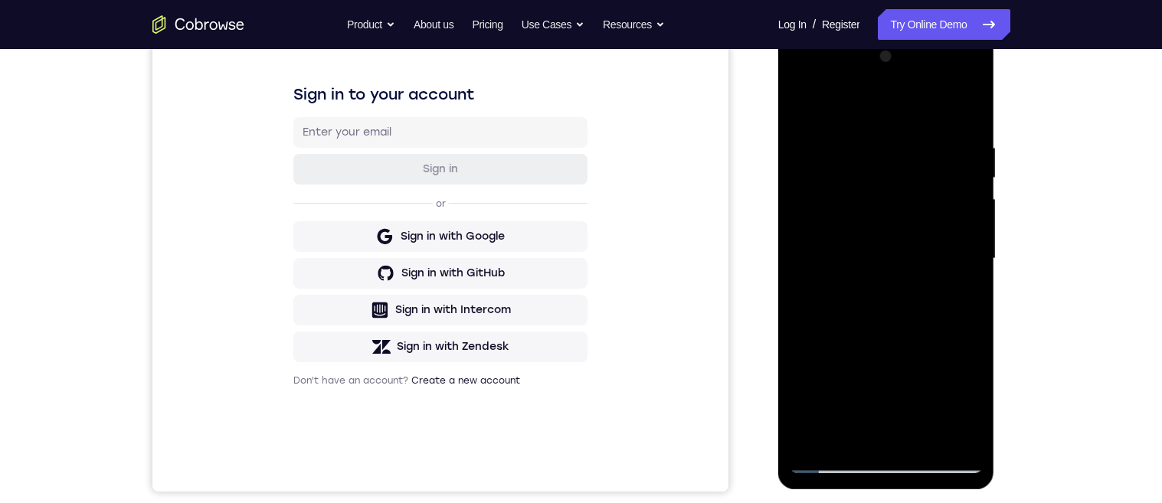
scroll to position [366, 0]
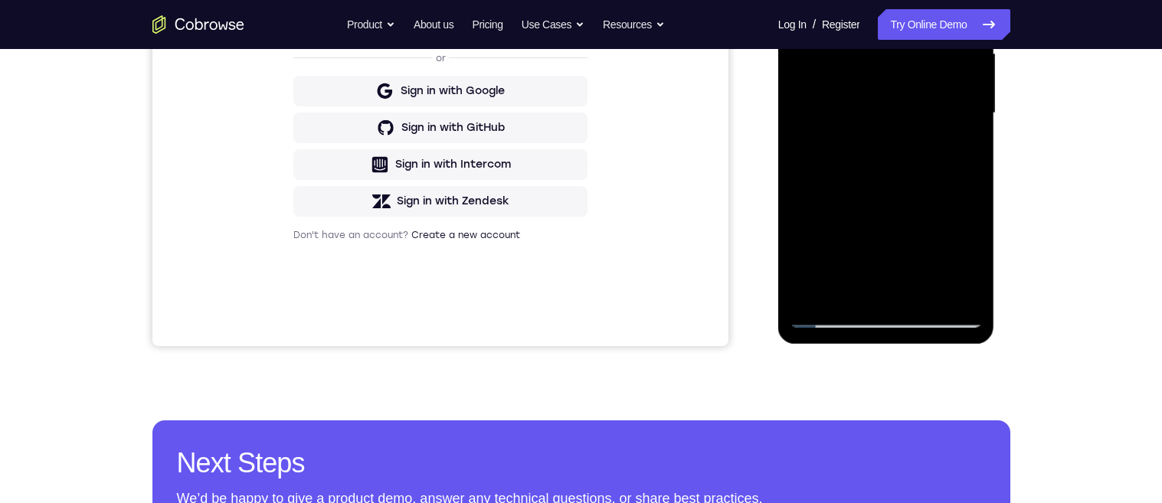
click at [964, 152] on div at bounding box center [886, 113] width 193 height 429
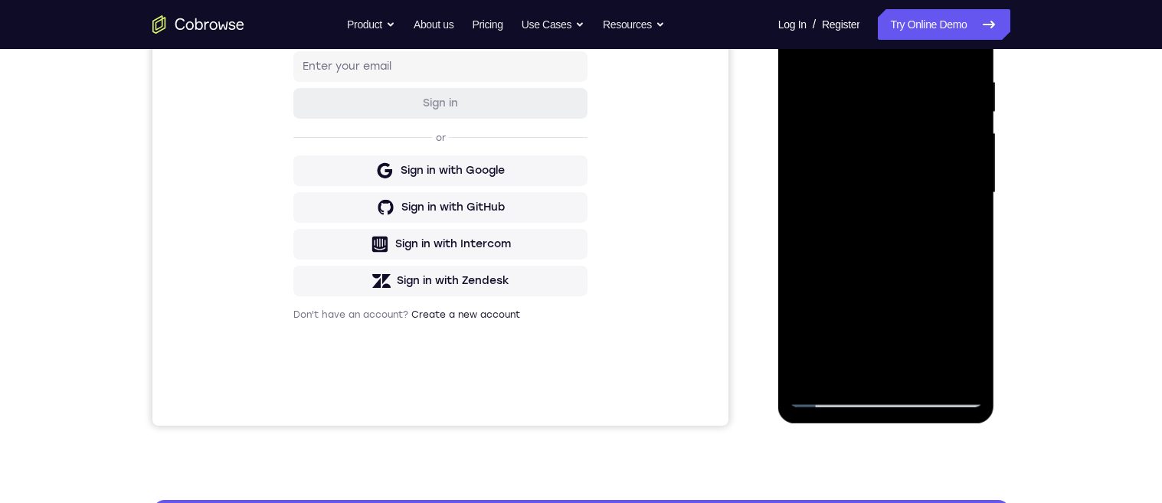
scroll to position [229, 0]
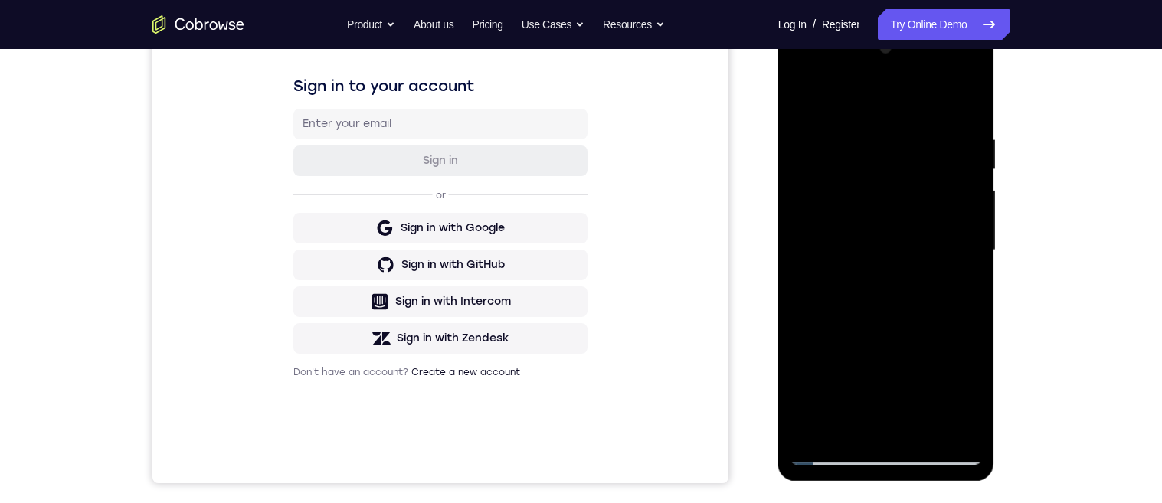
click at [806, 96] on div at bounding box center [886, 250] width 193 height 429
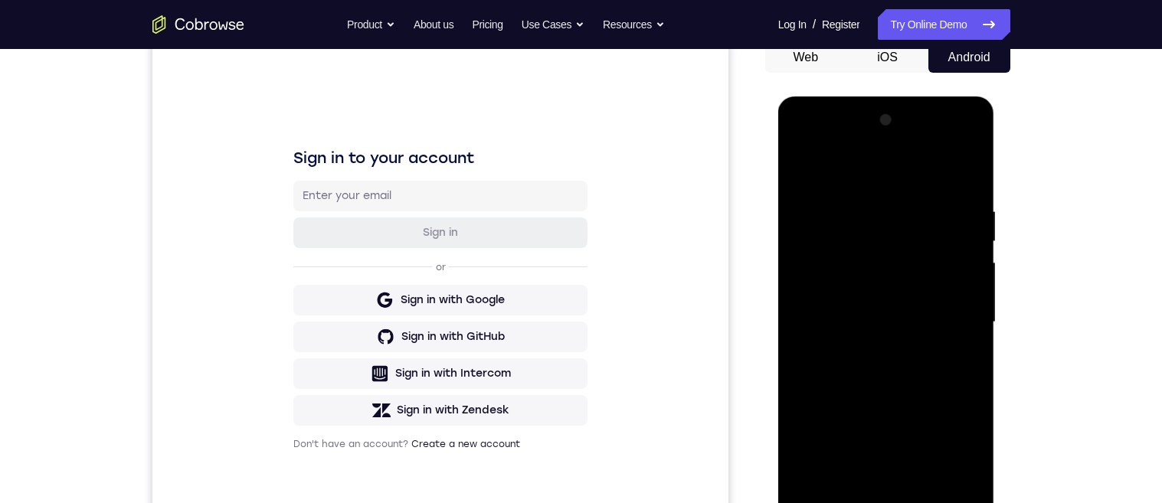
scroll to position [264, 0]
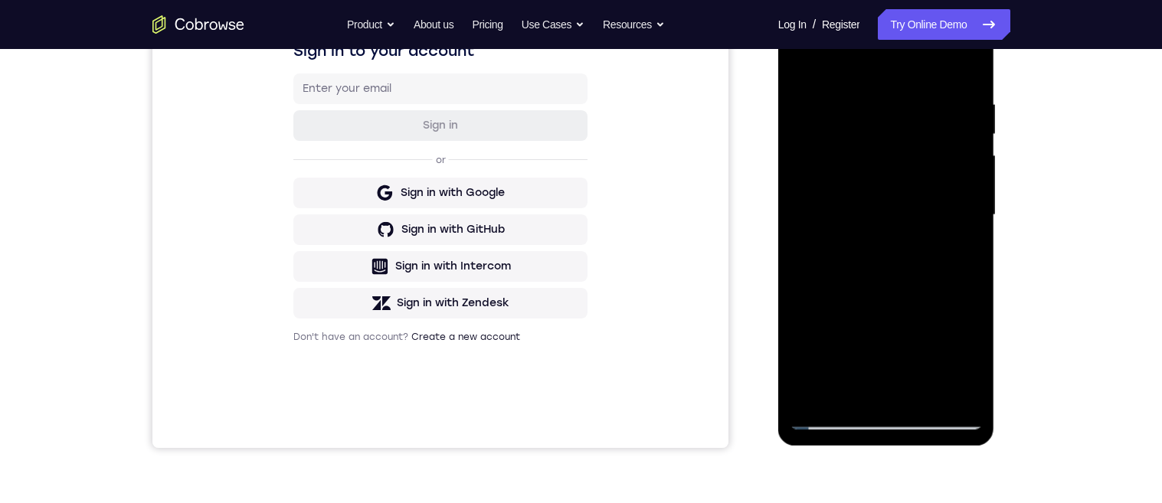
click at [887, 329] on div at bounding box center [886, 215] width 193 height 429
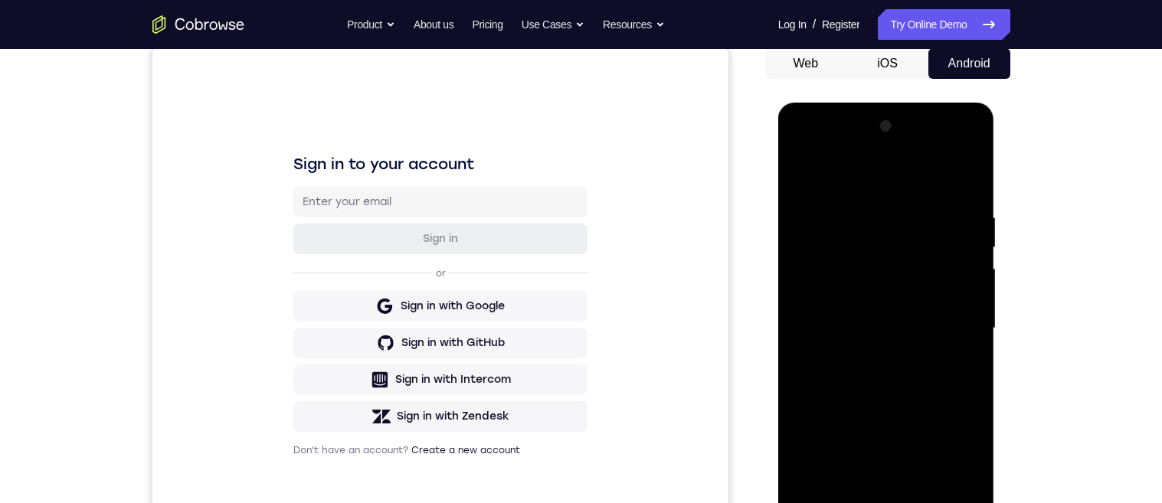
click at [797, 175] on div at bounding box center [886, 328] width 193 height 429
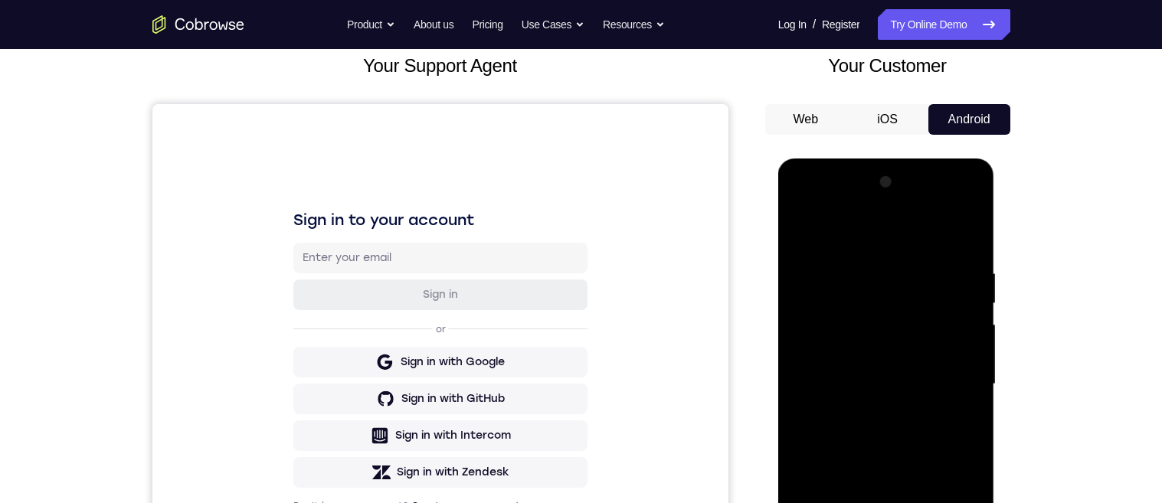
click at [1040, 333] on div "Your Support Agent Your Customer Web iOS Android Next Steps We’d be happy to gi…" at bounding box center [581, 459] width 980 height 1010
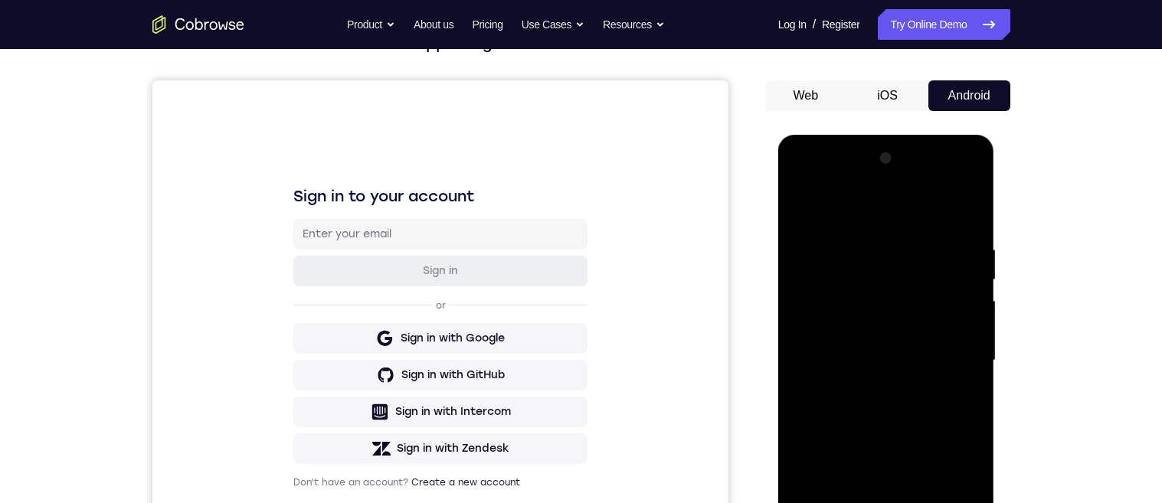
click at [804, 205] on div at bounding box center [886, 360] width 193 height 429
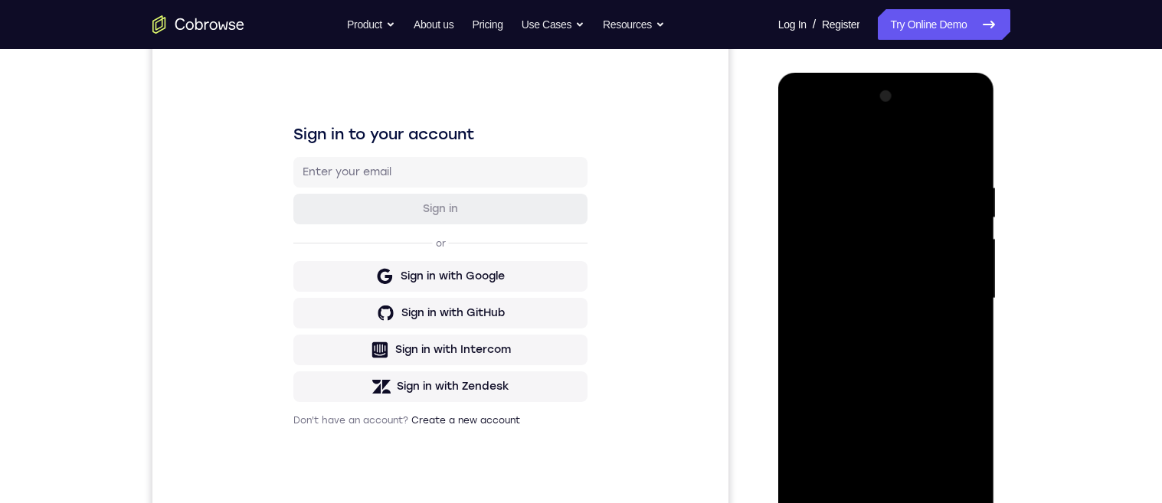
click at [973, 254] on div at bounding box center [886, 298] width 193 height 429
click at [976, 248] on div at bounding box center [886, 298] width 193 height 429
click at [974, 253] on div at bounding box center [886, 298] width 193 height 429
click at [974, 267] on div at bounding box center [886, 298] width 193 height 429
click at [974, 266] on div at bounding box center [886, 298] width 193 height 429
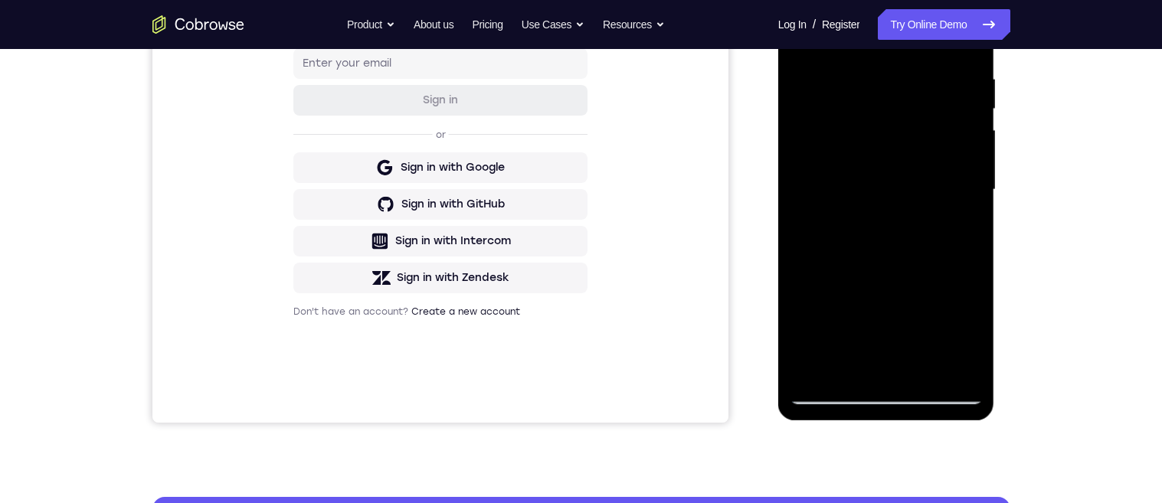
scroll to position [283, 0]
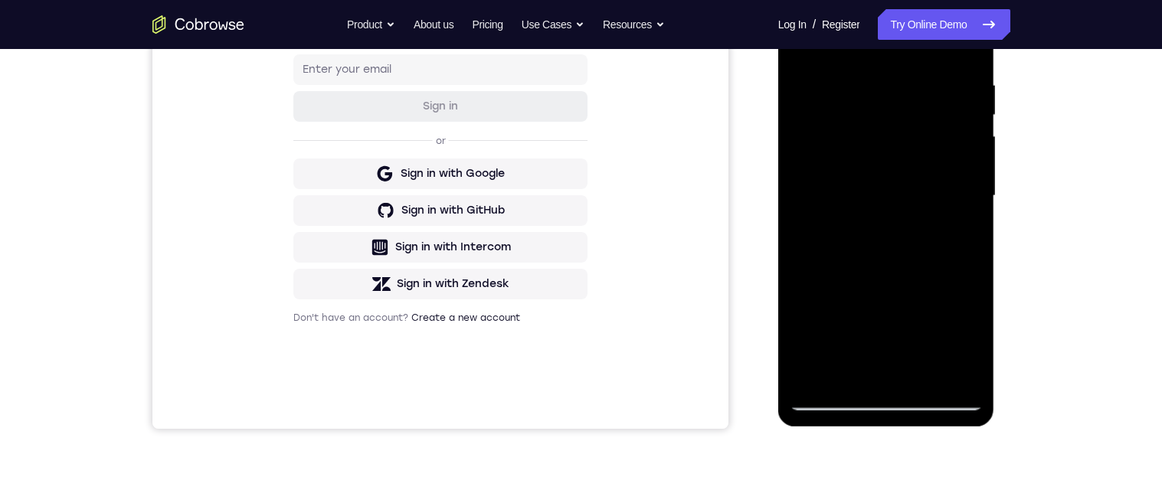
click at [928, 374] on div at bounding box center [886, 196] width 193 height 429
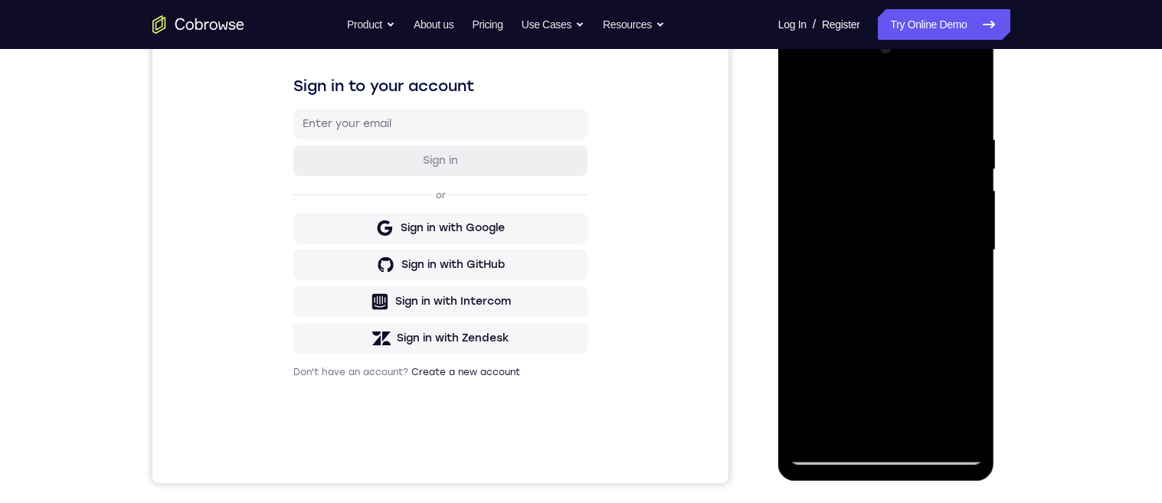
scroll to position [173, 0]
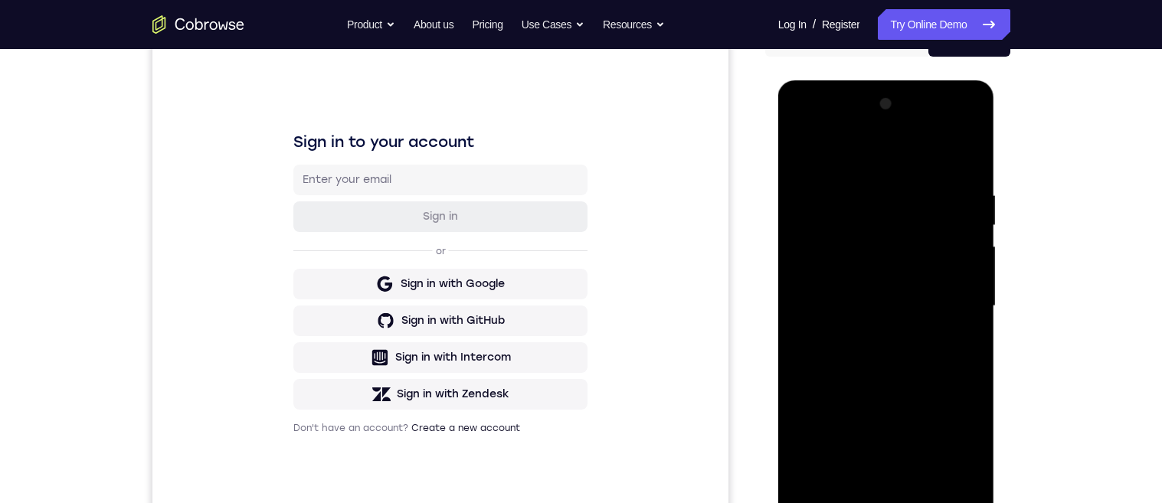
click at [1032, 339] on div "Your Support Agent Your Customer Web iOS Android Next Steps We’d be happy to gi…" at bounding box center [581, 381] width 980 height 1010
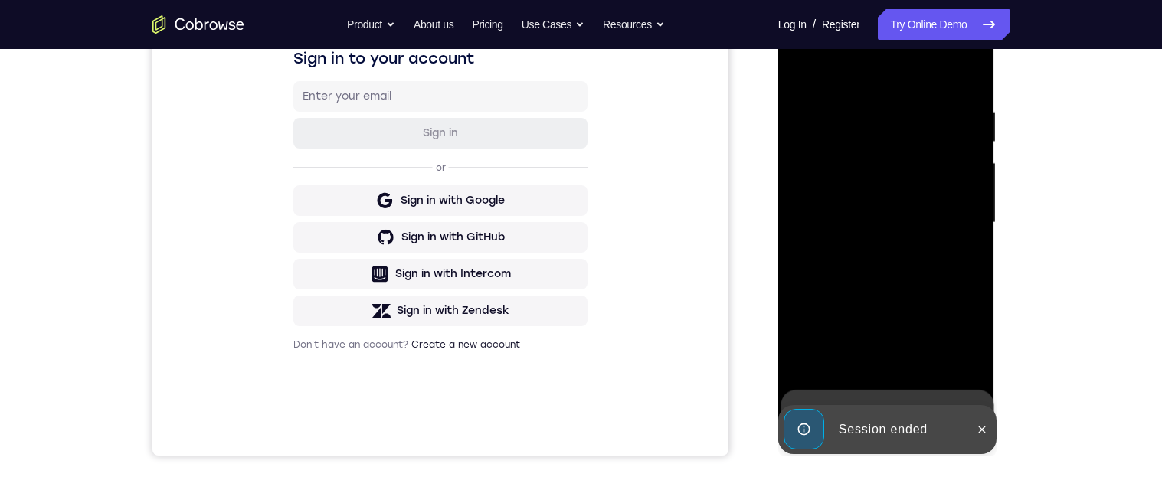
scroll to position [316, 0]
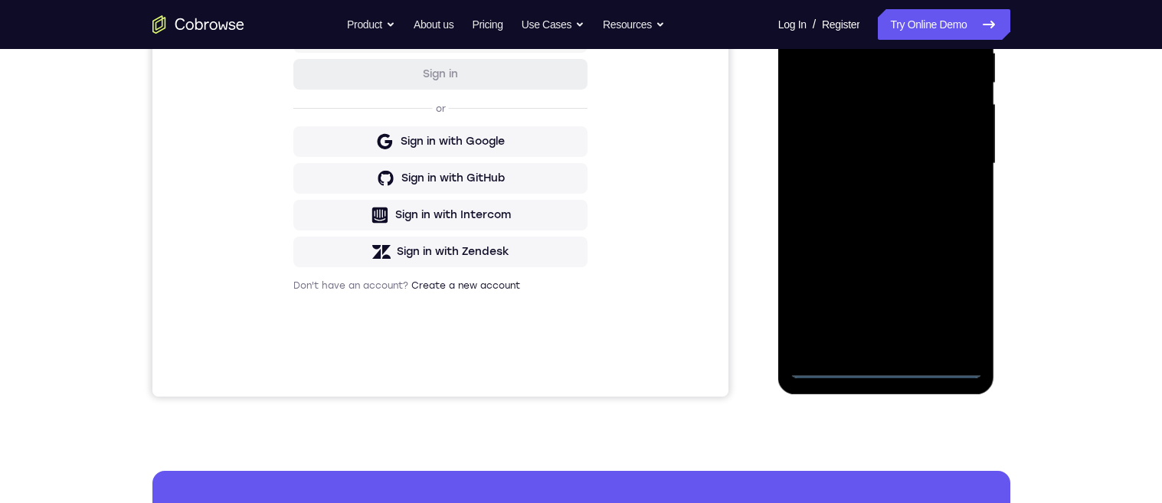
click at [887, 368] on div at bounding box center [886, 163] width 193 height 429
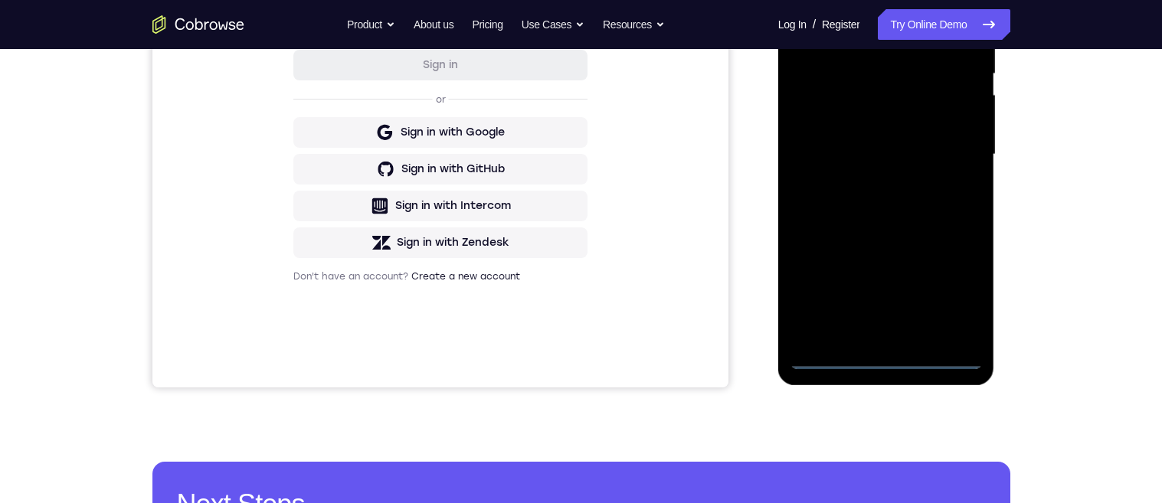
click at [951, 296] on div at bounding box center [886, 154] width 193 height 429
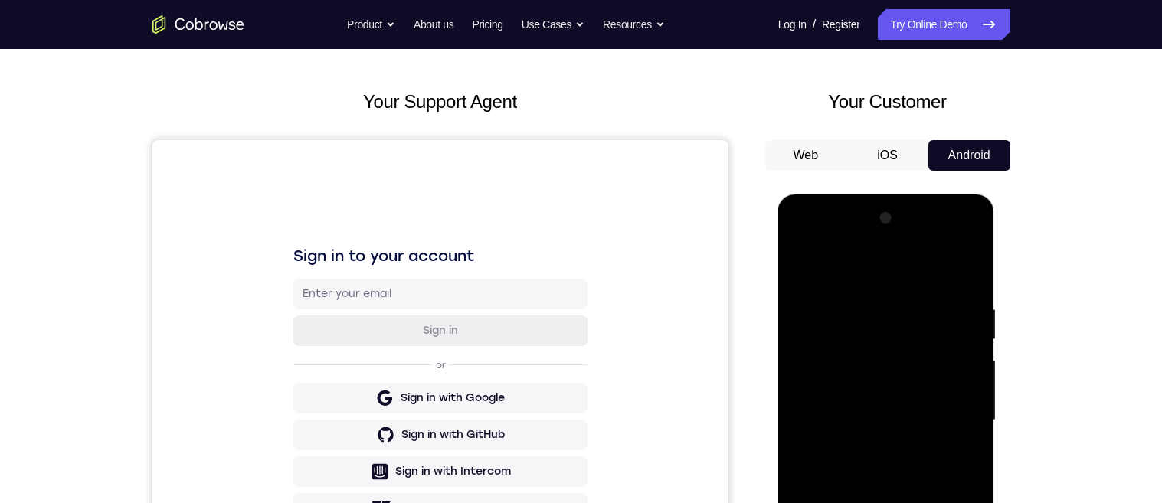
scroll to position [0, 0]
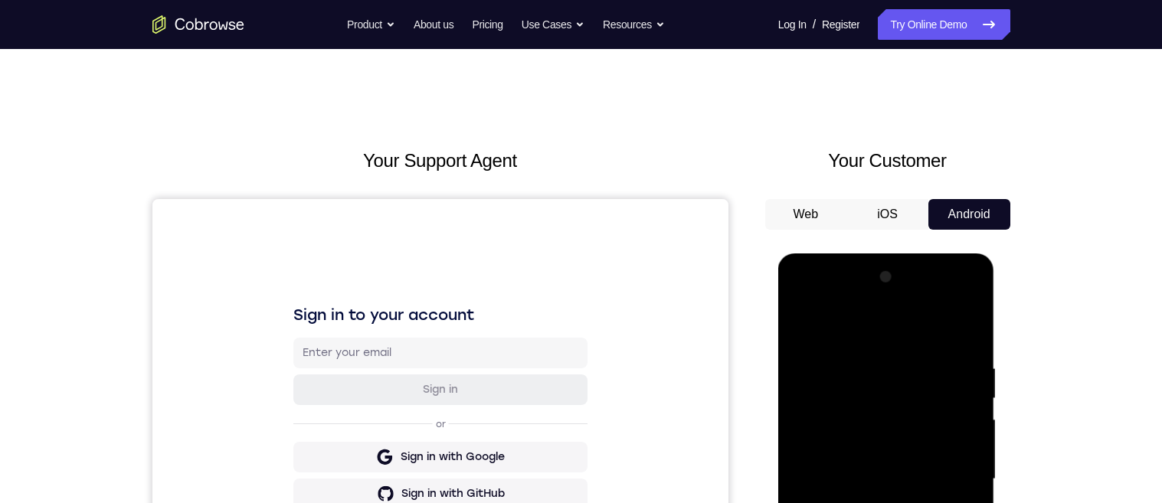
click at [875, 328] on div at bounding box center [886, 479] width 193 height 429
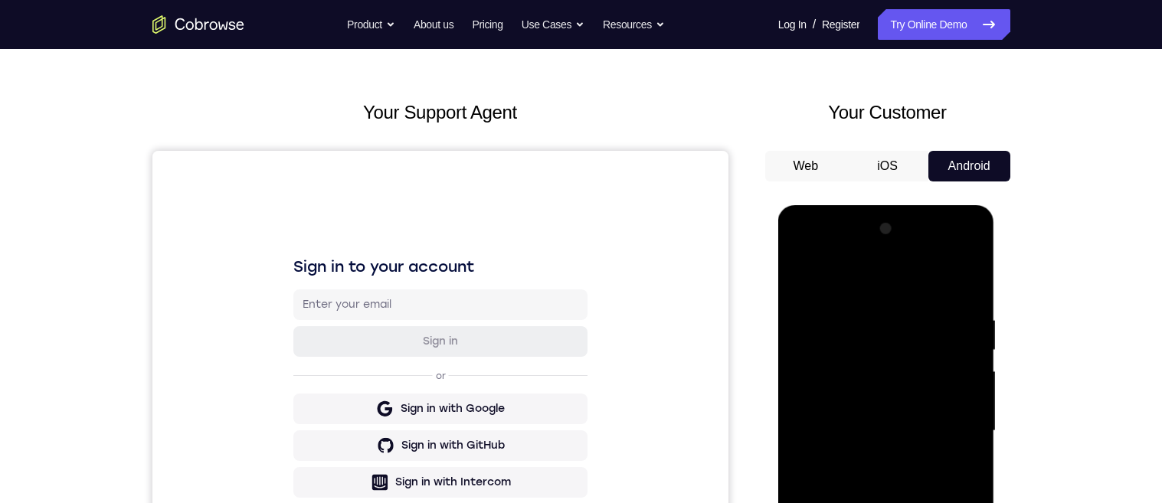
click at [952, 426] on div at bounding box center [886, 431] width 193 height 429
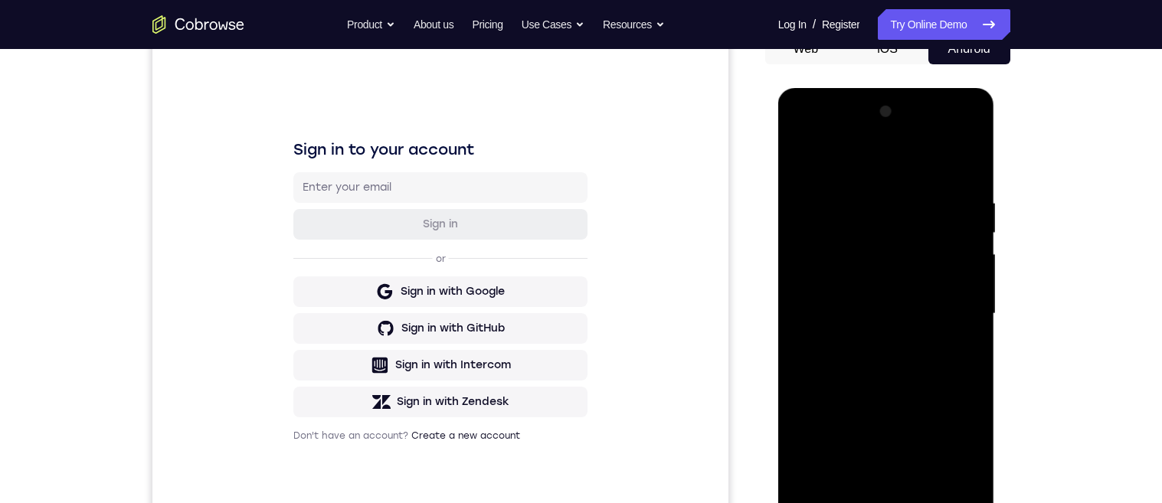
scroll to position [244, 0]
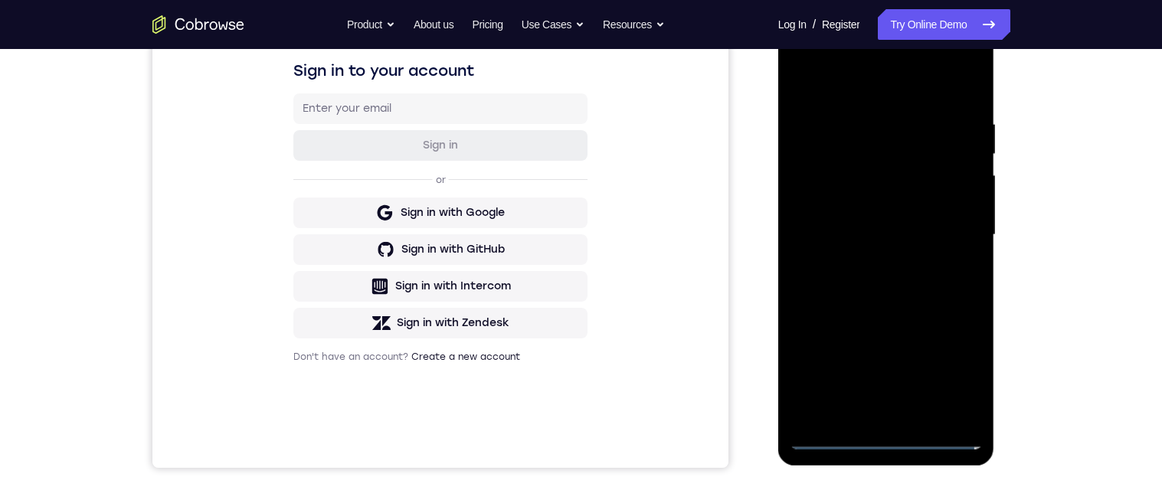
click at [870, 260] on div at bounding box center [886, 235] width 193 height 429
click at [932, 219] on div at bounding box center [886, 235] width 193 height 429
click at [864, 212] on div at bounding box center [886, 235] width 193 height 429
click at [896, 229] on div at bounding box center [886, 235] width 193 height 429
click at [952, 288] on div at bounding box center [886, 235] width 193 height 429
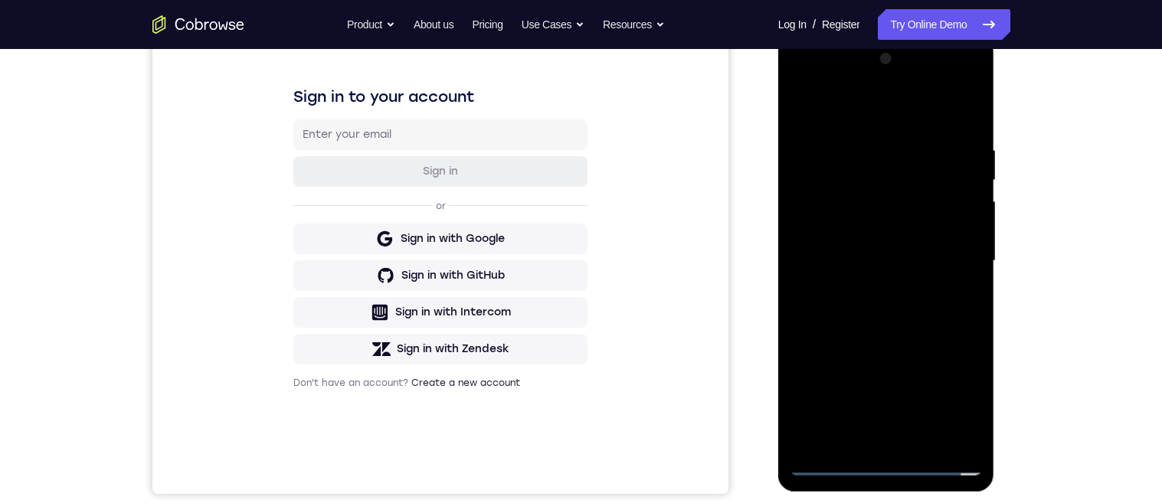
scroll to position [293, 0]
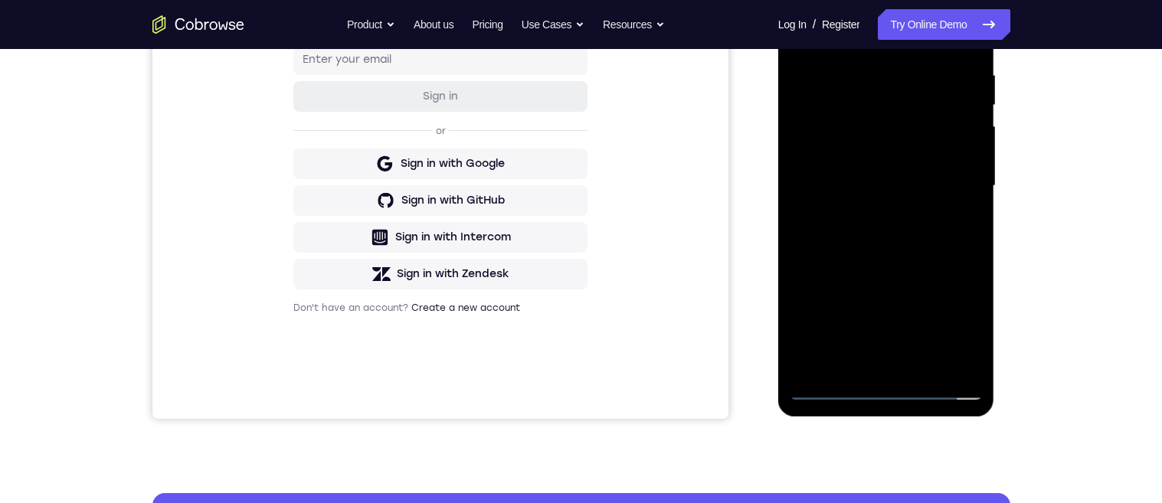
click at [928, 254] on div at bounding box center [886, 186] width 193 height 429
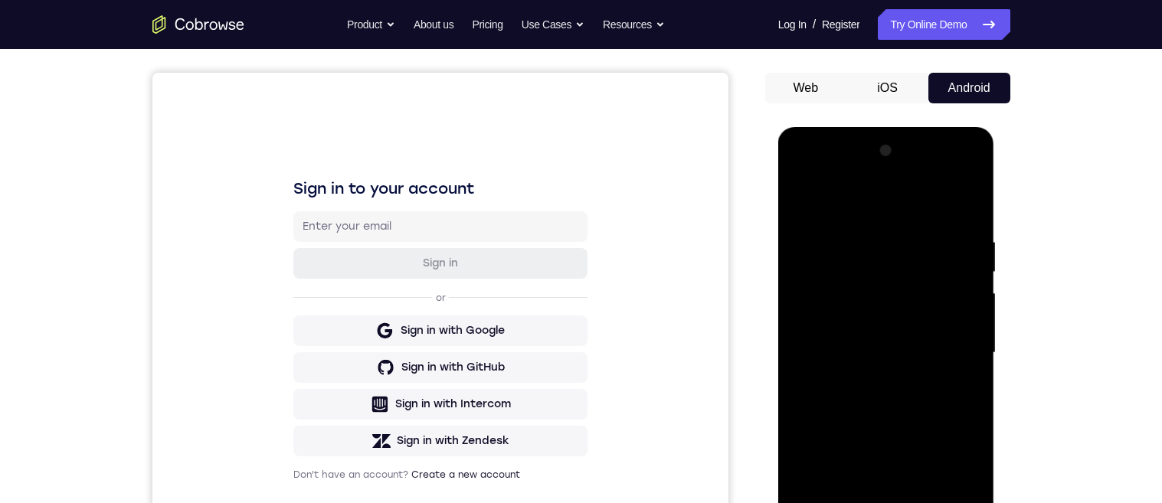
scroll to position [103, 0]
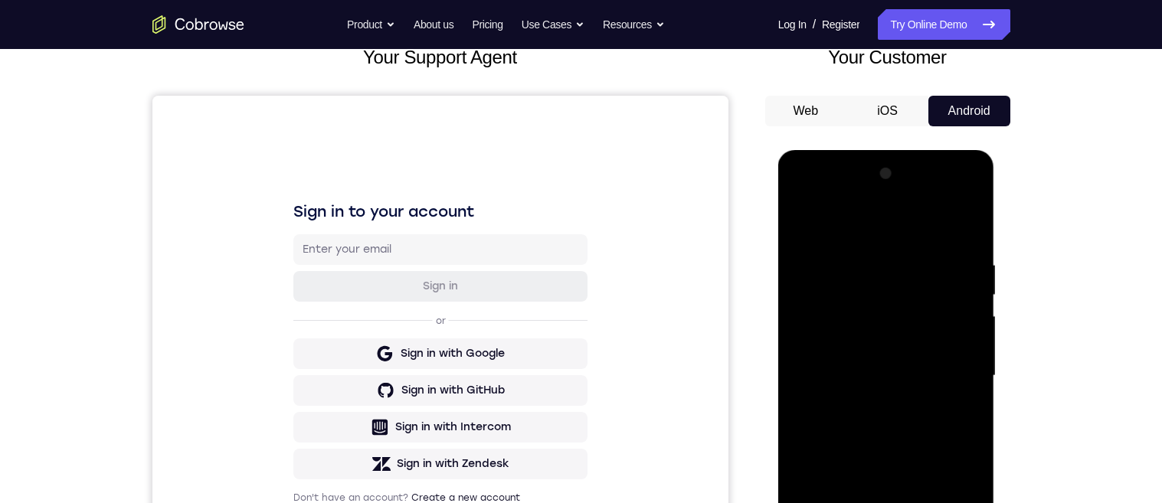
click at [963, 224] on div at bounding box center [886, 376] width 193 height 429
click at [865, 254] on div at bounding box center [886, 376] width 193 height 429
click at [966, 379] on div at bounding box center [886, 376] width 193 height 429
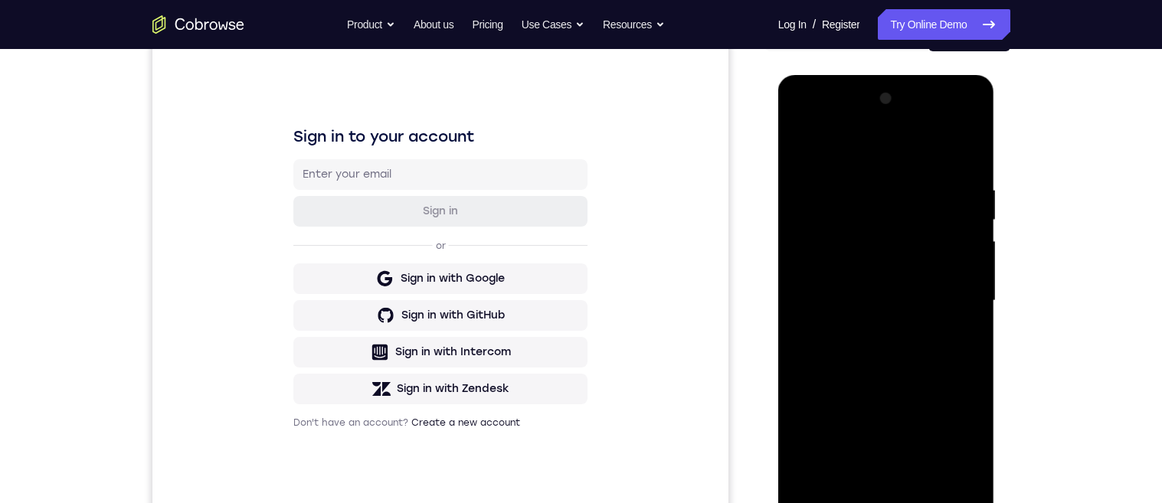
scroll to position [176, 0]
click at [962, 316] on div at bounding box center [886, 303] width 193 height 429
click at [964, 320] on div at bounding box center [886, 303] width 193 height 429
click at [964, 322] on div at bounding box center [886, 303] width 193 height 429
click at [966, 319] on div at bounding box center [886, 303] width 193 height 429
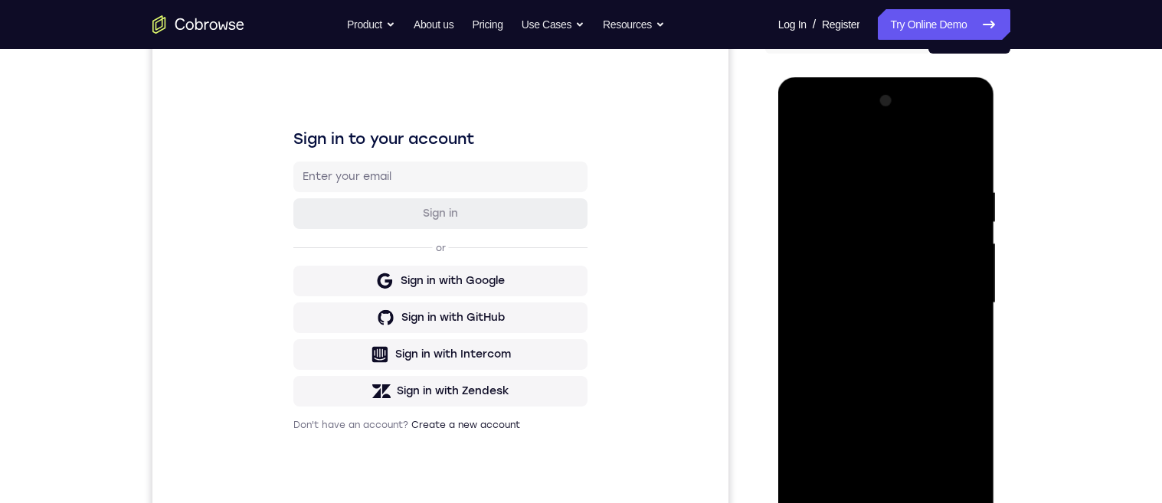
click at [813, 303] on div at bounding box center [886, 303] width 193 height 429
click at [964, 155] on div at bounding box center [886, 303] width 193 height 429
click at [866, 182] on div at bounding box center [886, 303] width 193 height 429
click at [963, 332] on div at bounding box center [886, 303] width 193 height 429
click at [965, 347] on div at bounding box center [886, 303] width 193 height 429
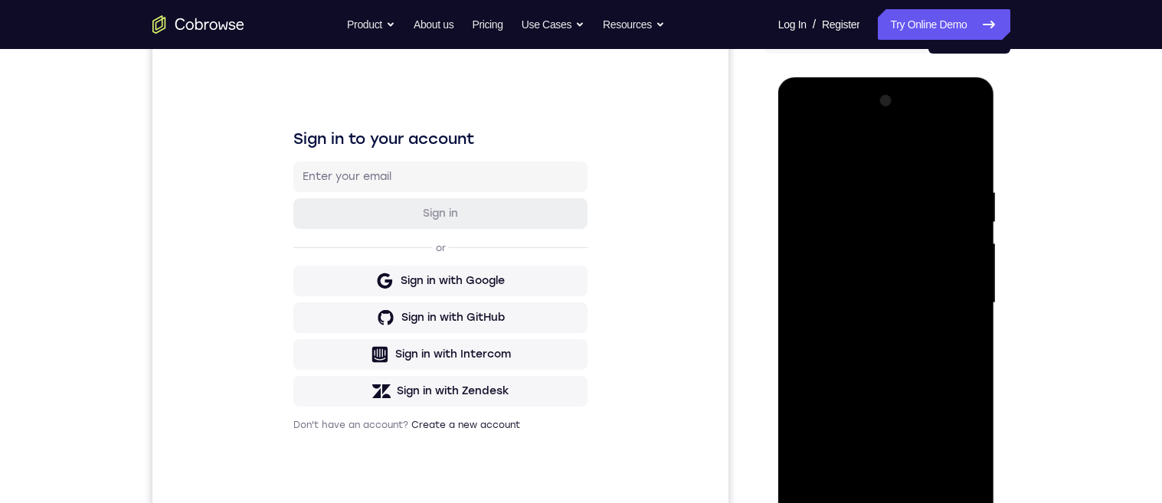
click at [956, 319] on div at bounding box center [886, 303] width 193 height 429
click at [960, 322] on div at bounding box center [886, 303] width 193 height 429
click at [960, 323] on div at bounding box center [886, 303] width 193 height 429
click at [964, 329] on div at bounding box center [886, 303] width 193 height 429
click at [968, 327] on div at bounding box center [886, 303] width 193 height 429
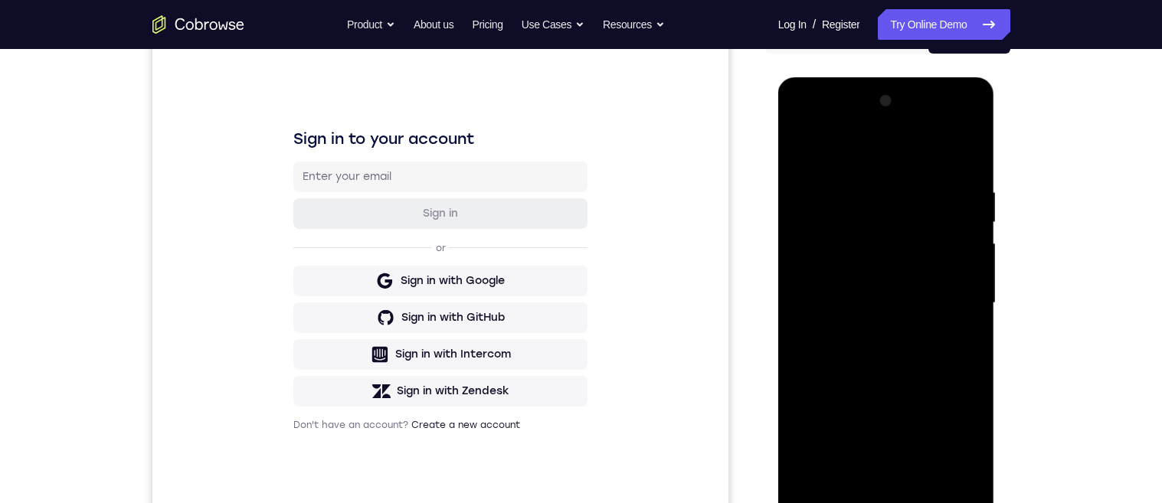
click at [960, 329] on div at bounding box center [886, 303] width 193 height 429
click at [963, 332] on div at bounding box center [886, 303] width 193 height 429
click at [954, 329] on div at bounding box center [886, 303] width 193 height 429
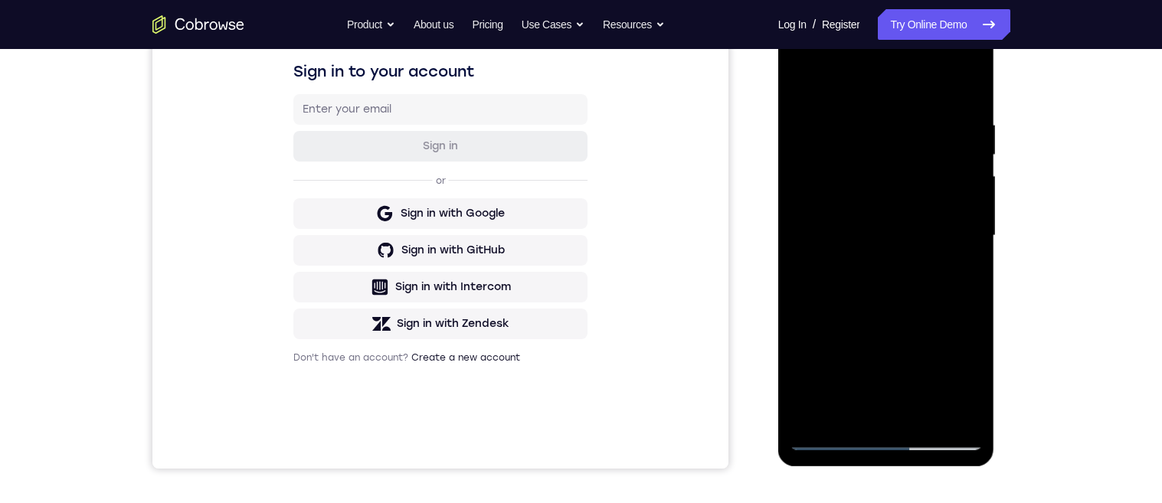
scroll to position [194, 0]
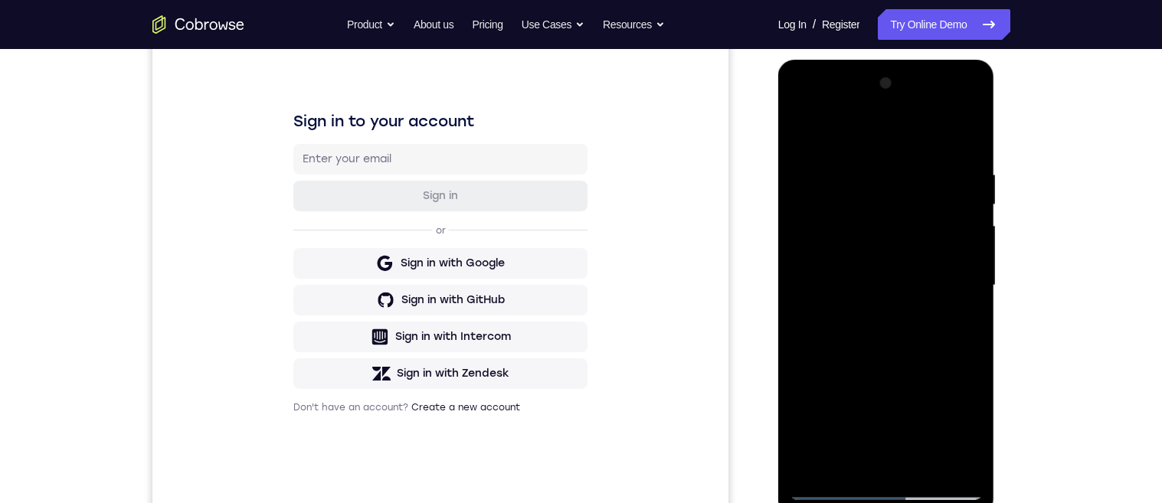
click at [964, 339] on div at bounding box center [886, 285] width 193 height 429
click at [964, 327] on div at bounding box center [886, 285] width 193 height 429
click at [962, 339] on div at bounding box center [886, 285] width 193 height 429
click at [964, 315] on div at bounding box center [886, 285] width 193 height 429
click at [967, 313] on div at bounding box center [886, 285] width 193 height 429
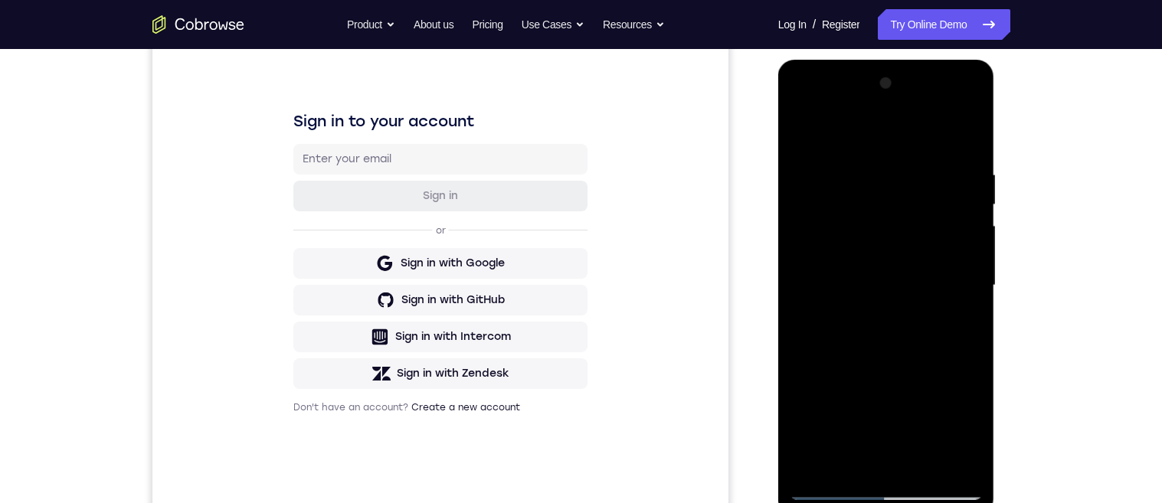
click at [974, 300] on div at bounding box center [886, 285] width 193 height 429
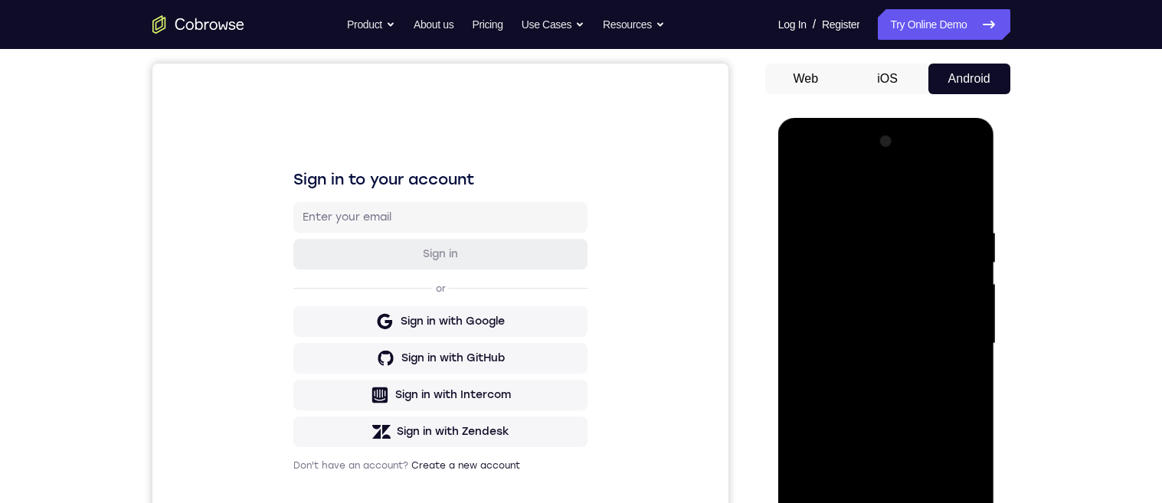
scroll to position [143, 0]
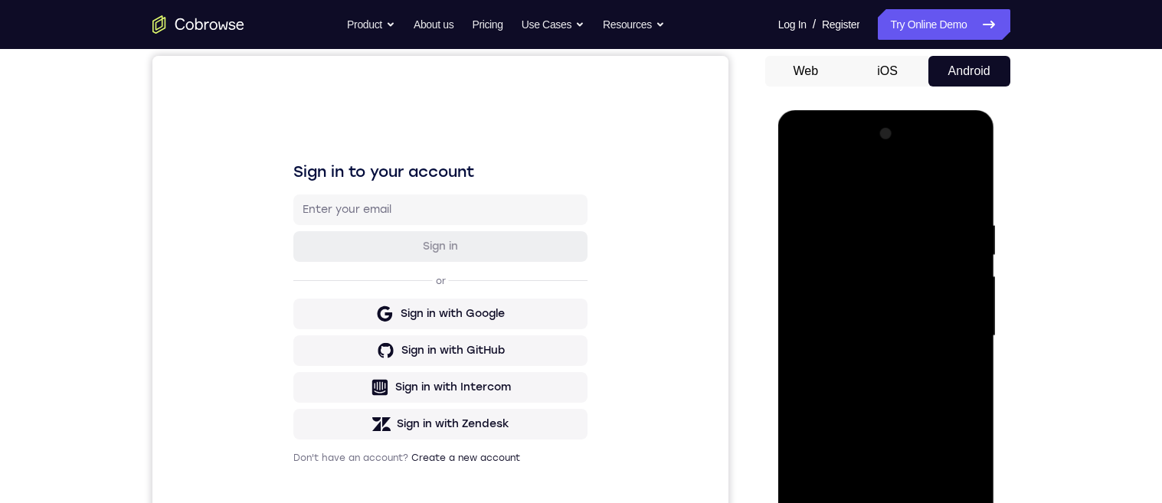
click at [955, 329] on div at bounding box center [886, 336] width 193 height 429
click at [964, 191] on div at bounding box center [886, 336] width 193 height 429
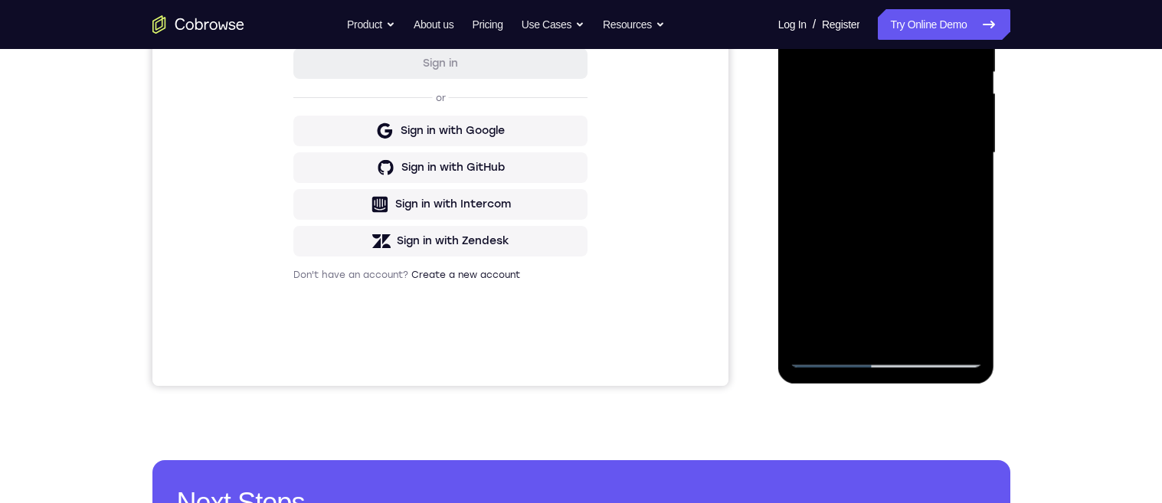
scroll to position [275, 0]
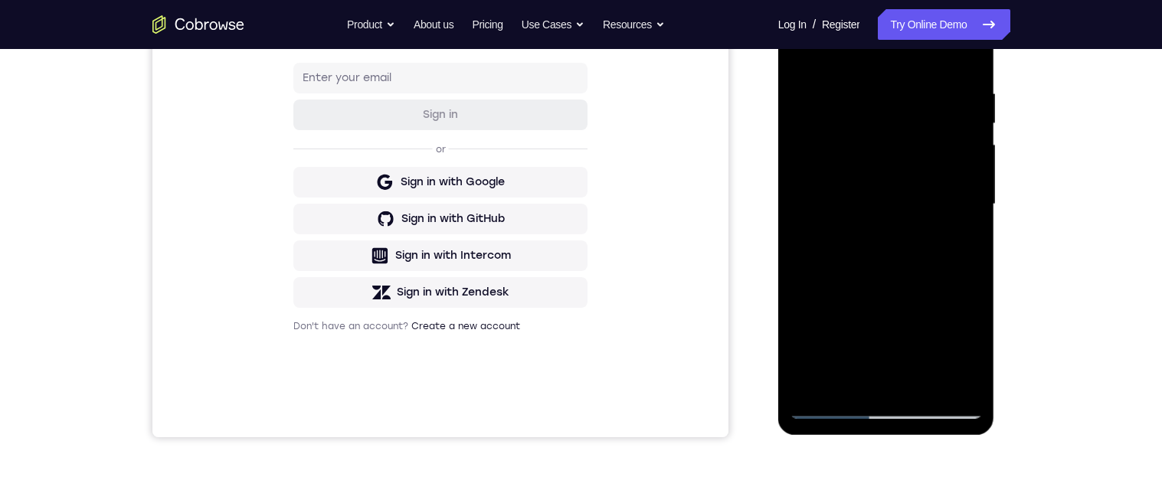
click at [972, 222] on div at bounding box center [886, 204] width 193 height 429
click at [974, 223] on div at bounding box center [886, 204] width 193 height 429
click at [974, 222] on div at bounding box center [886, 204] width 193 height 429
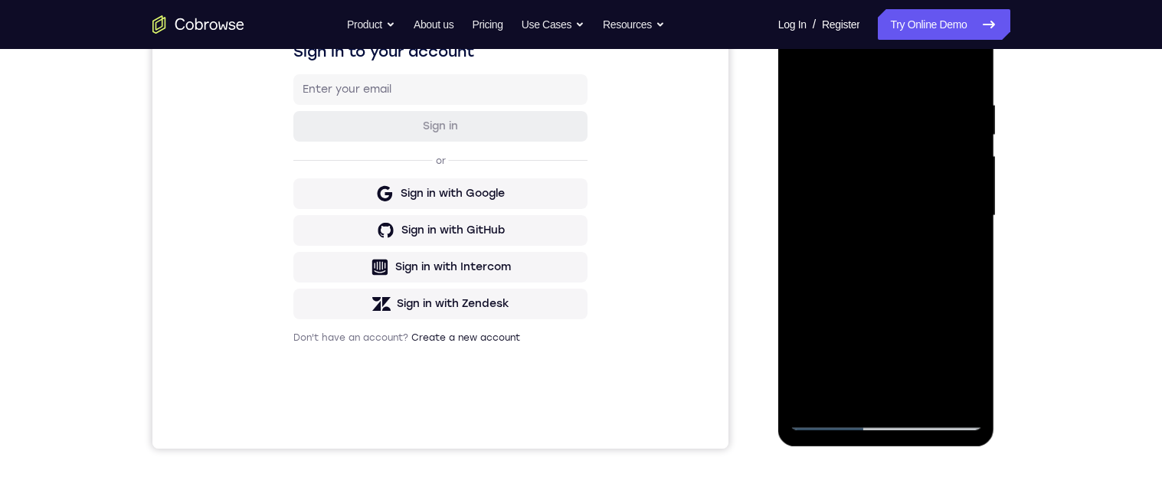
scroll to position [219, 0]
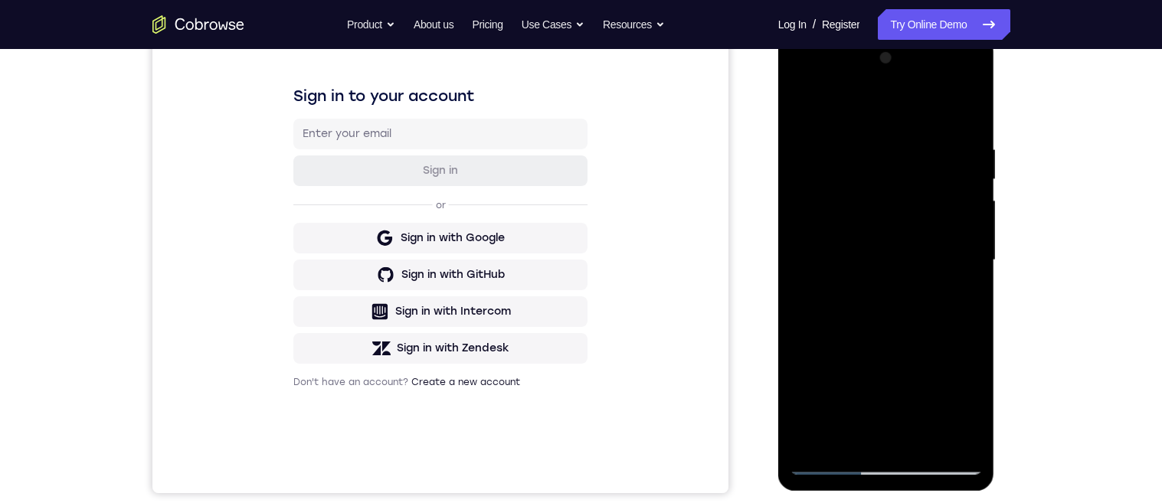
click at [973, 277] on div at bounding box center [886, 260] width 193 height 429
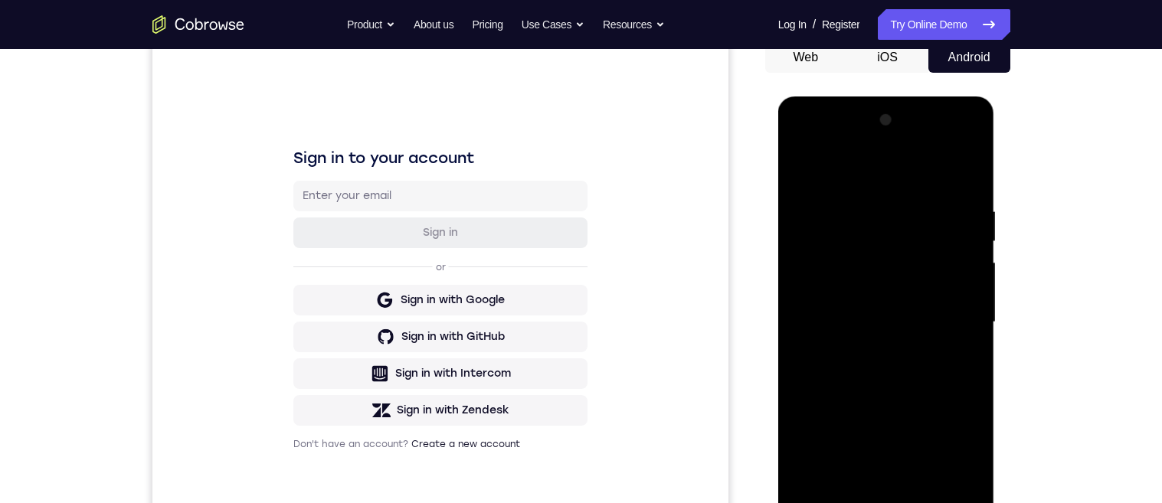
scroll to position [140, 0]
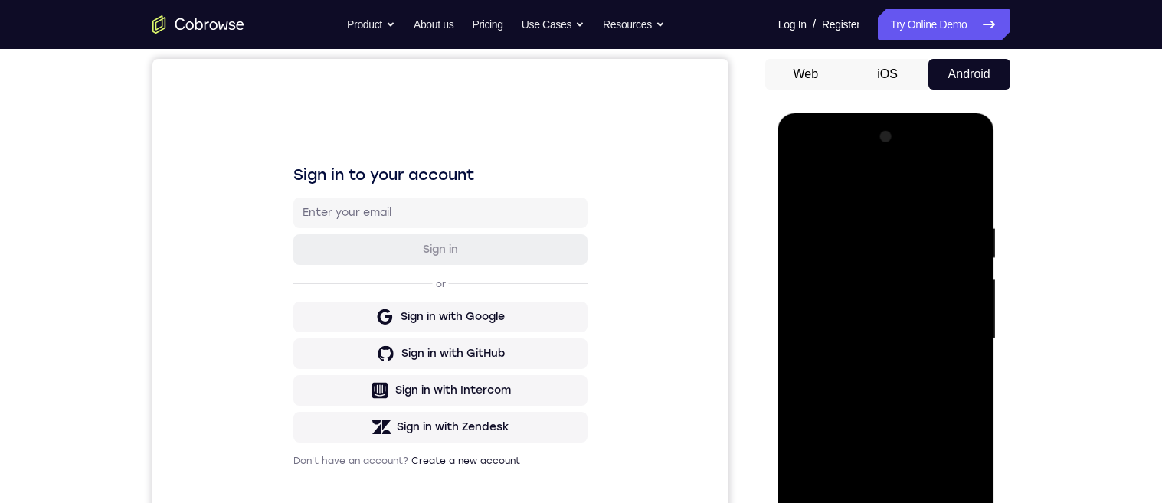
click at [971, 247] on div at bounding box center [886, 339] width 193 height 429
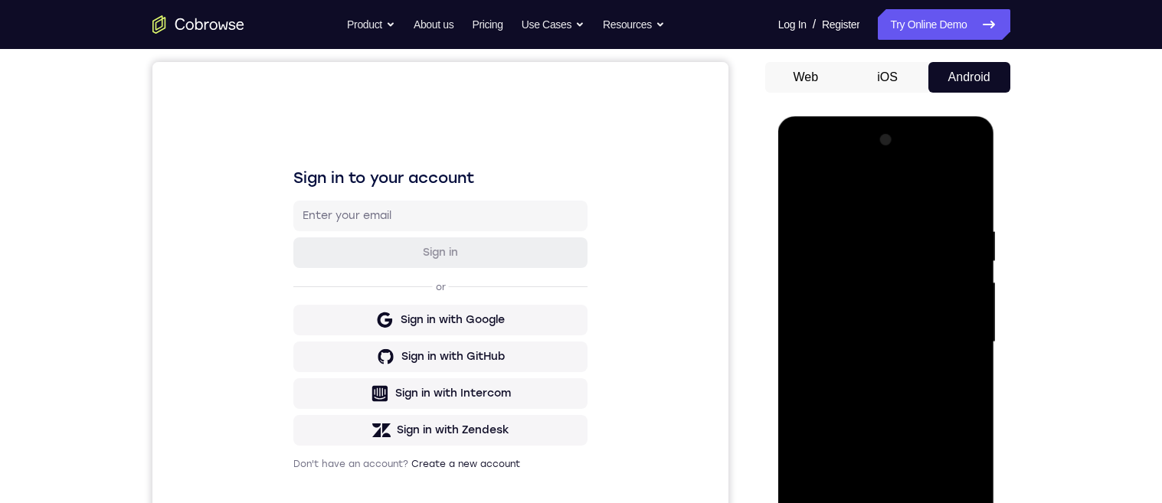
click at [971, 246] on div at bounding box center [886, 342] width 193 height 429
click at [970, 253] on div at bounding box center [886, 342] width 193 height 429
click at [972, 255] on div at bounding box center [886, 342] width 193 height 429
click at [974, 283] on div at bounding box center [886, 342] width 193 height 429
click at [971, 231] on div at bounding box center [886, 342] width 193 height 429
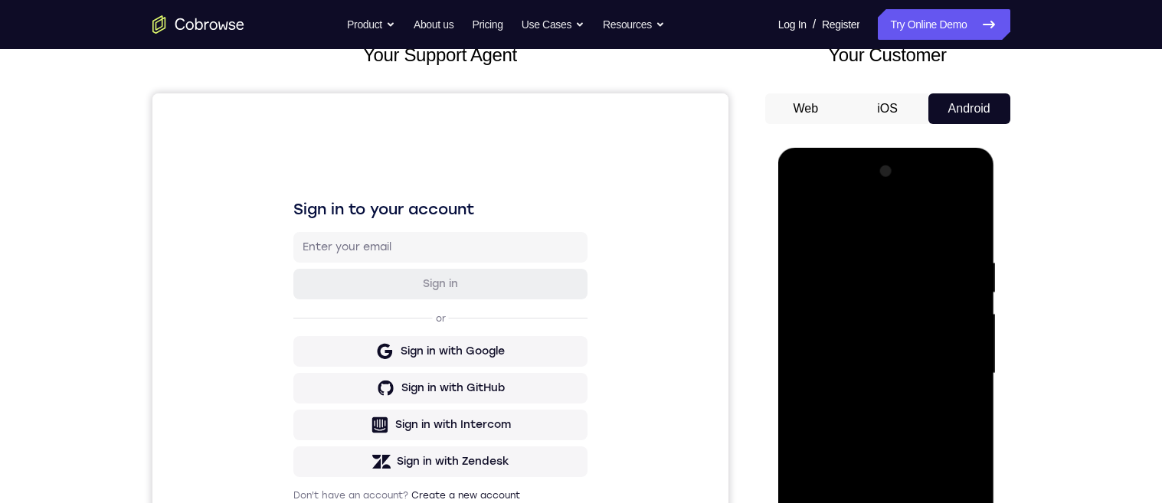
scroll to position [141, 0]
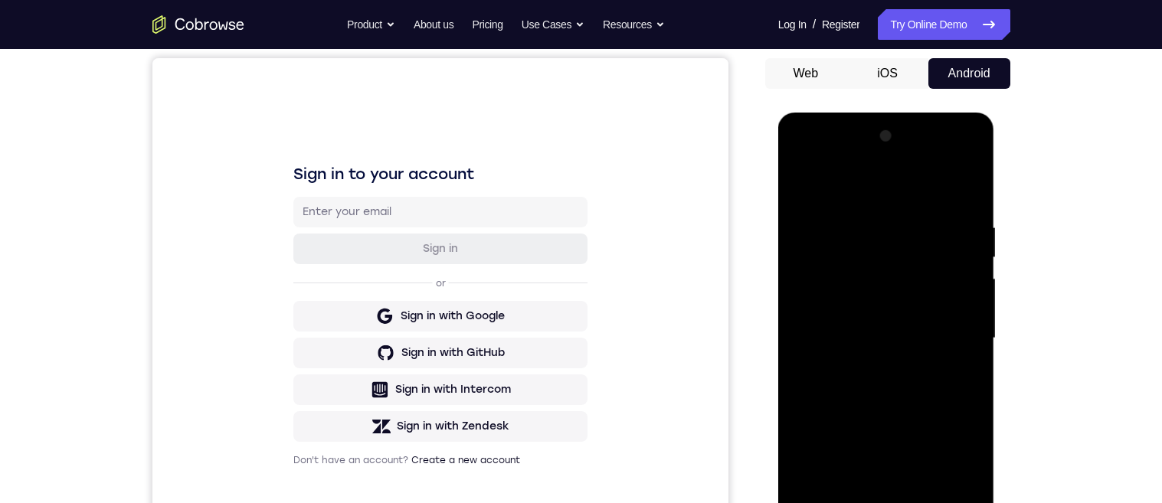
click at [970, 293] on div at bounding box center [886, 338] width 193 height 429
click at [972, 287] on div at bounding box center [886, 338] width 193 height 429
click at [973, 290] on div at bounding box center [886, 338] width 193 height 429
click at [974, 292] on div at bounding box center [886, 338] width 193 height 429
click at [973, 290] on div at bounding box center [886, 338] width 193 height 429
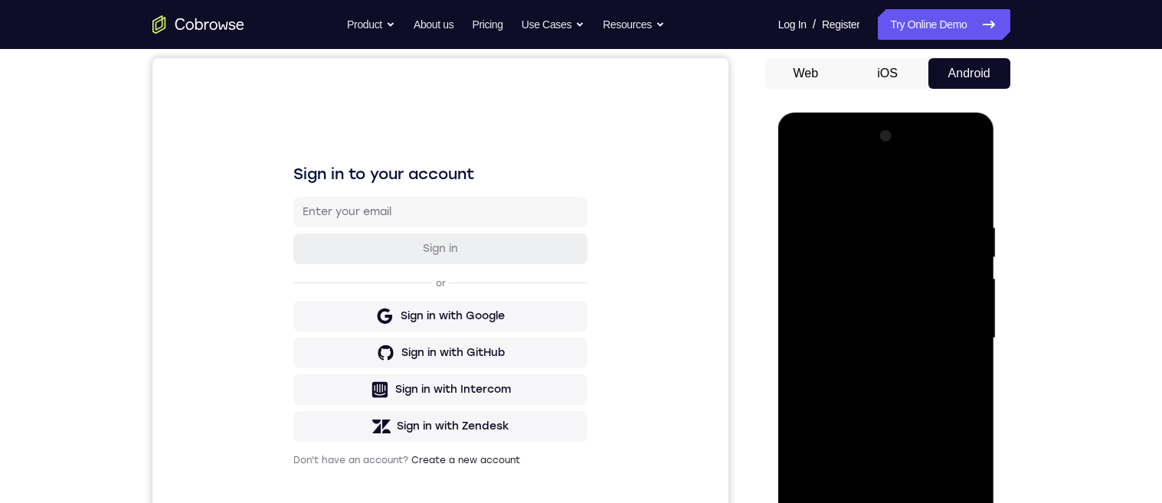
click at [973, 290] on div at bounding box center [886, 338] width 193 height 429
click at [974, 287] on div at bounding box center [886, 338] width 193 height 429
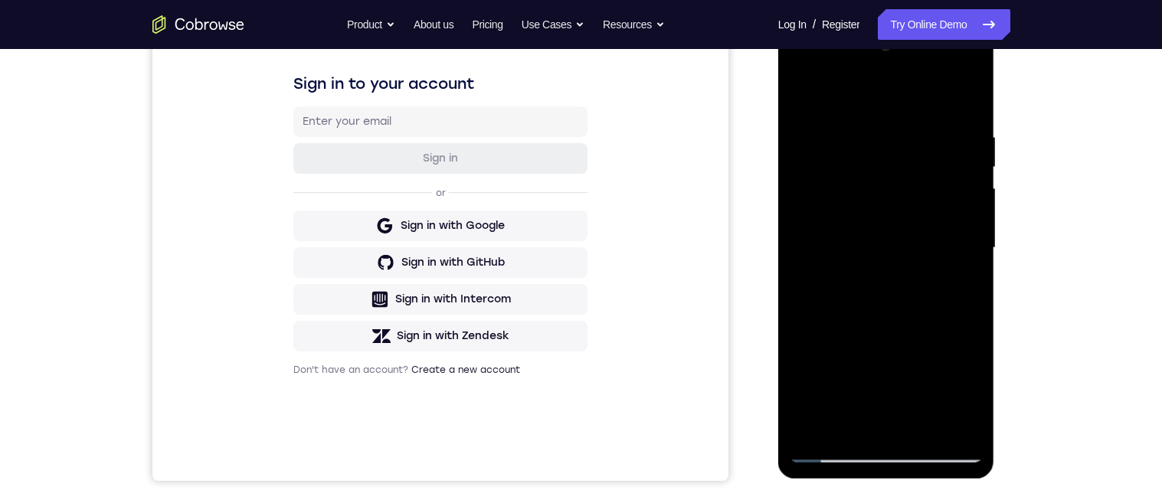
click at [1010, 326] on div at bounding box center [887, 246] width 245 height 471
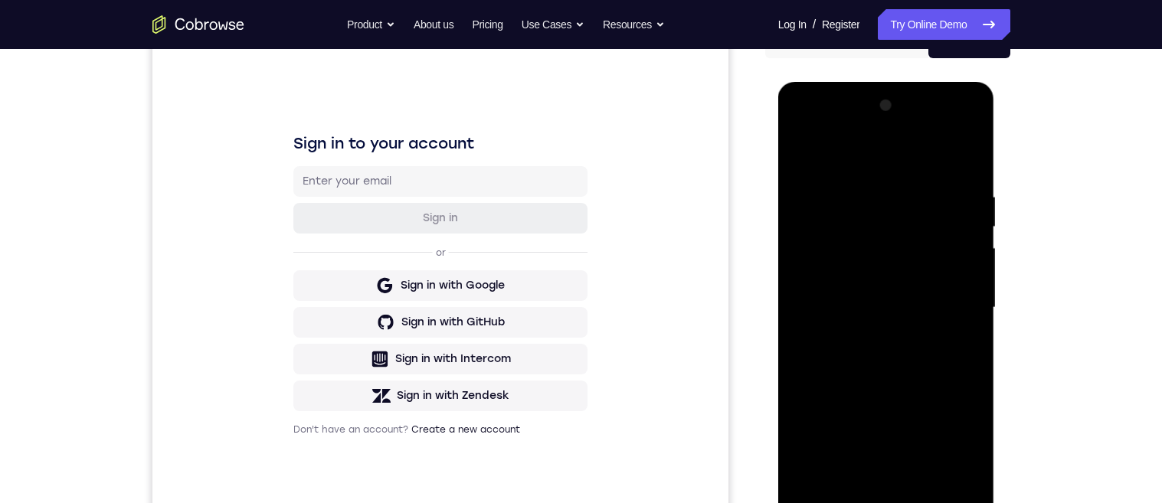
click at [971, 262] on div at bounding box center [886, 307] width 193 height 429
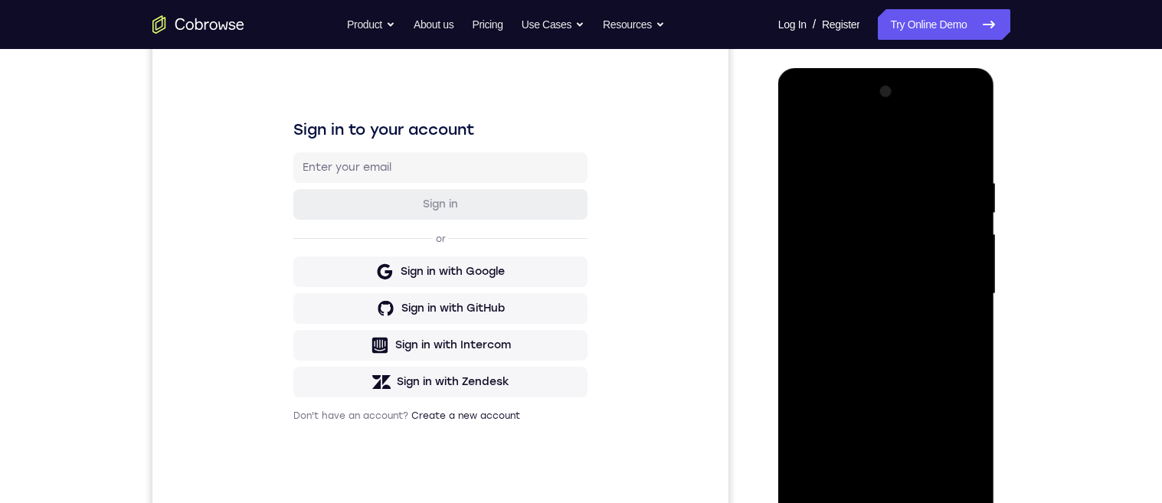
click at [973, 299] on div at bounding box center [886, 294] width 193 height 429
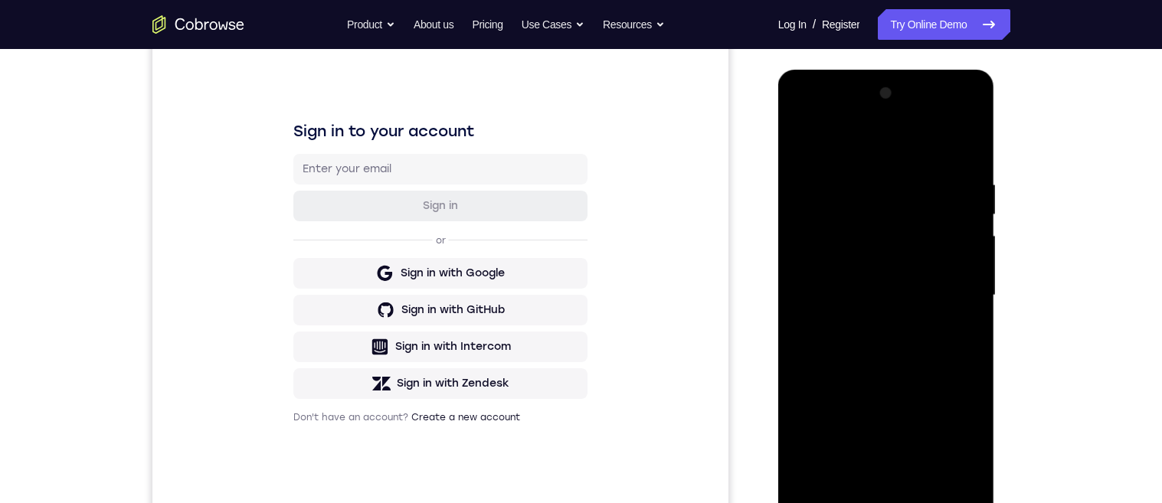
click at [973, 303] on div at bounding box center [886, 295] width 193 height 429
click at [971, 253] on div at bounding box center [886, 295] width 193 height 429
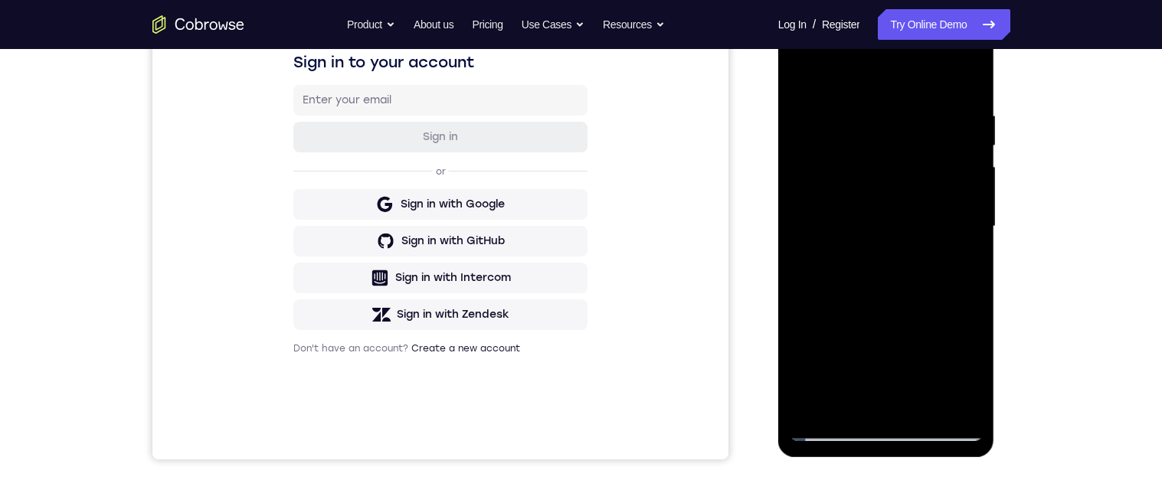
click at [800, 322] on div at bounding box center [886, 226] width 193 height 429
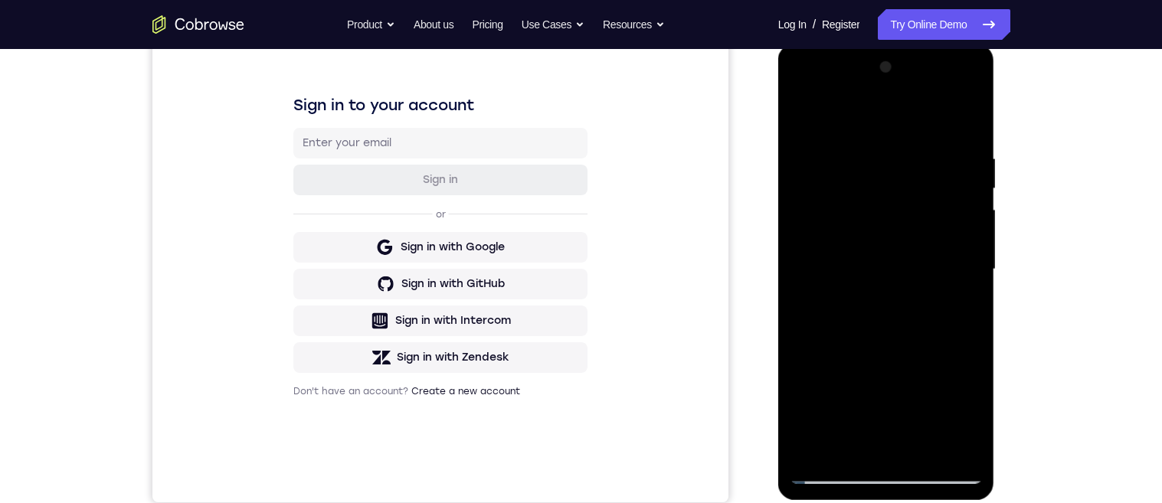
scroll to position [208, 0]
click at [970, 227] on div at bounding box center [886, 271] width 193 height 429
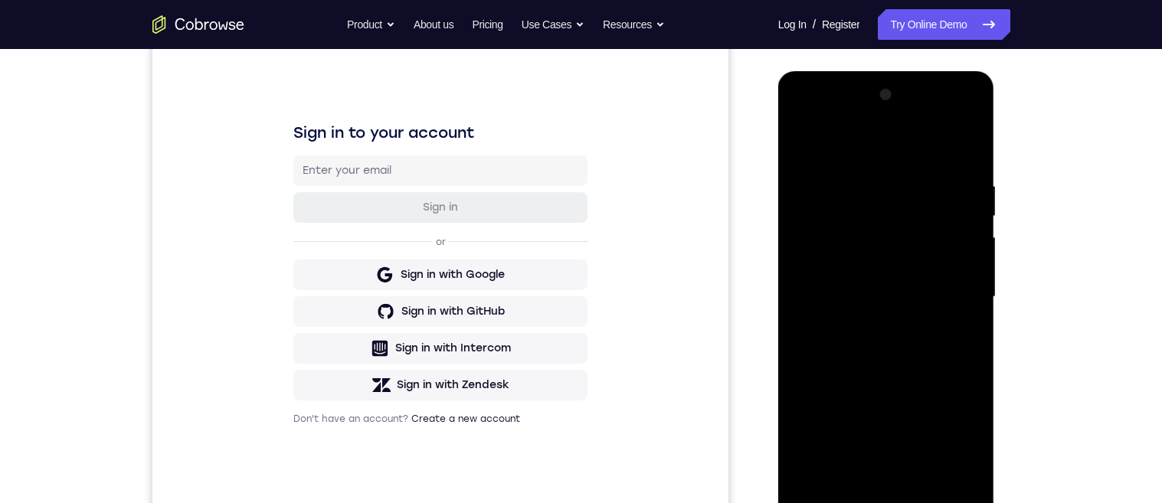
scroll to position [191, 0]
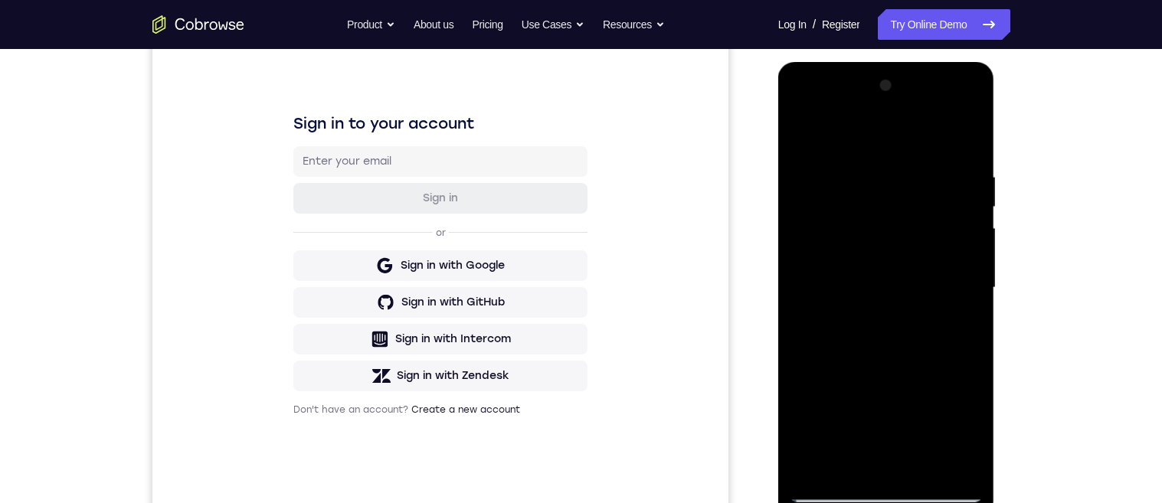
click at [972, 287] on div at bounding box center [886, 288] width 193 height 429
click at [973, 287] on div at bounding box center [886, 288] width 193 height 429
click at [971, 287] on div at bounding box center [886, 288] width 193 height 429
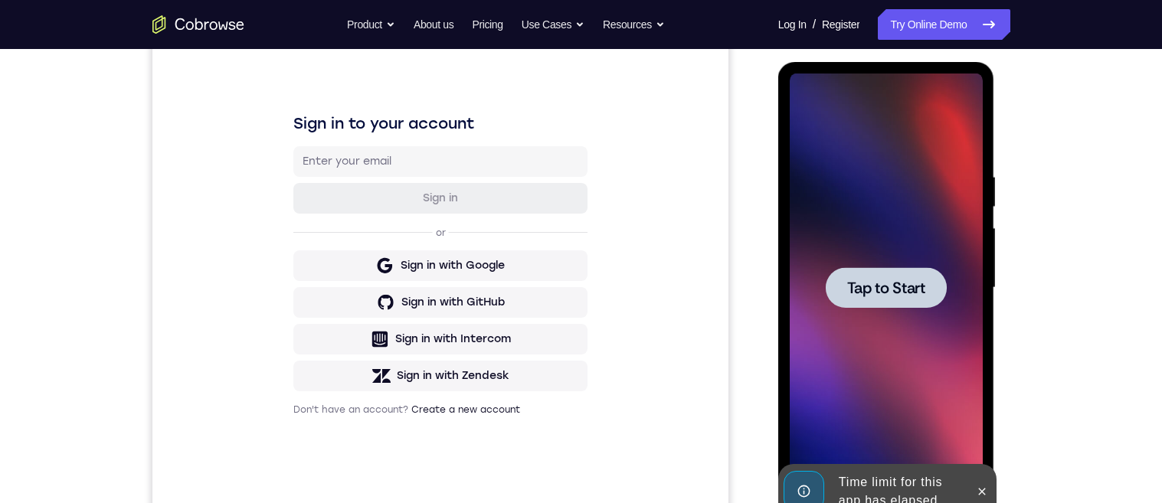
click at [926, 286] on div at bounding box center [886, 287] width 121 height 41
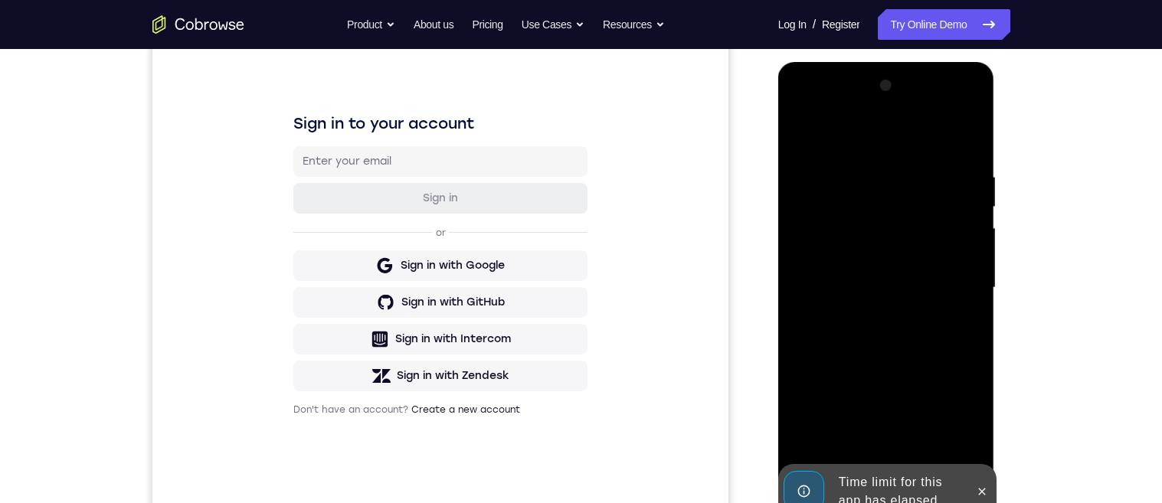
scroll to position [328, 0]
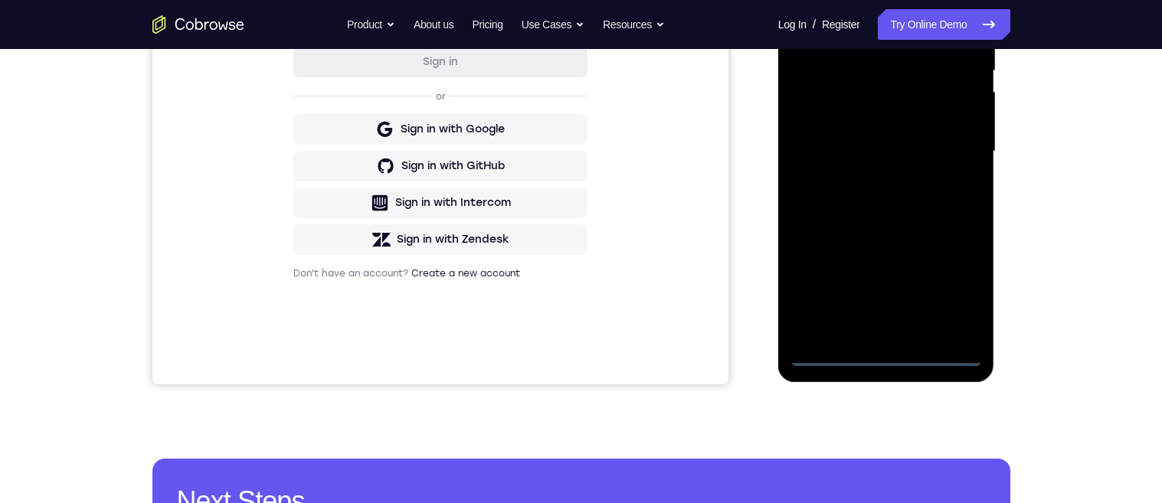
click at [885, 354] on div at bounding box center [886, 151] width 193 height 429
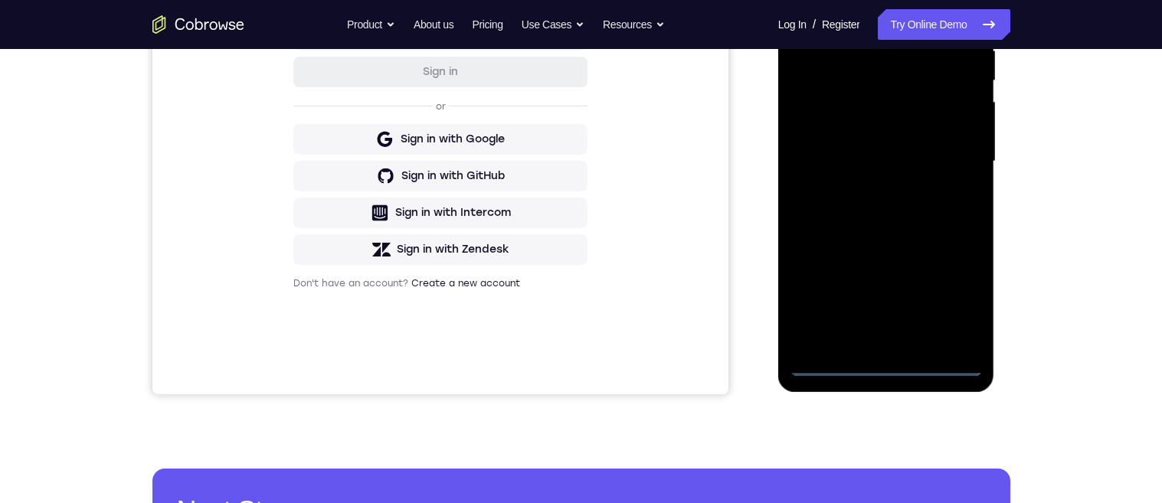
click at [959, 297] on div at bounding box center [886, 161] width 193 height 429
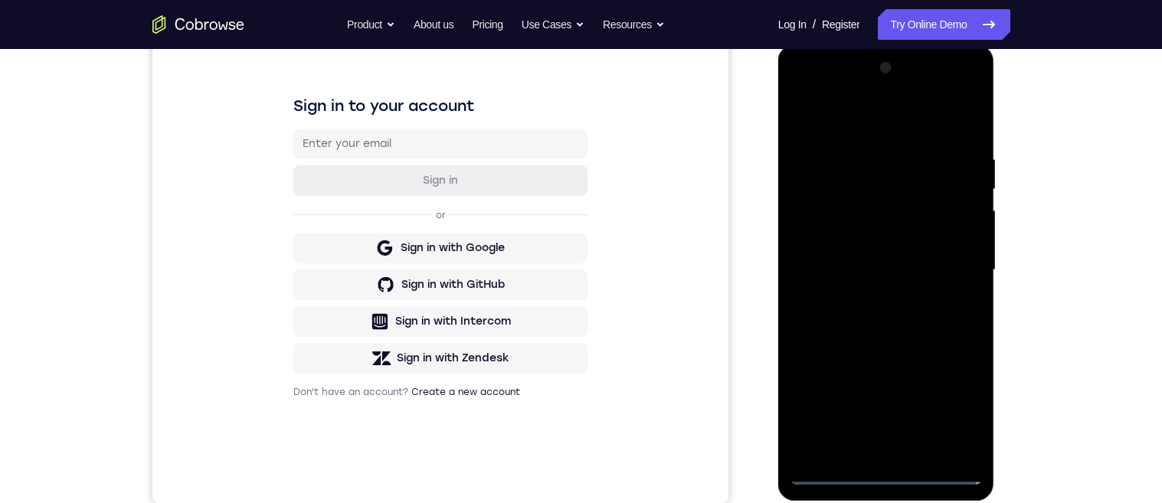
click at [848, 118] on div at bounding box center [886, 270] width 193 height 429
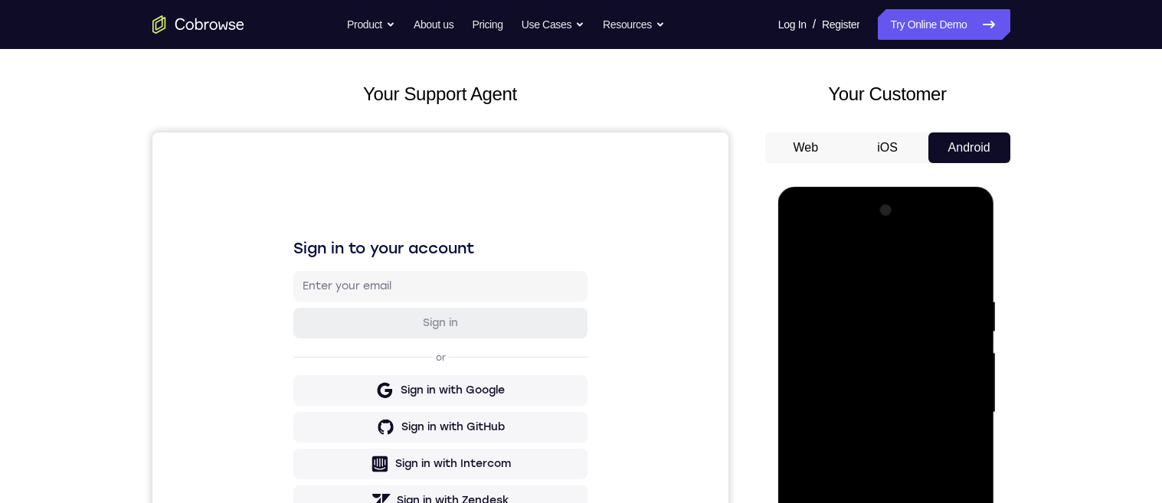
scroll to position [165, 0]
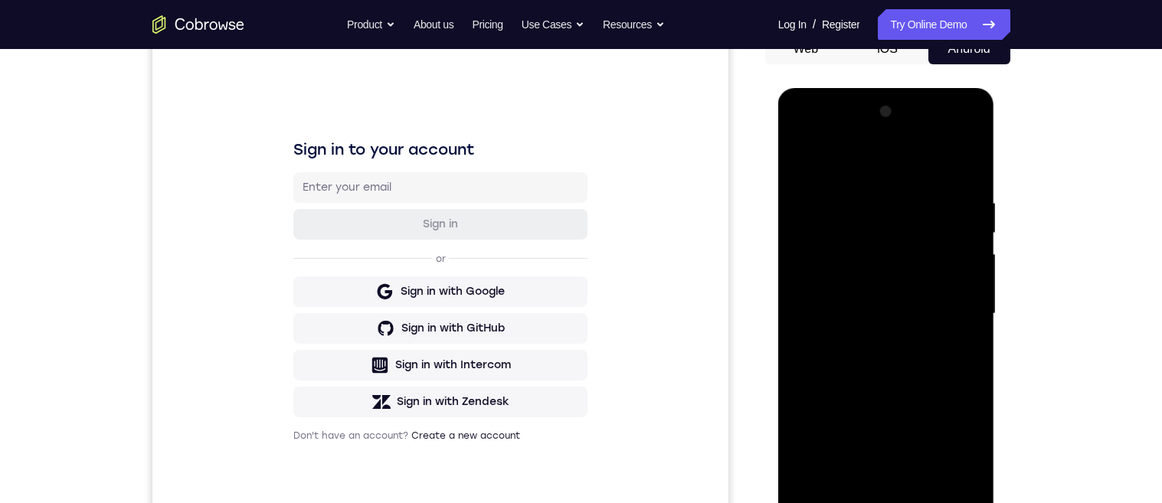
click at [952, 308] on div at bounding box center [886, 314] width 193 height 429
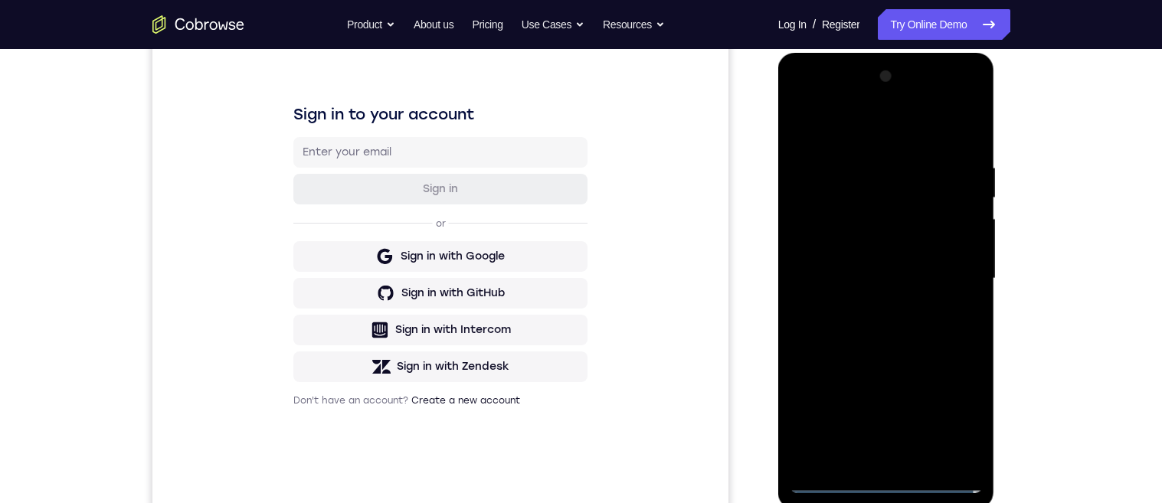
scroll to position [194, 0]
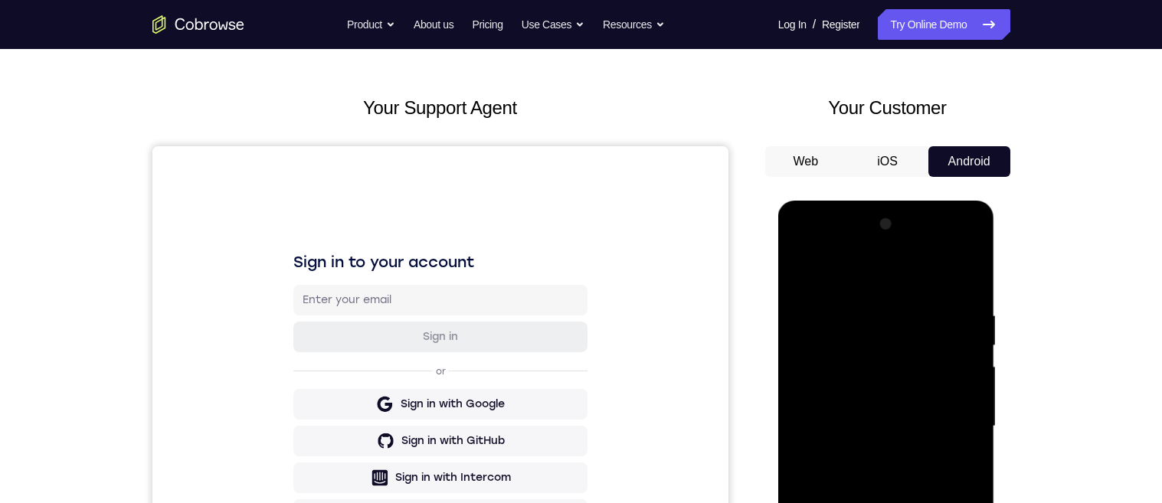
click at [1022, 358] on div "Your Support Agent Your Customer Web iOS Android Next Steps We’d be happy to gi…" at bounding box center [581, 501] width 980 height 1010
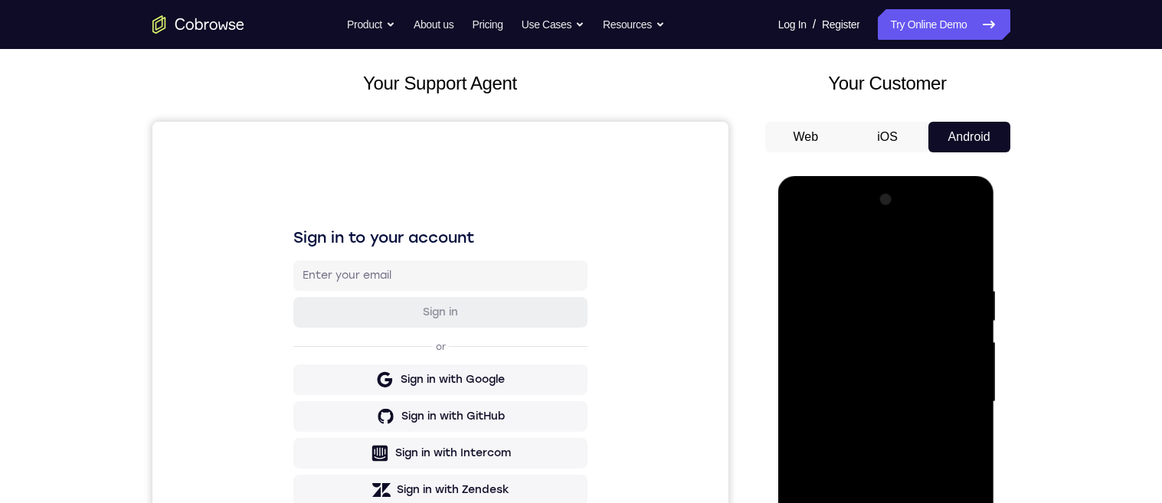
scroll to position [173, 0]
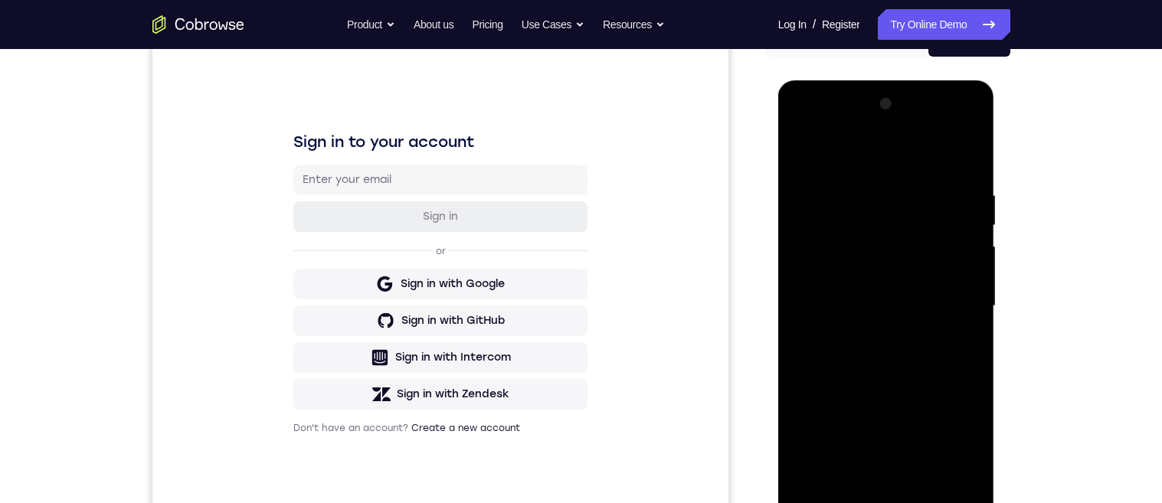
click at [866, 492] on div at bounding box center [886, 306] width 193 height 429
click at [950, 290] on div at bounding box center [886, 305] width 193 height 429
click at [872, 269] on div at bounding box center [886, 305] width 193 height 429
click at [884, 305] on div at bounding box center [886, 305] width 193 height 429
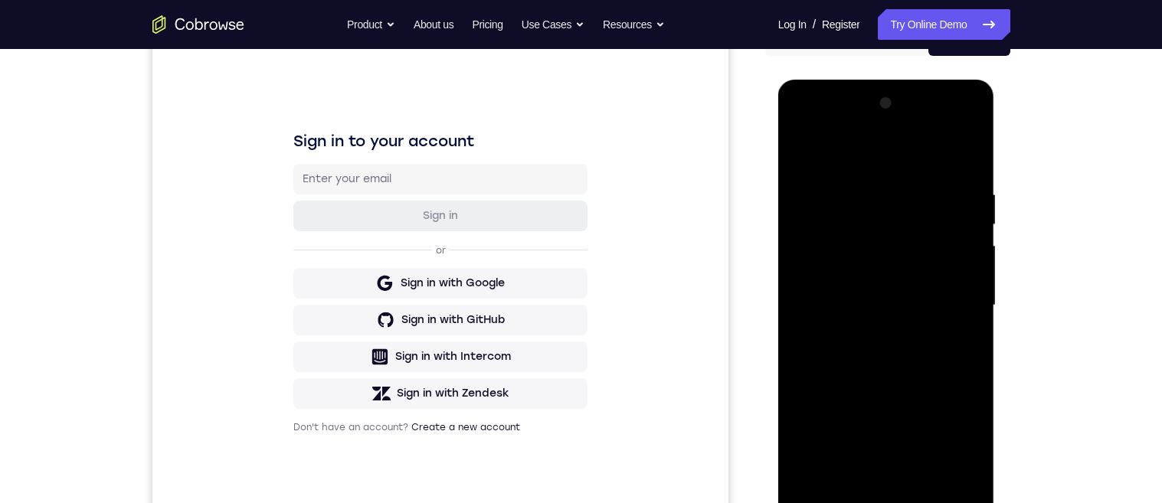
click at [914, 356] on div at bounding box center [886, 305] width 193 height 429
click at [892, 365] on div at bounding box center [886, 305] width 193 height 429
click at [869, 192] on div at bounding box center [886, 305] width 193 height 429
click at [863, 183] on div at bounding box center [886, 305] width 193 height 429
click at [955, 365] on div at bounding box center [886, 305] width 193 height 429
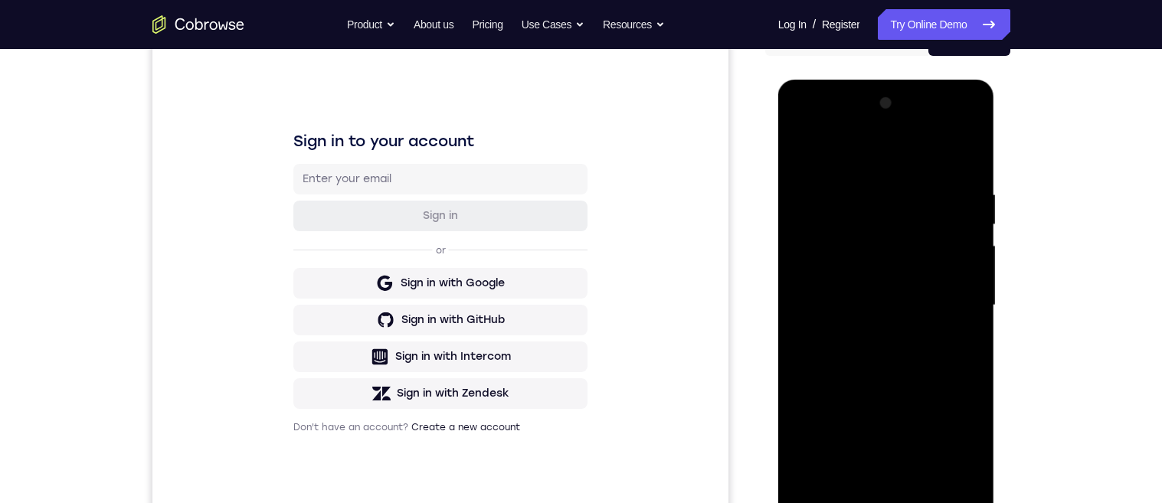
click at [951, 352] on div at bounding box center [886, 305] width 193 height 429
click at [958, 350] on div at bounding box center [886, 305] width 193 height 429
click at [959, 339] on div at bounding box center [886, 305] width 193 height 429
click at [960, 313] on div at bounding box center [886, 305] width 193 height 429
click at [958, 291] on div at bounding box center [886, 305] width 193 height 429
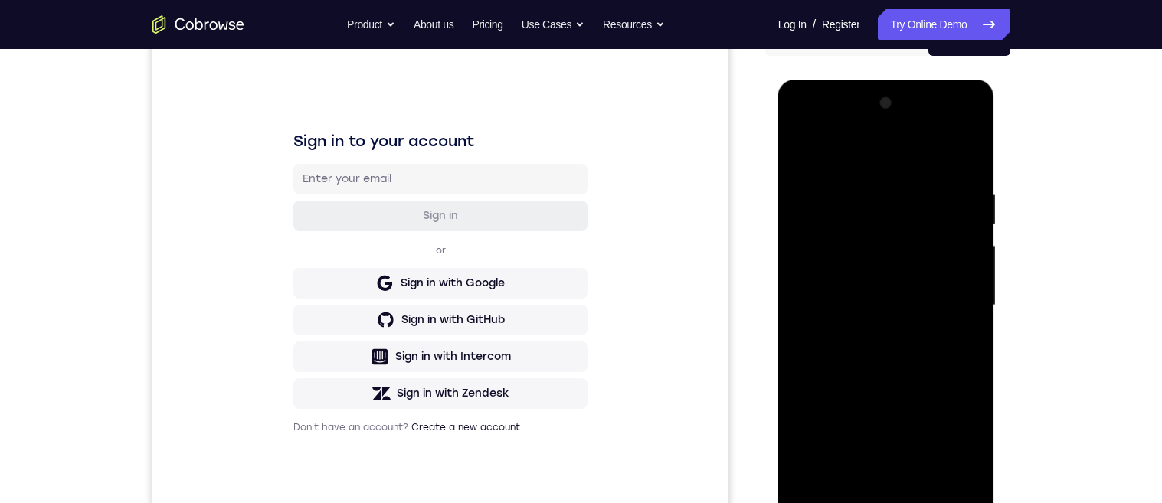
click at [963, 318] on div at bounding box center [886, 305] width 193 height 429
click at [959, 306] on div at bounding box center [886, 305] width 193 height 429
click at [957, 306] on div at bounding box center [886, 305] width 193 height 429
click at [960, 328] on div at bounding box center [886, 305] width 193 height 429
click at [966, 323] on div at bounding box center [886, 305] width 193 height 429
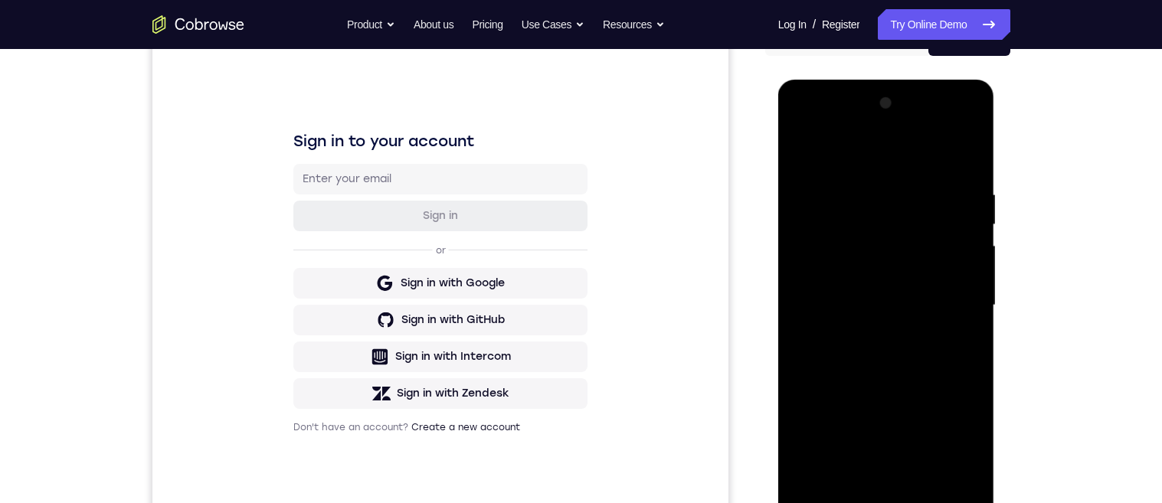
click at [953, 318] on div at bounding box center [886, 305] width 193 height 429
click at [951, 326] on div at bounding box center [886, 305] width 193 height 429
click at [949, 291] on div at bounding box center [886, 305] width 193 height 429
click at [957, 305] on div at bounding box center [886, 305] width 193 height 429
click at [956, 291] on div at bounding box center [886, 305] width 193 height 429
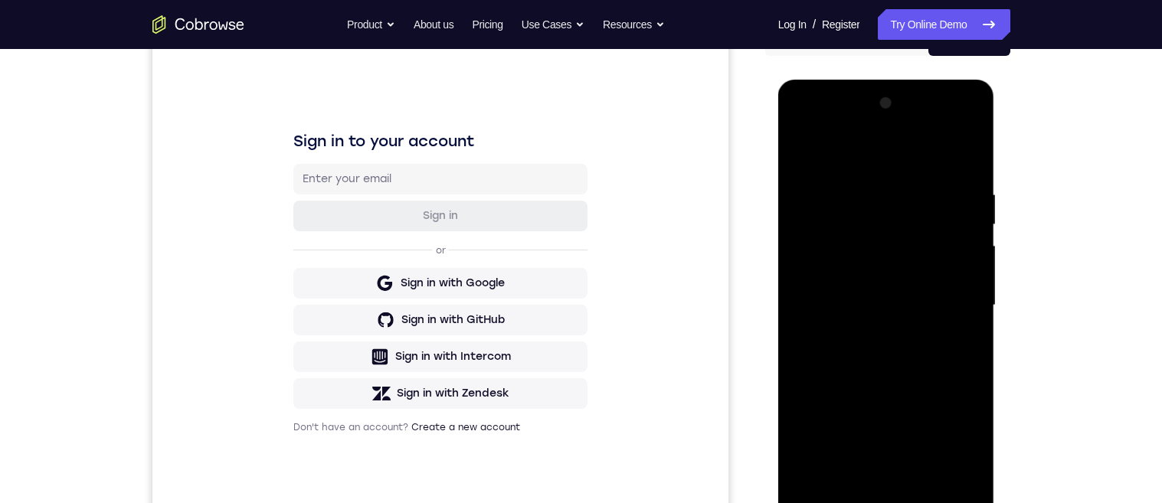
click at [958, 283] on div at bounding box center [886, 305] width 193 height 429
click at [953, 296] on div at bounding box center [886, 305] width 193 height 429
click at [959, 295] on div at bounding box center [886, 305] width 193 height 429
click at [956, 299] on div at bounding box center [886, 305] width 193 height 429
click at [959, 296] on div at bounding box center [886, 305] width 193 height 429
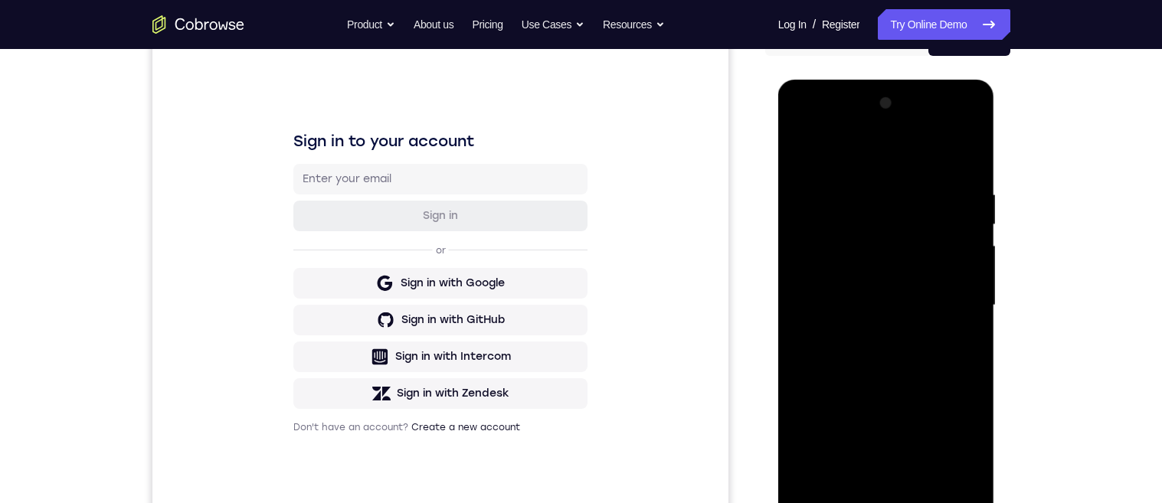
click at [956, 304] on div at bounding box center [886, 305] width 193 height 429
click at [962, 330] on div at bounding box center [886, 305] width 193 height 429
click at [962, 336] on div at bounding box center [886, 305] width 193 height 429
click at [960, 287] on div at bounding box center [886, 305] width 193 height 429
click at [836, 159] on div at bounding box center [886, 305] width 193 height 429
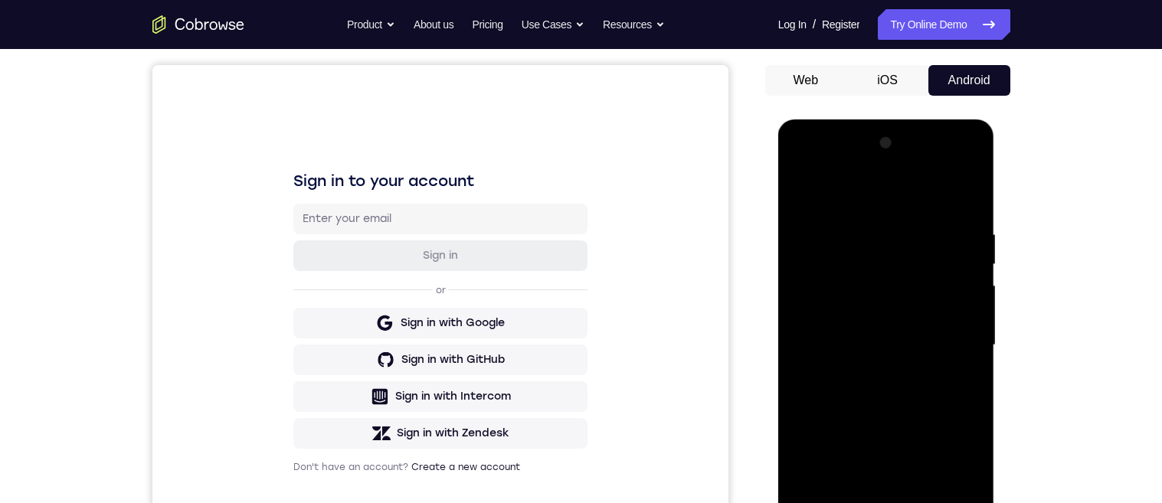
scroll to position [131, 0]
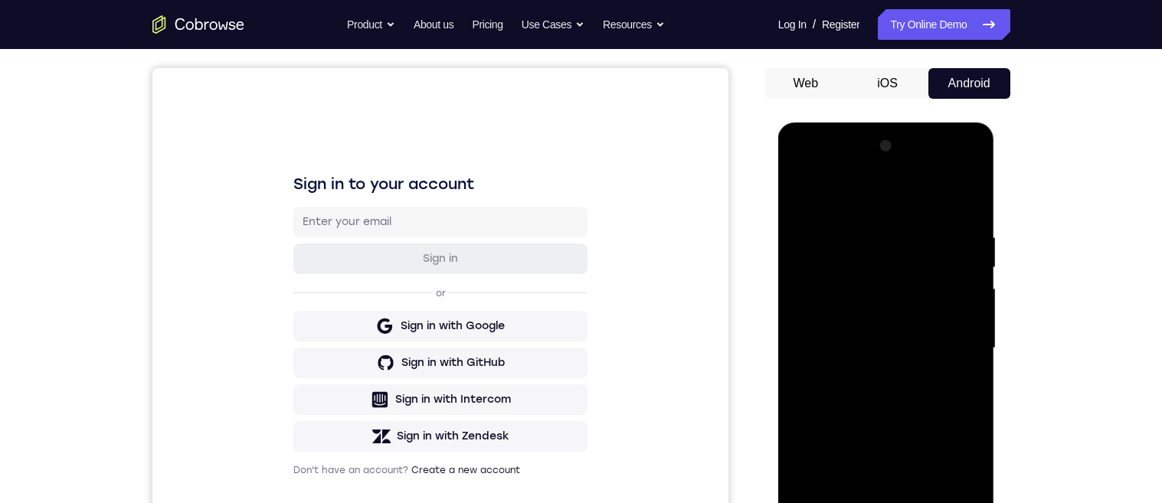
click at [966, 199] on div at bounding box center [886, 348] width 193 height 429
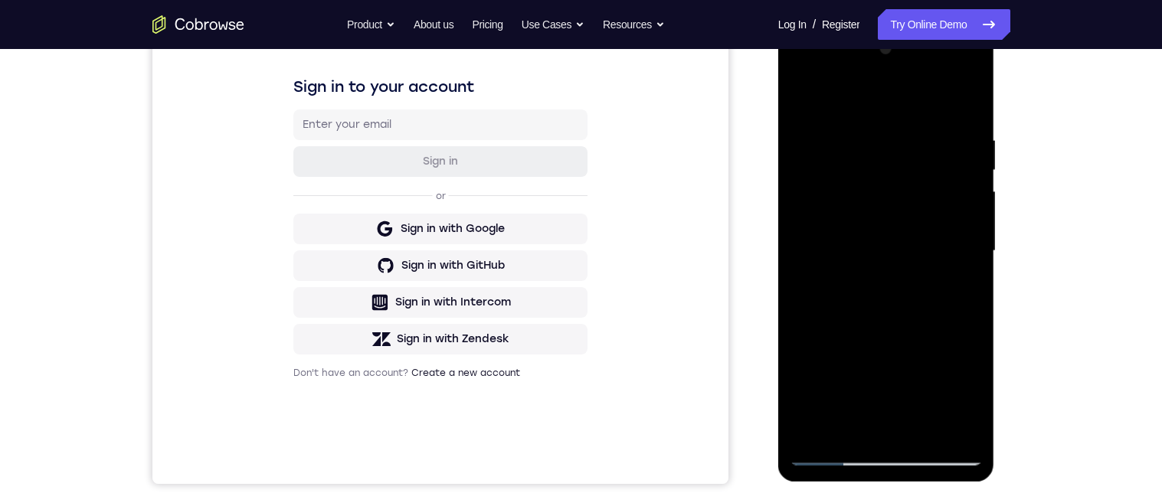
click at [953, 291] on div at bounding box center [886, 251] width 193 height 429
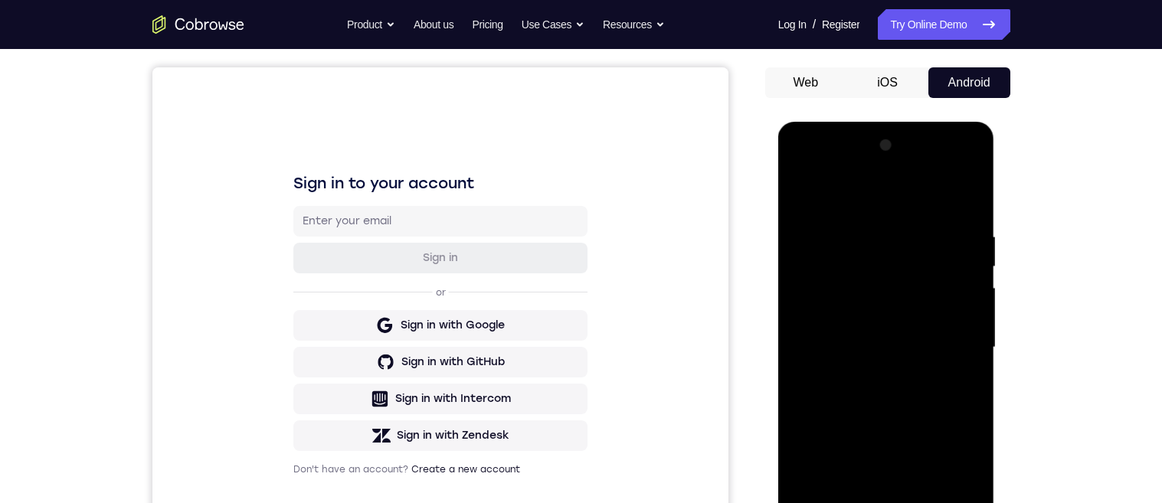
click at [974, 269] on div at bounding box center [886, 347] width 193 height 429
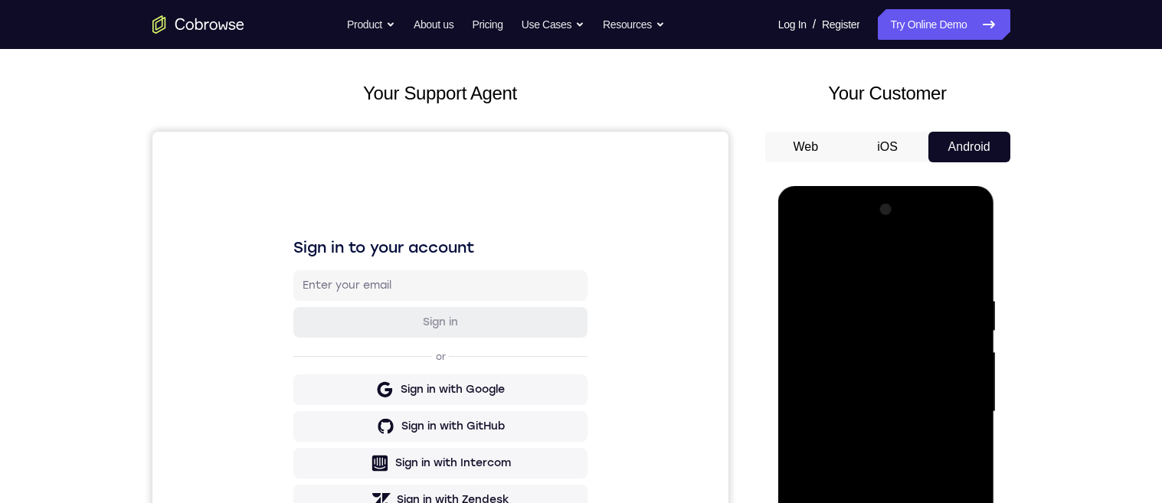
click at [974, 334] on div at bounding box center [886, 412] width 193 height 429
click at [974, 336] on div at bounding box center [886, 412] width 193 height 429
click at [803, 257] on div at bounding box center [886, 412] width 193 height 429
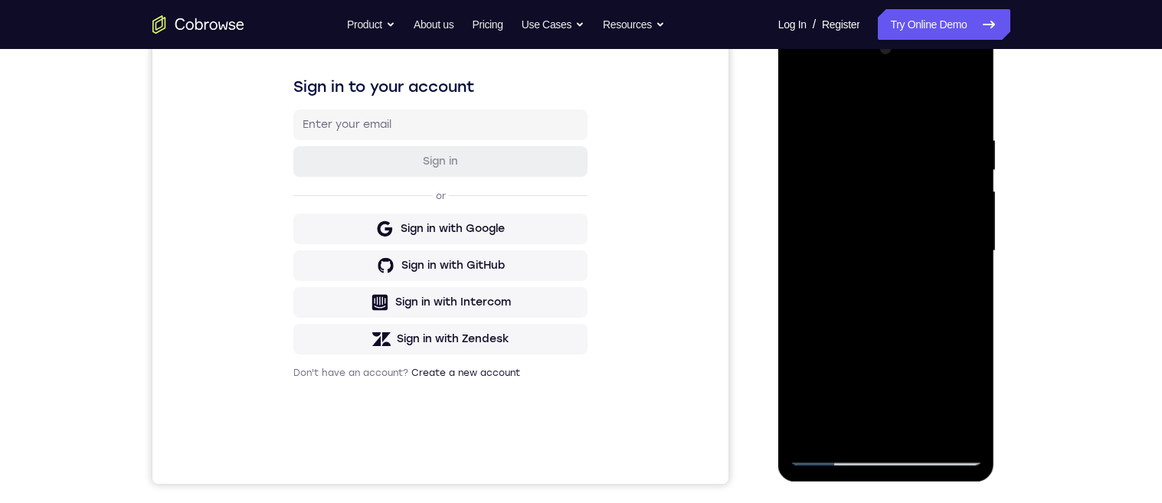
scroll to position [256, 0]
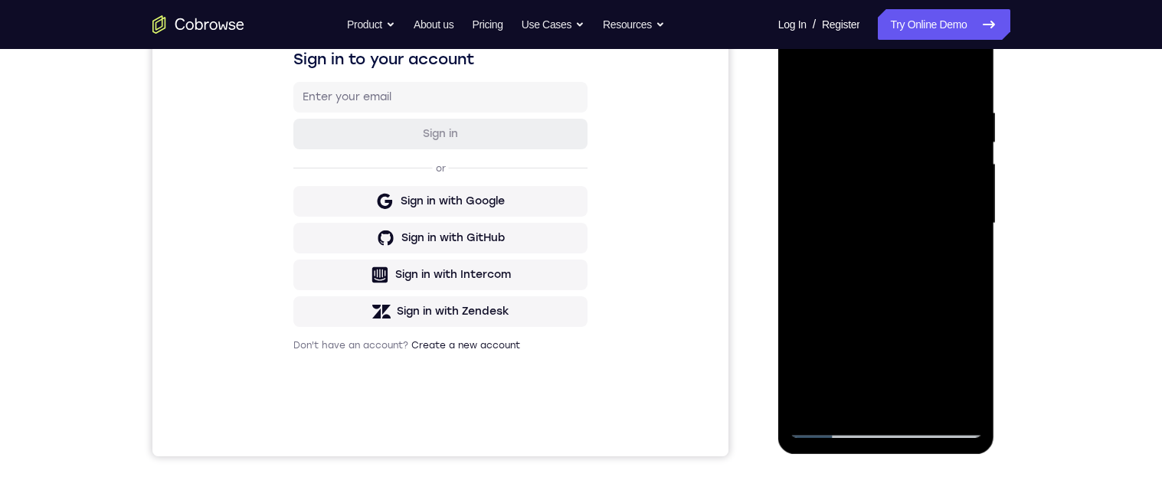
click at [813, 406] on div at bounding box center [886, 223] width 193 height 429
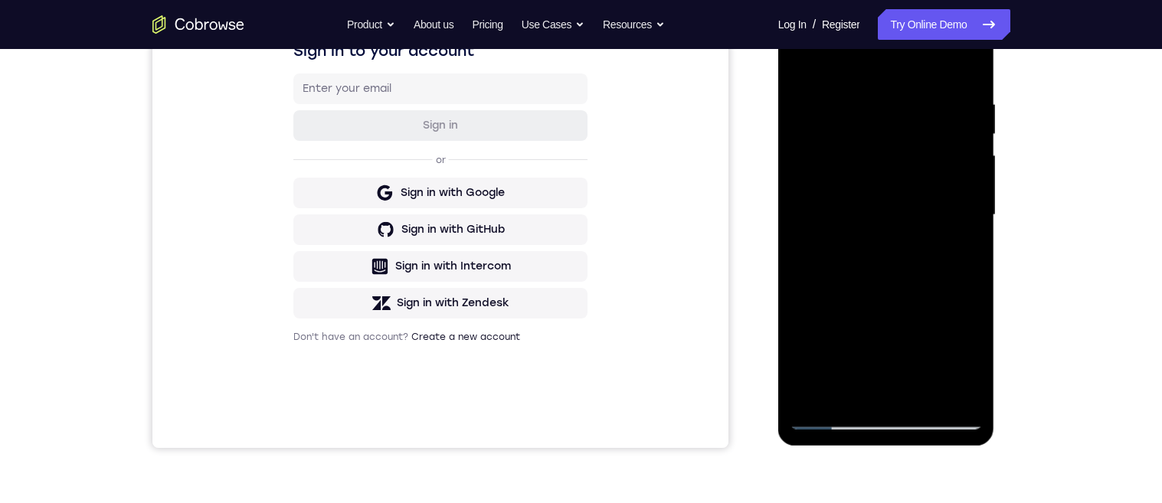
click at [1024, 365] on div "Your Support Agent Your Customer Web iOS Android Next Steps We’d be happy to gi…" at bounding box center [581, 290] width 980 height 1010
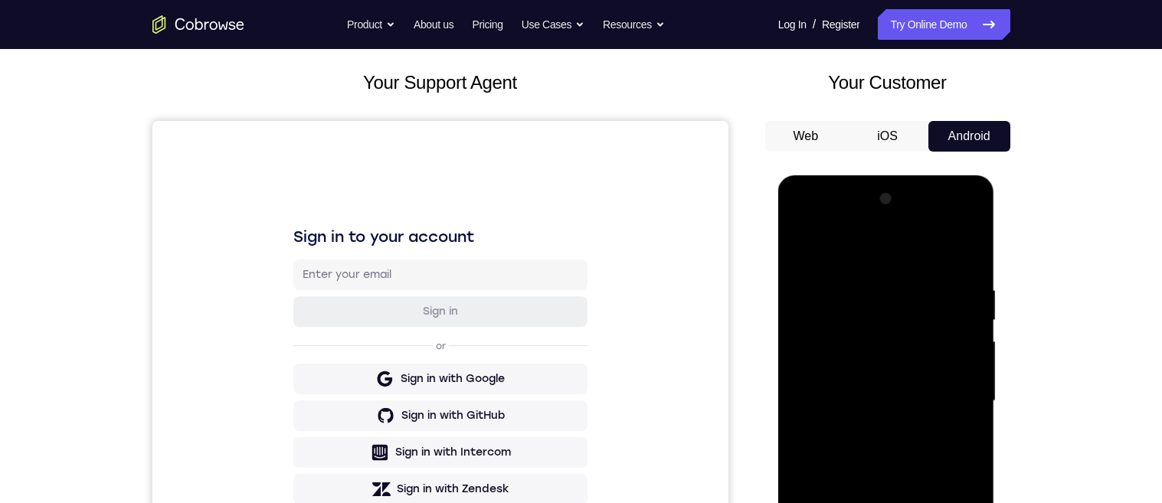
click at [869, 280] on div at bounding box center [886, 401] width 193 height 429
click at [833, 256] on div at bounding box center [886, 401] width 193 height 429
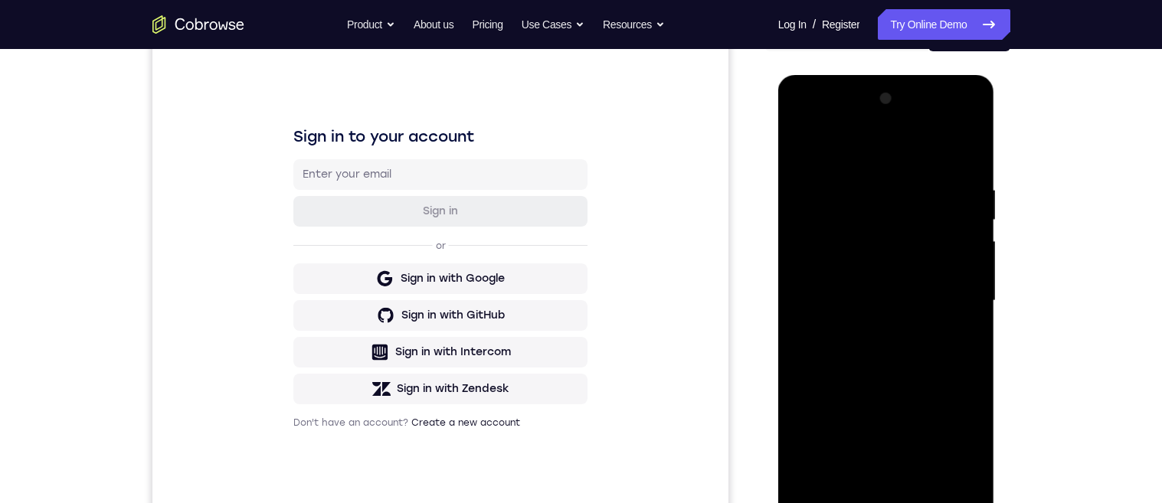
click at [827, 398] on div at bounding box center [886, 301] width 193 height 429
click at [973, 257] on div at bounding box center [886, 301] width 193 height 429
click at [972, 255] on div at bounding box center [886, 301] width 193 height 429
click at [972, 261] on div at bounding box center [886, 301] width 193 height 429
click at [971, 256] on div at bounding box center [886, 301] width 193 height 429
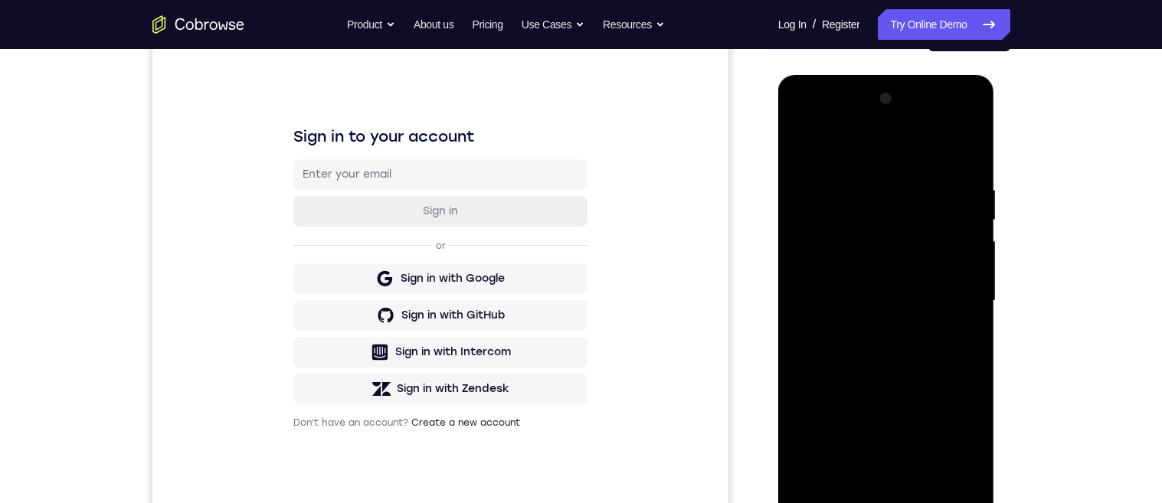
click at [975, 255] on div at bounding box center [886, 301] width 193 height 429
click at [974, 255] on div at bounding box center [886, 301] width 193 height 429
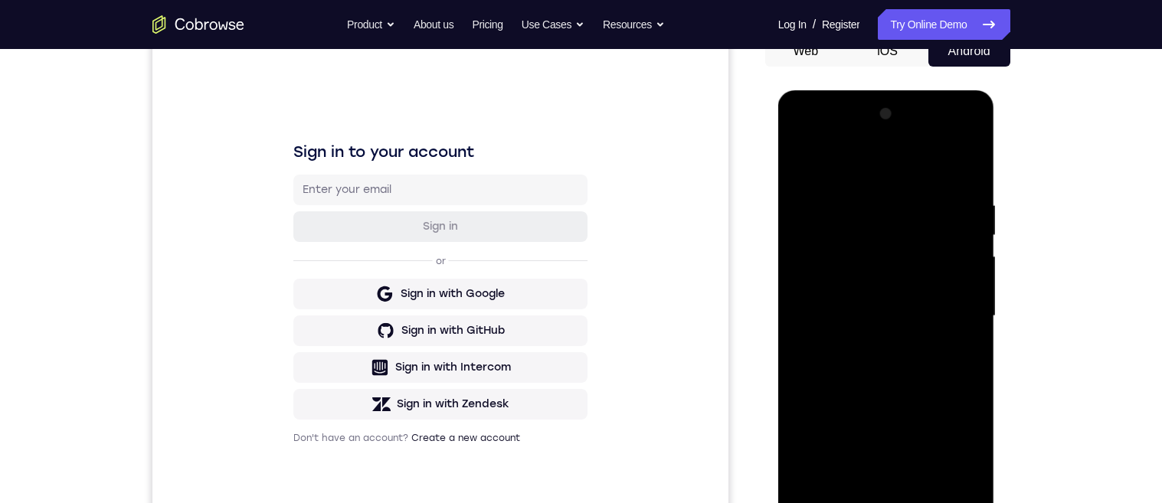
scroll to position [128, 0]
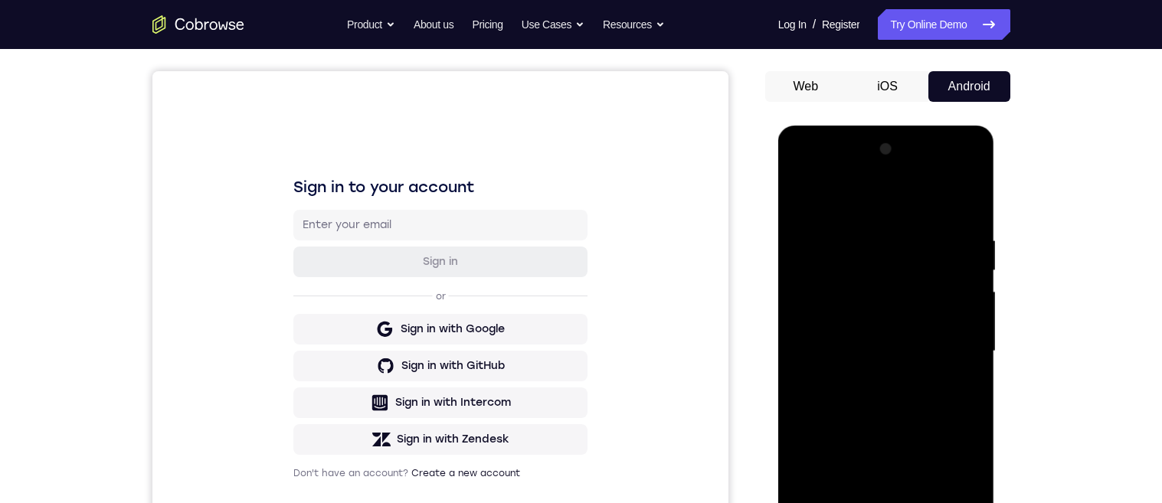
click at [799, 190] on div at bounding box center [886, 351] width 193 height 429
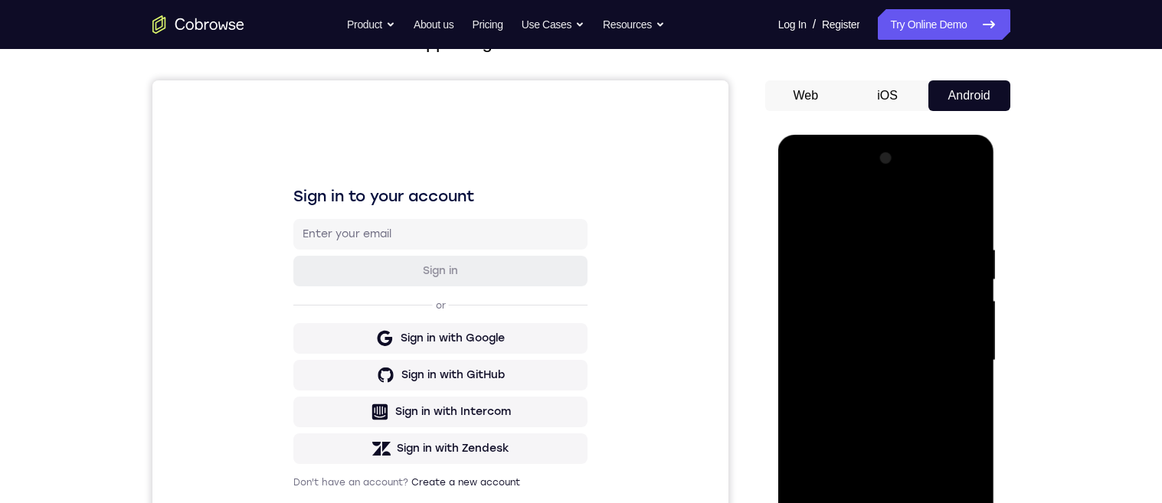
click at [801, 209] on div at bounding box center [886, 360] width 193 height 429
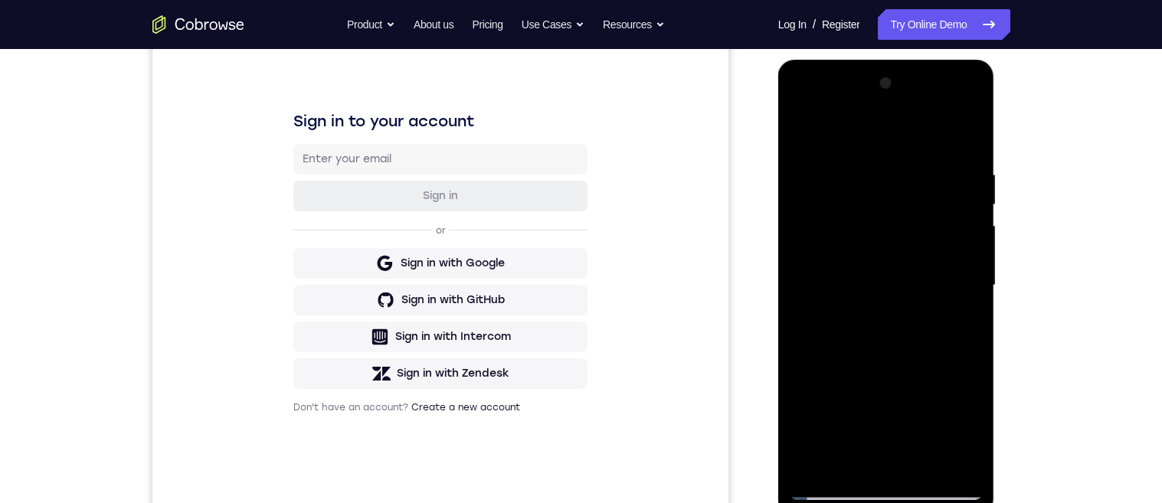
click at [894, 394] on div at bounding box center [886, 285] width 193 height 429
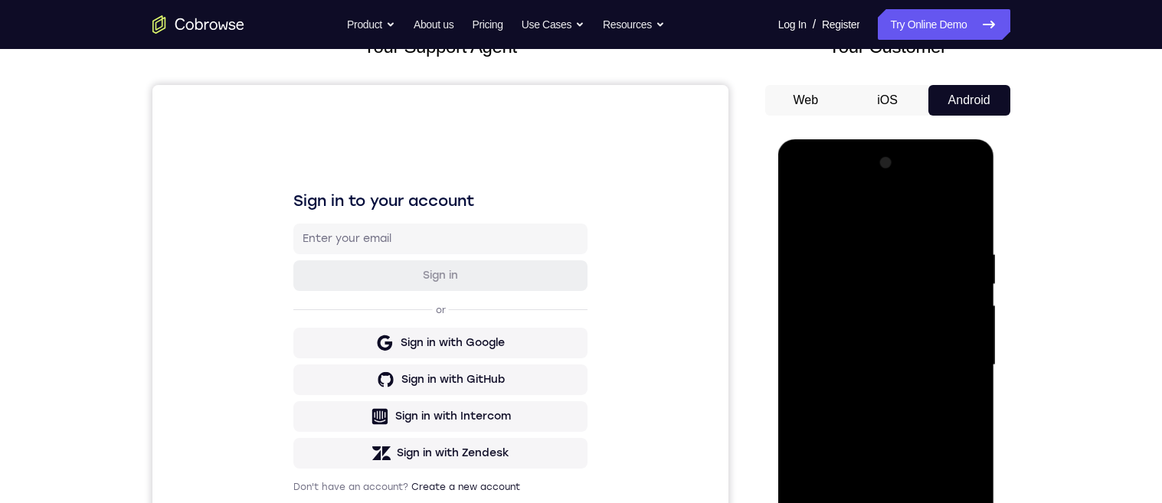
click at [973, 329] on div at bounding box center [886, 365] width 193 height 429
click at [973, 324] on div at bounding box center [886, 365] width 193 height 429
click at [973, 328] on div at bounding box center [886, 365] width 193 height 429
click at [801, 218] on div at bounding box center [886, 365] width 193 height 429
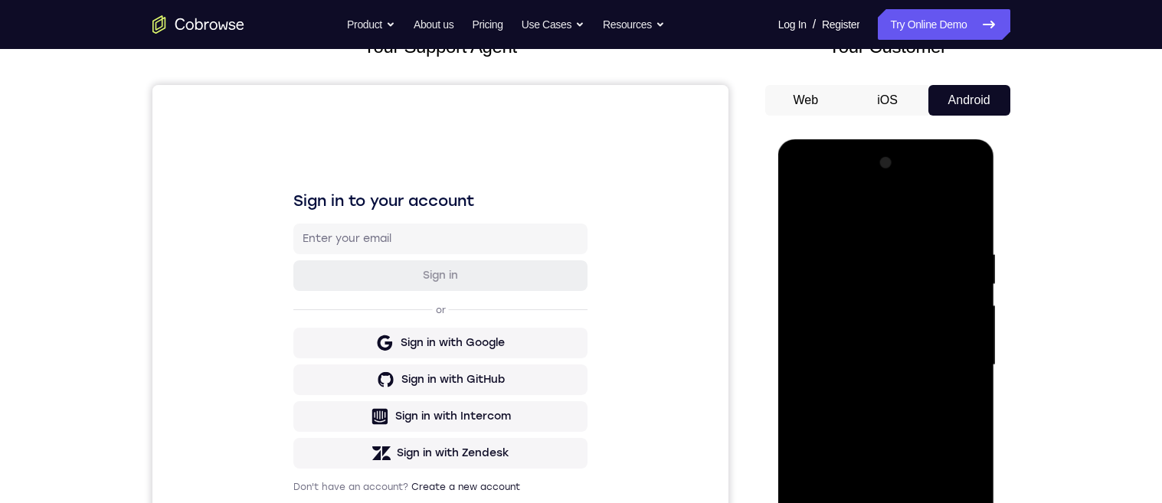
click at [808, 209] on div at bounding box center [886, 365] width 193 height 429
click at [954, 464] on div at bounding box center [886, 365] width 193 height 429
click at [973, 320] on div at bounding box center [886, 365] width 193 height 429
click at [970, 322] on div at bounding box center [886, 365] width 193 height 429
click at [968, 324] on div at bounding box center [886, 365] width 193 height 429
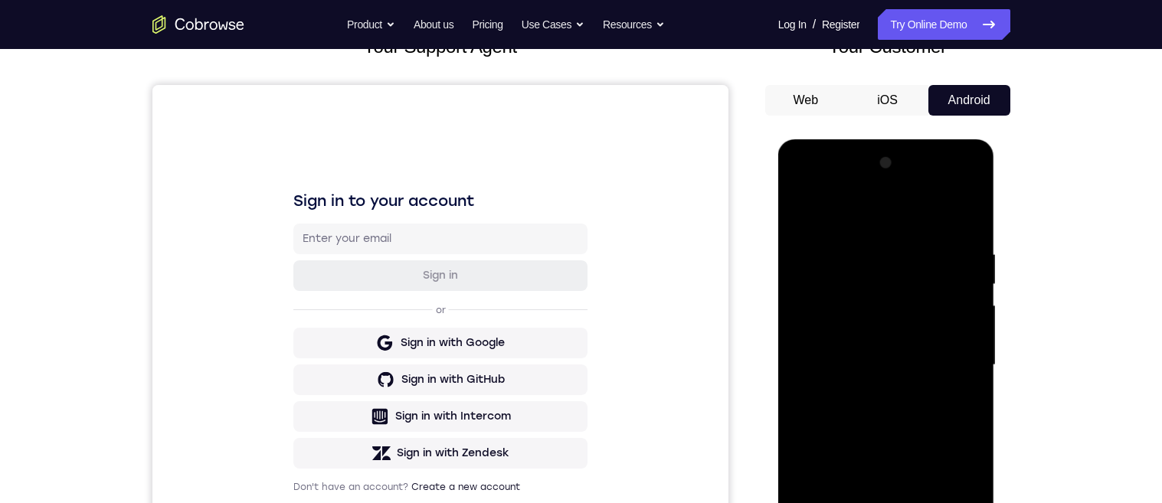
click at [975, 320] on div at bounding box center [886, 365] width 193 height 429
click at [973, 319] on div at bounding box center [886, 365] width 193 height 429
click at [974, 319] on div at bounding box center [886, 365] width 193 height 429
click at [973, 319] on div at bounding box center [886, 365] width 193 height 429
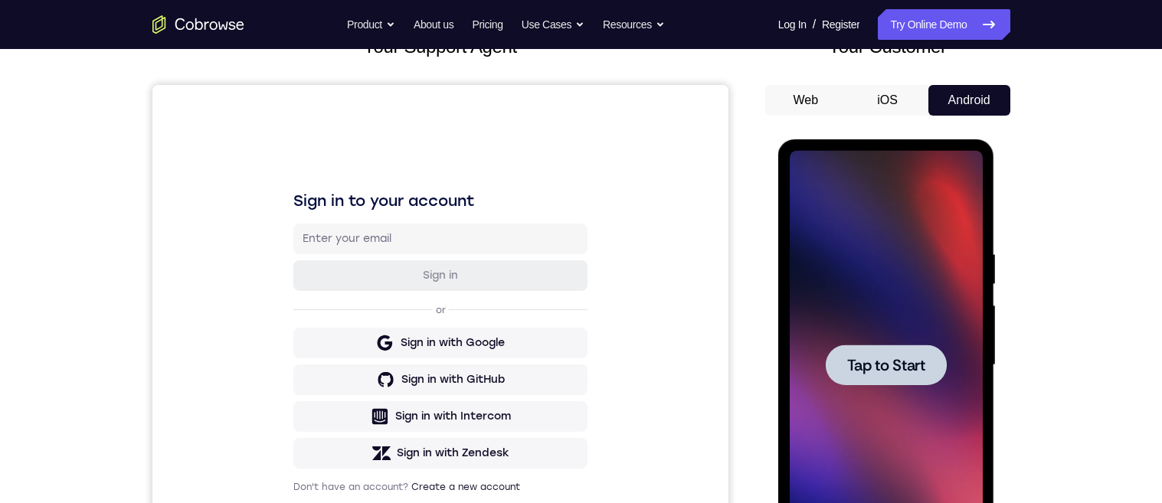
click at [915, 309] on div at bounding box center [886, 365] width 193 height 429
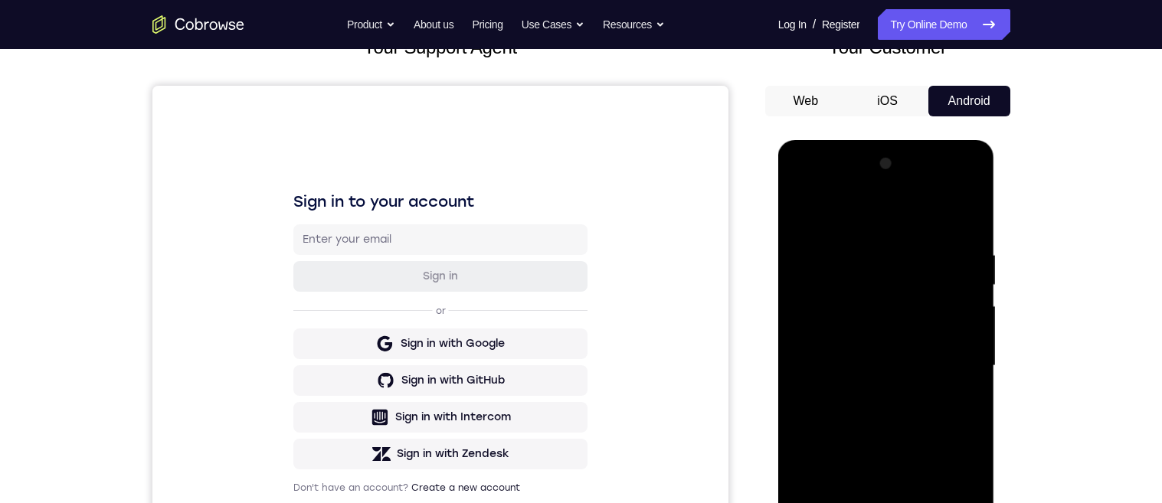
scroll to position [252, 0]
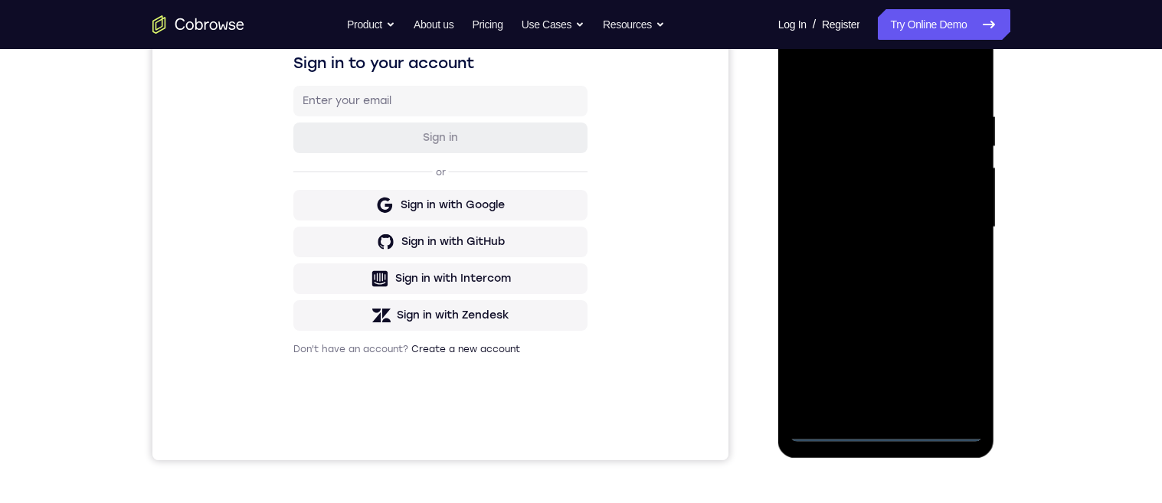
click at [886, 432] on div at bounding box center [886, 227] width 193 height 429
click at [959, 356] on div at bounding box center [886, 226] width 193 height 429
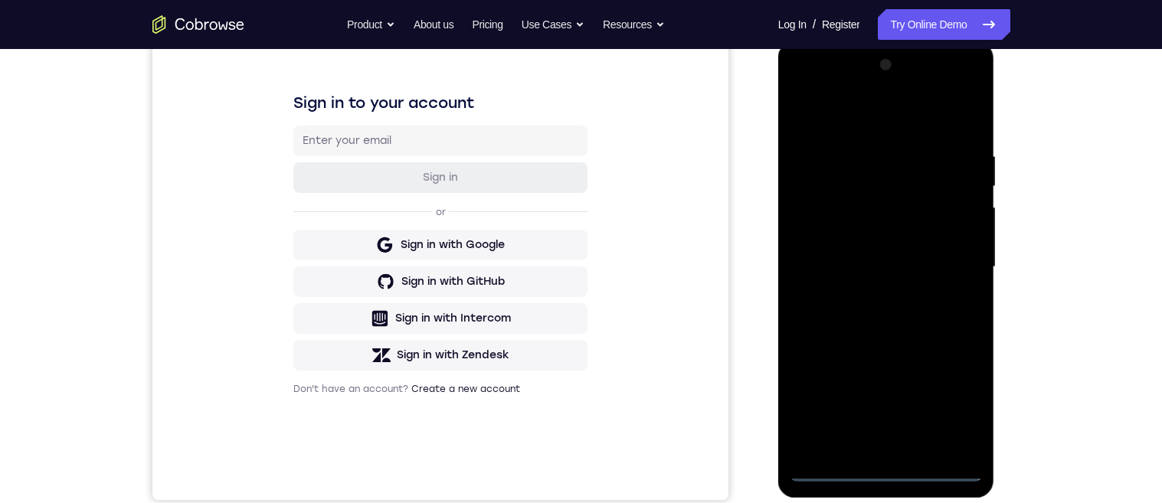
click at [849, 116] on div at bounding box center [886, 267] width 193 height 429
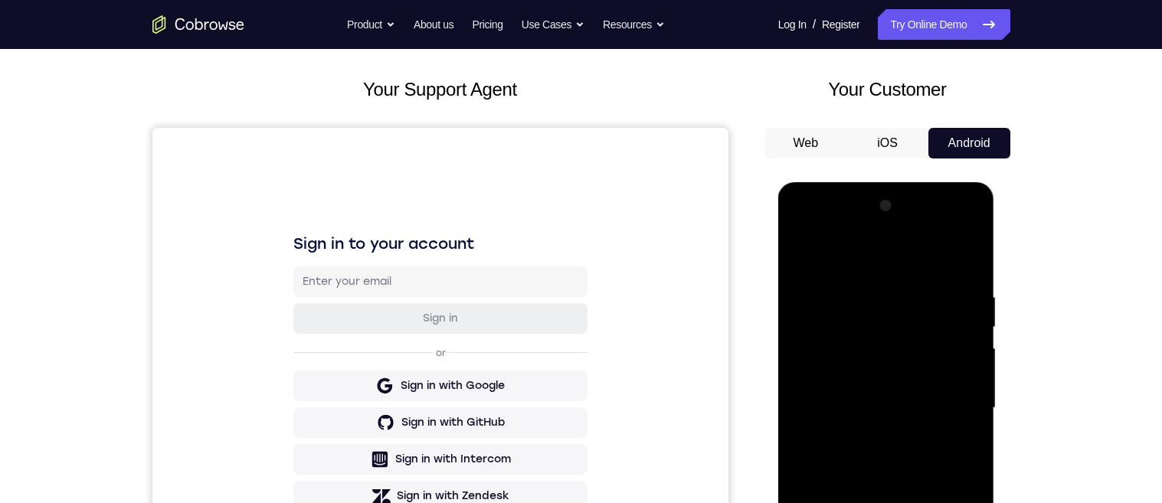
click at [948, 405] on div at bounding box center [886, 408] width 193 height 429
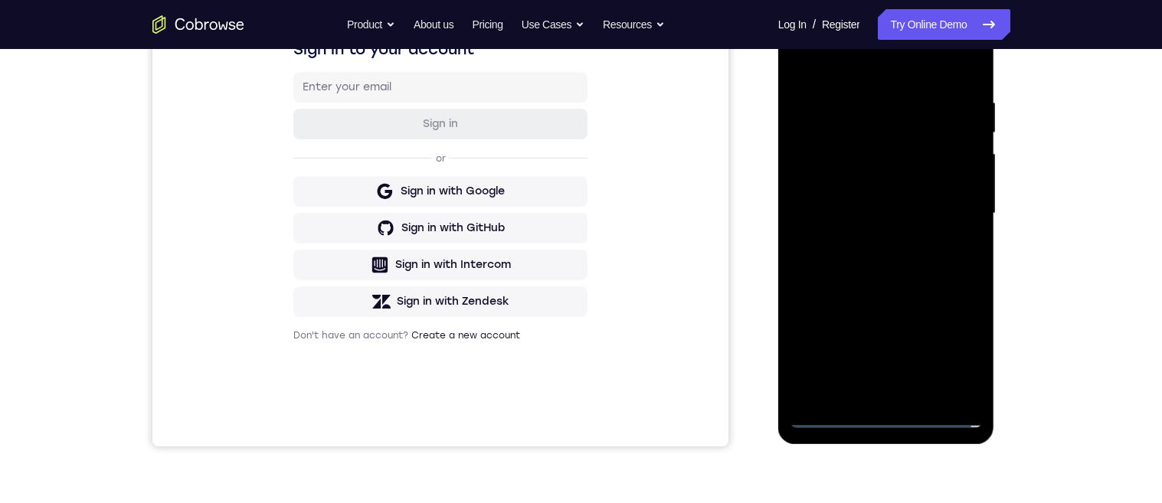
click at [864, 393] on div at bounding box center [886, 213] width 193 height 429
click at [938, 206] on div at bounding box center [886, 213] width 193 height 429
click at [869, 175] on div at bounding box center [886, 213] width 193 height 429
click at [896, 212] on div at bounding box center [886, 213] width 193 height 429
click at [916, 263] on div at bounding box center [886, 213] width 193 height 429
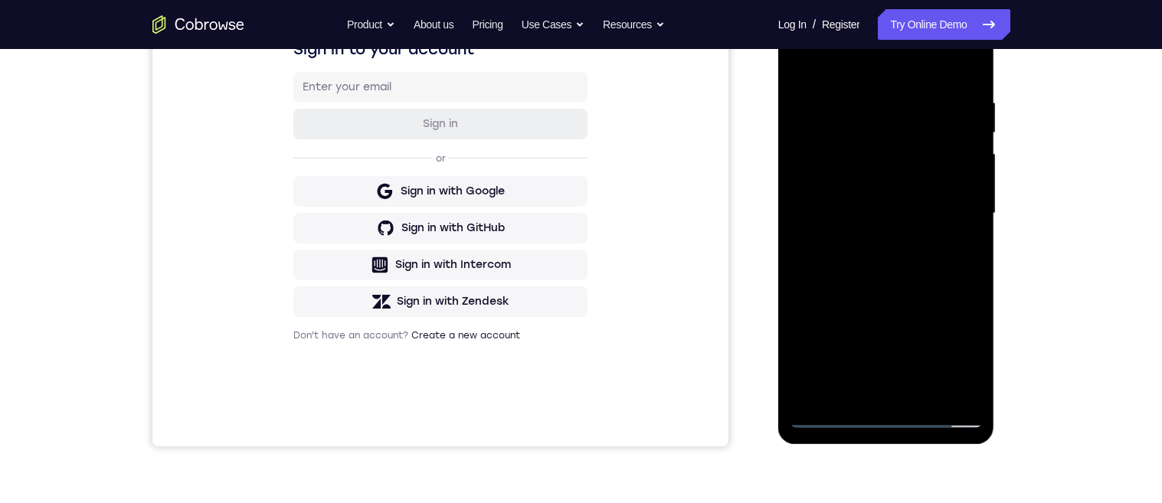
click at [924, 274] on div at bounding box center [886, 213] width 193 height 429
click at [866, 89] on div at bounding box center [886, 213] width 193 height 429
click at [960, 250] on div at bounding box center [886, 213] width 193 height 429
click at [962, 255] on div at bounding box center [886, 212] width 193 height 429
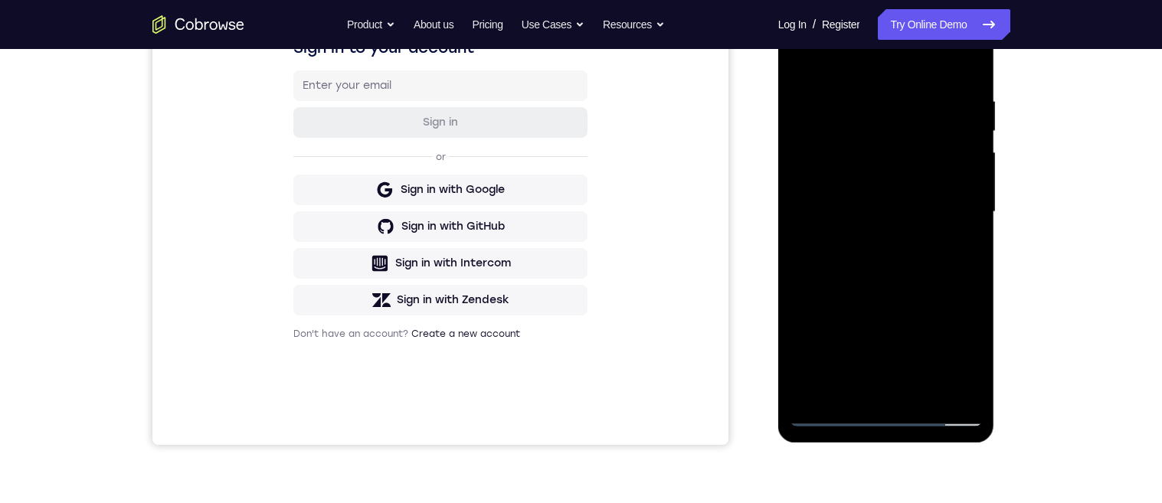
click at [957, 255] on div at bounding box center [886, 212] width 193 height 429
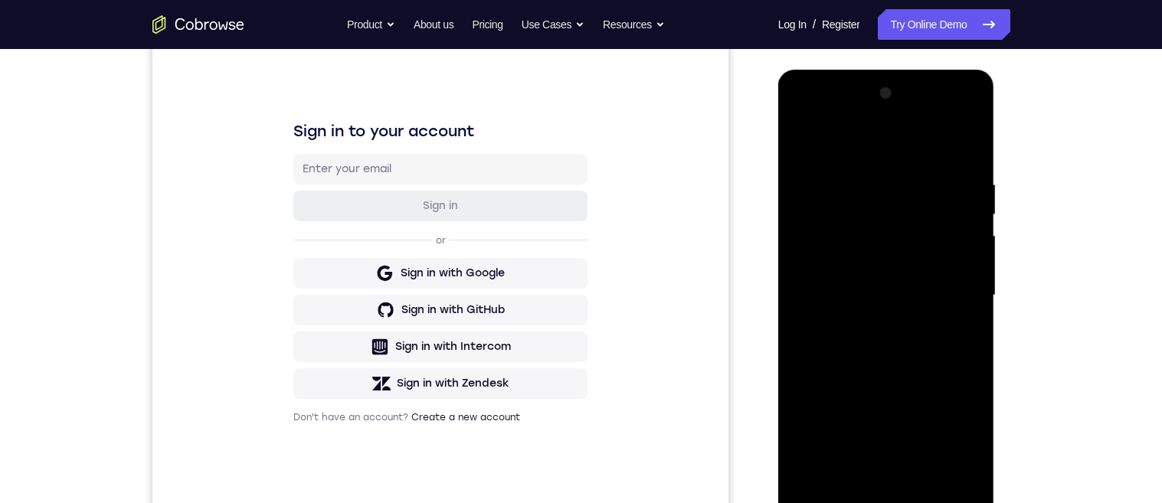
click at [966, 150] on div at bounding box center [886, 295] width 193 height 429
click at [1028, 302] on div "Your Support Agent Your Customer Web iOS Android Next Steps We’d be happy to gi…" at bounding box center [581, 370] width 980 height 1010
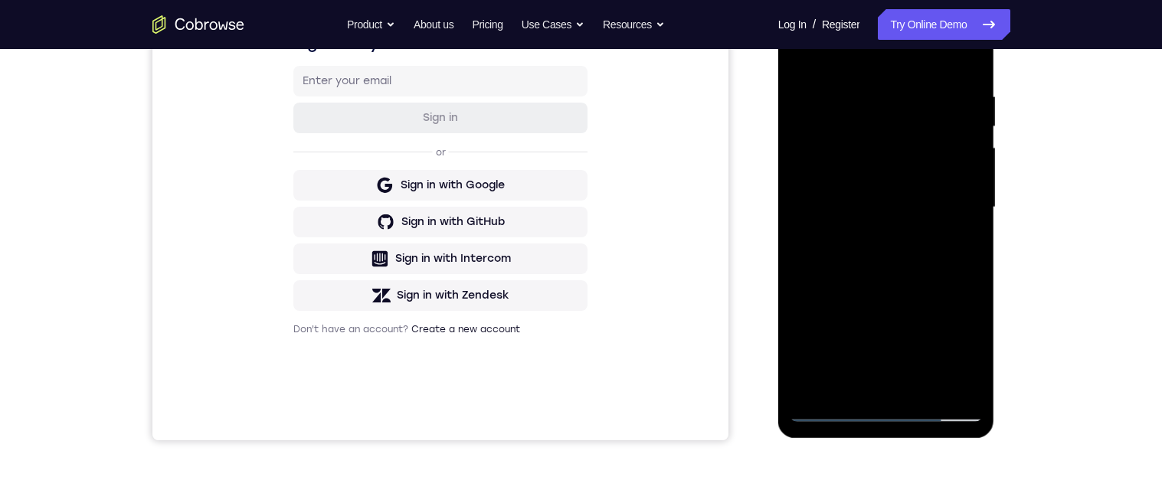
click at [1029, 198] on div "Your Support Agent Your Customer Web iOS Android Next Steps We’d be happy to gi…" at bounding box center [581, 282] width 980 height 1010
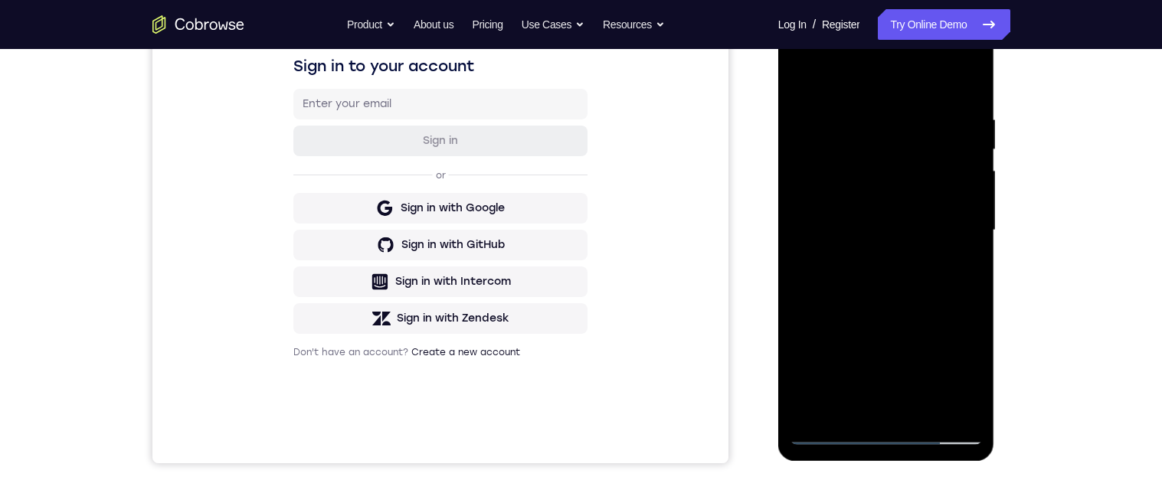
click at [1029, 252] on div "Your Support Agent Your Customer Web iOS Android Next Steps We’d be happy to gi…" at bounding box center [581, 305] width 980 height 1010
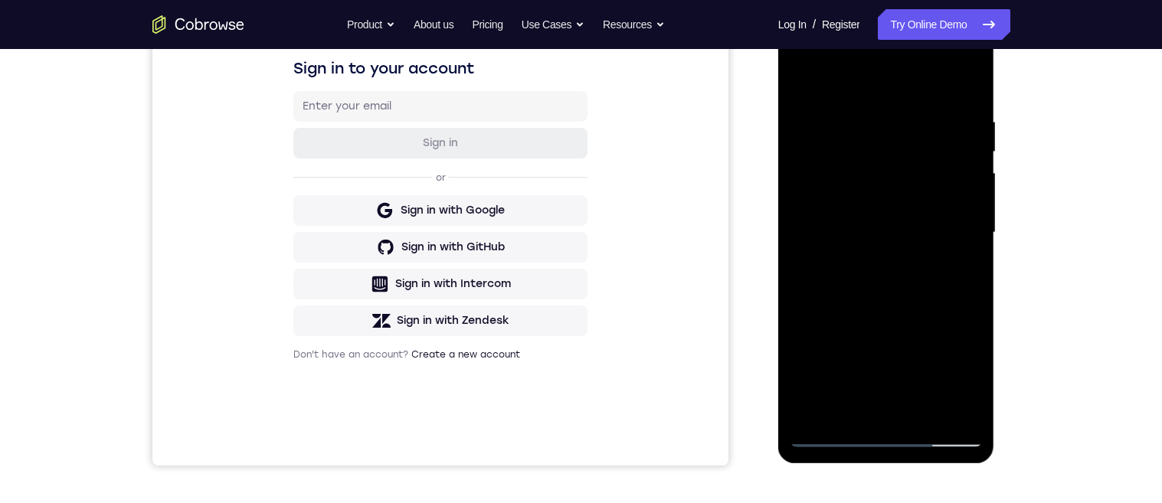
click at [919, 125] on div at bounding box center [886, 232] width 193 height 429
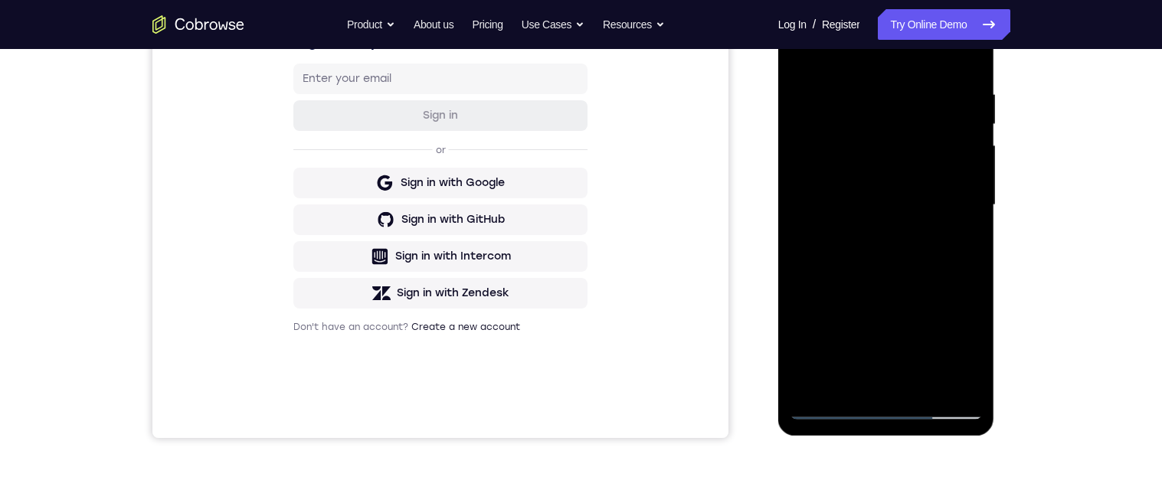
scroll to position [232, 0]
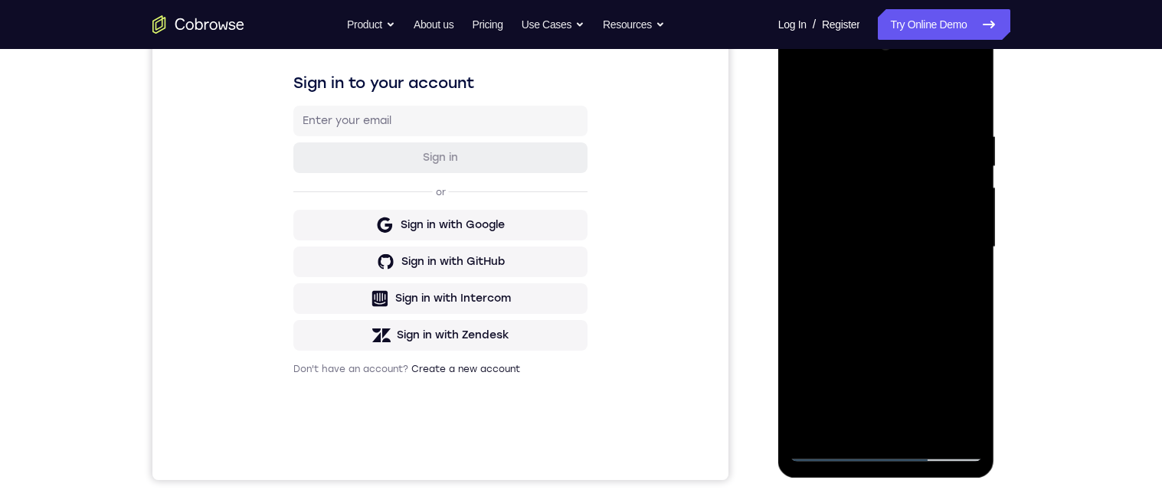
click at [970, 250] on div at bounding box center [886, 247] width 193 height 429
click at [964, 248] on div at bounding box center [886, 247] width 193 height 429
click at [959, 263] on div at bounding box center [886, 247] width 193 height 429
click at [956, 283] on div at bounding box center [886, 247] width 193 height 429
click at [960, 253] on div at bounding box center [886, 247] width 193 height 429
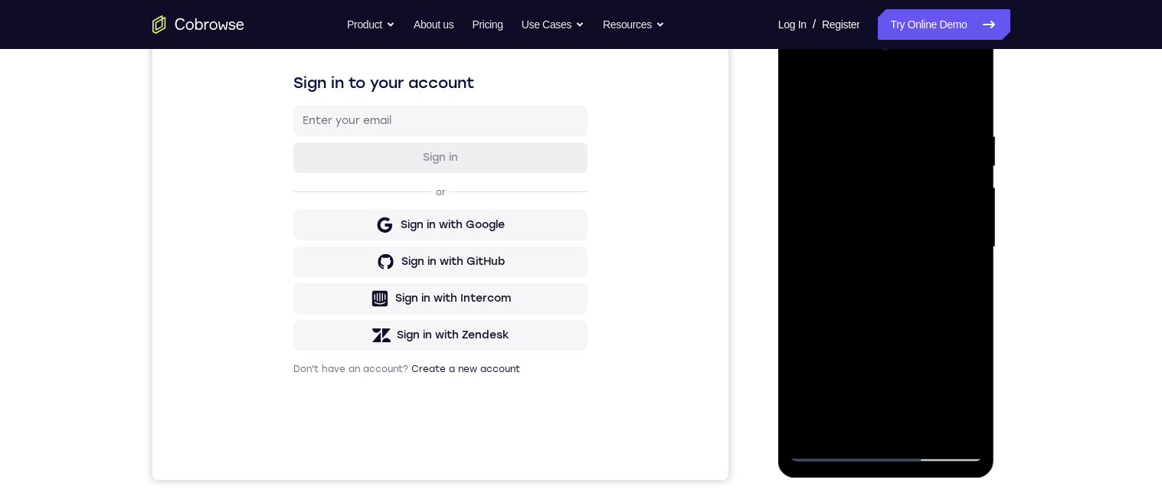
click at [959, 242] on div at bounding box center [886, 247] width 193 height 429
click at [957, 253] on div at bounding box center [886, 247] width 193 height 429
click at [956, 254] on div at bounding box center [886, 247] width 193 height 429
click at [959, 241] on div at bounding box center [886, 247] width 193 height 429
click at [965, 232] on div at bounding box center [886, 247] width 193 height 429
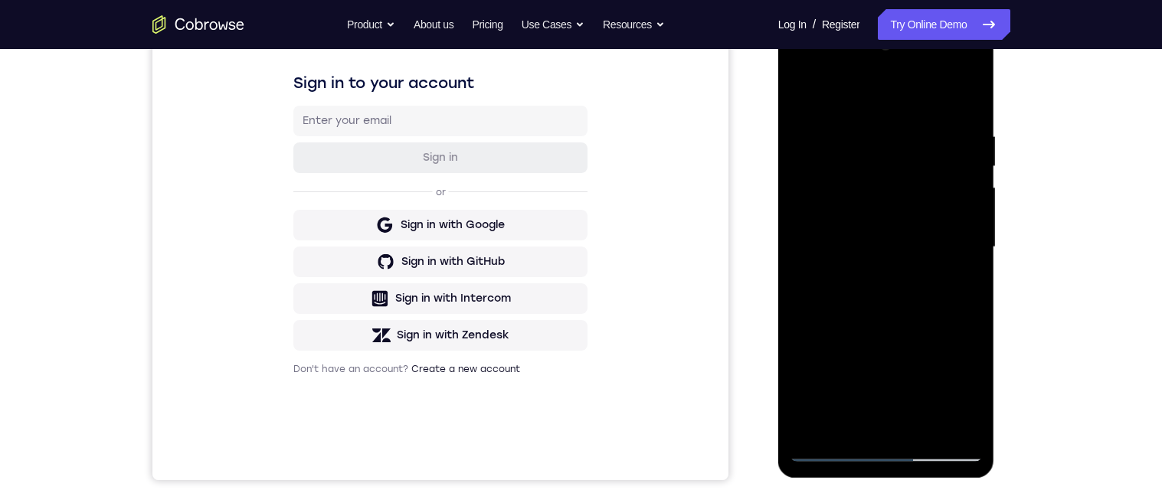
click at [965, 102] on div at bounding box center [886, 247] width 193 height 429
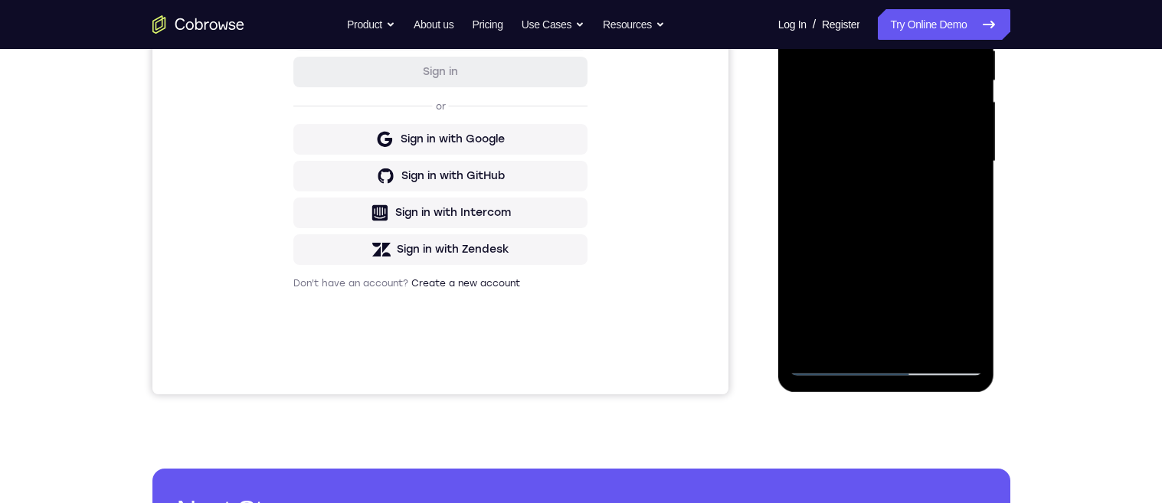
click at [926, 338] on div at bounding box center [886, 161] width 193 height 429
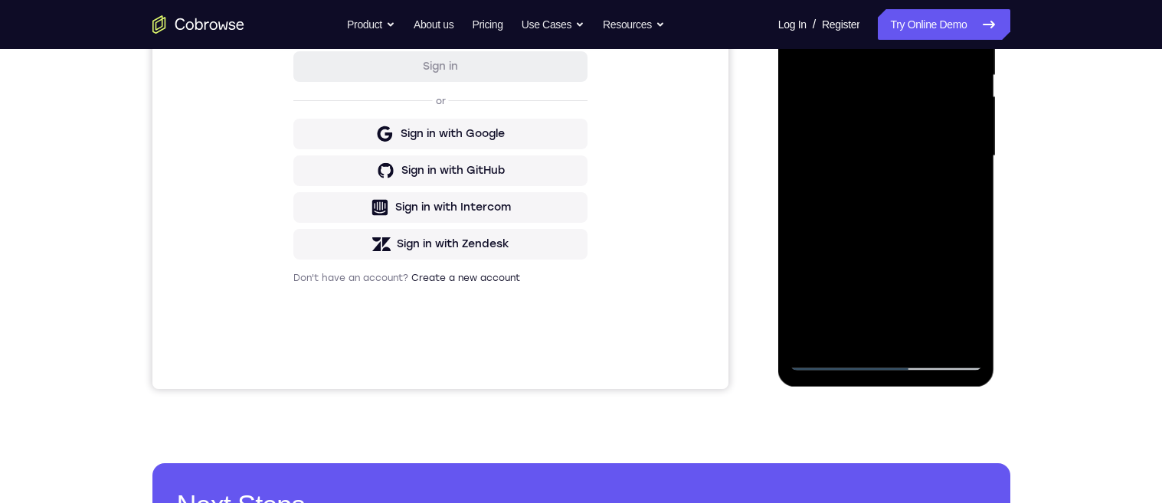
scroll to position [264, 0]
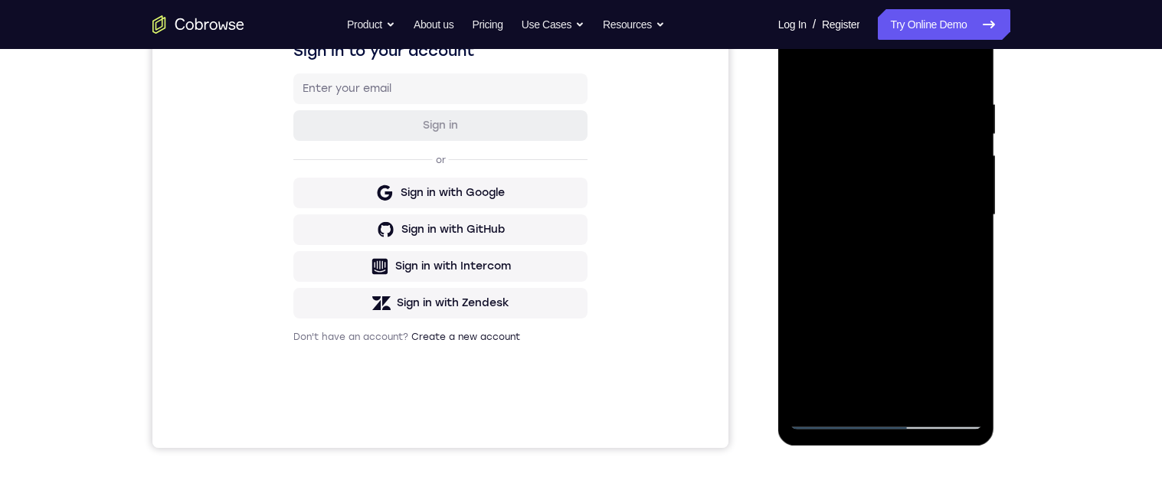
click at [914, 293] on div at bounding box center [886, 215] width 193 height 429
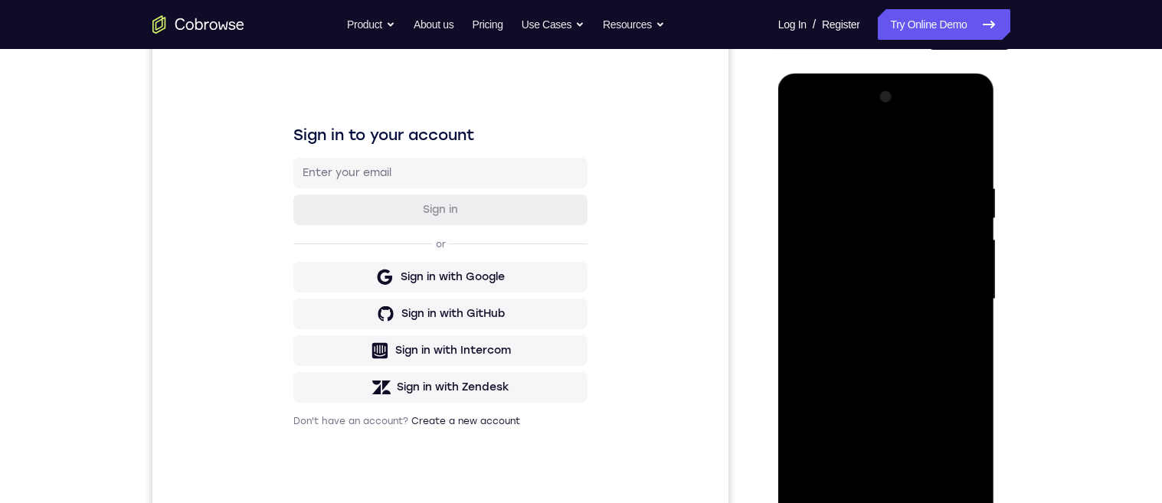
click at [807, 146] on div at bounding box center [886, 299] width 193 height 429
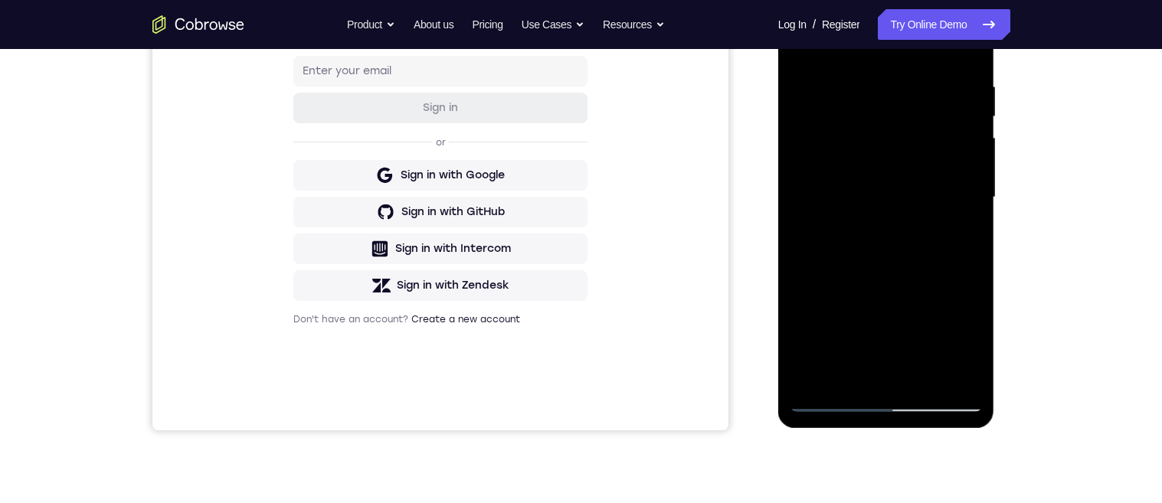
scroll to position [241, 0]
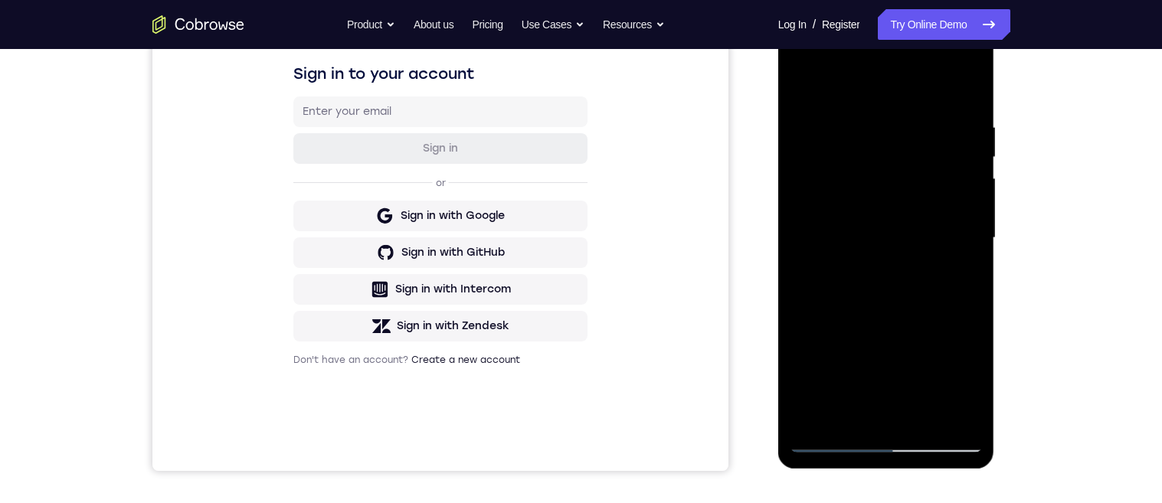
click at [1019, 231] on div "Your Support Agent Your Customer Web iOS Android Next Steps We’d be happy to gi…" at bounding box center [581, 313] width 980 height 1010
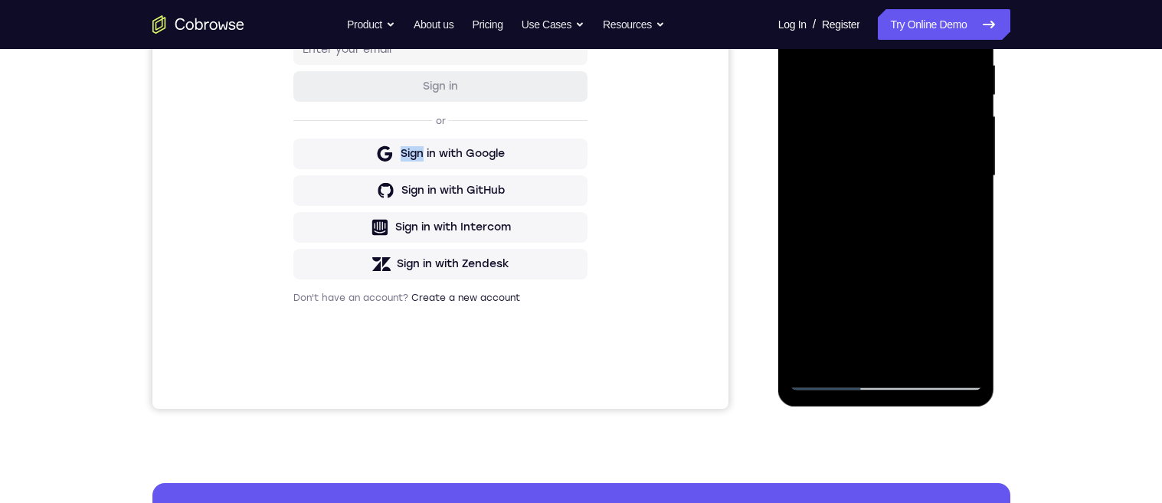
scroll to position [235, 0]
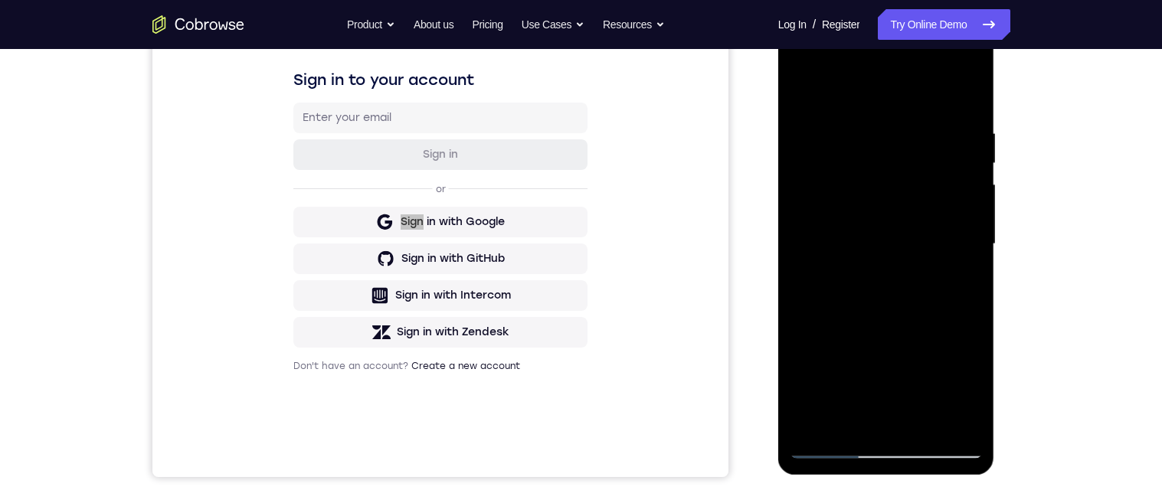
click at [844, 137] on div at bounding box center [886, 244] width 193 height 429
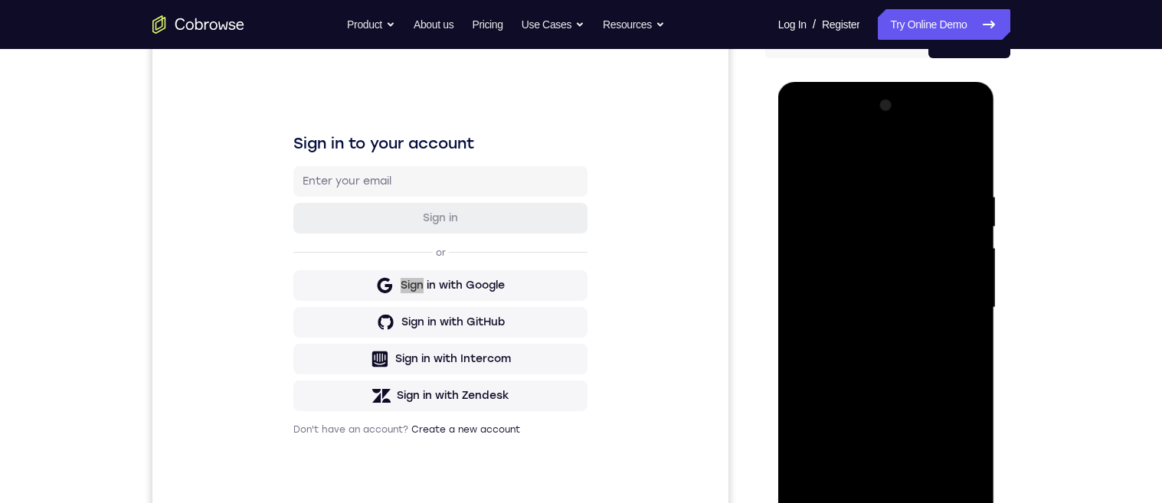
click at [820, 197] on div at bounding box center [886, 307] width 193 height 429
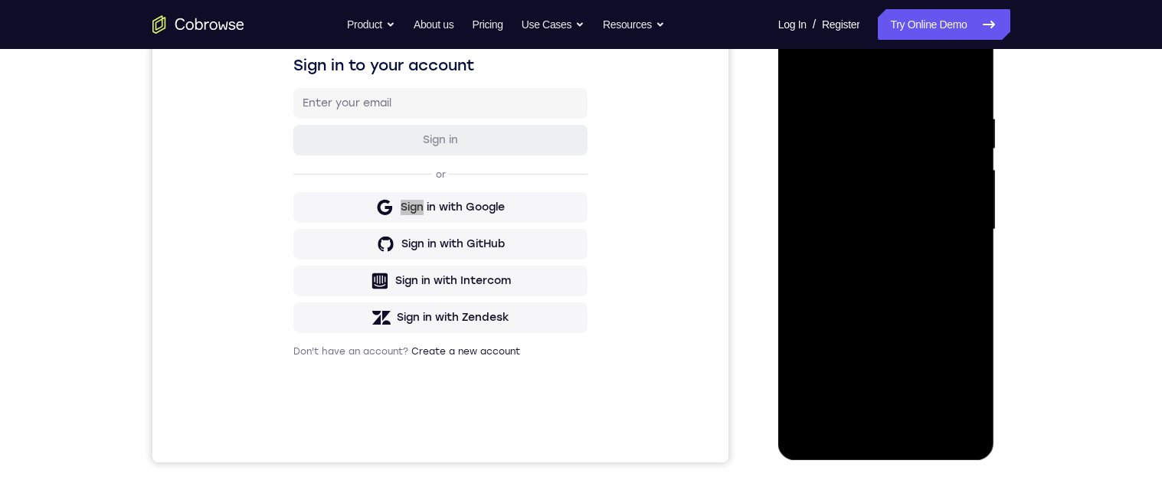
scroll to position [256, 0]
